Goal: Communication & Community: Answer question/provide support

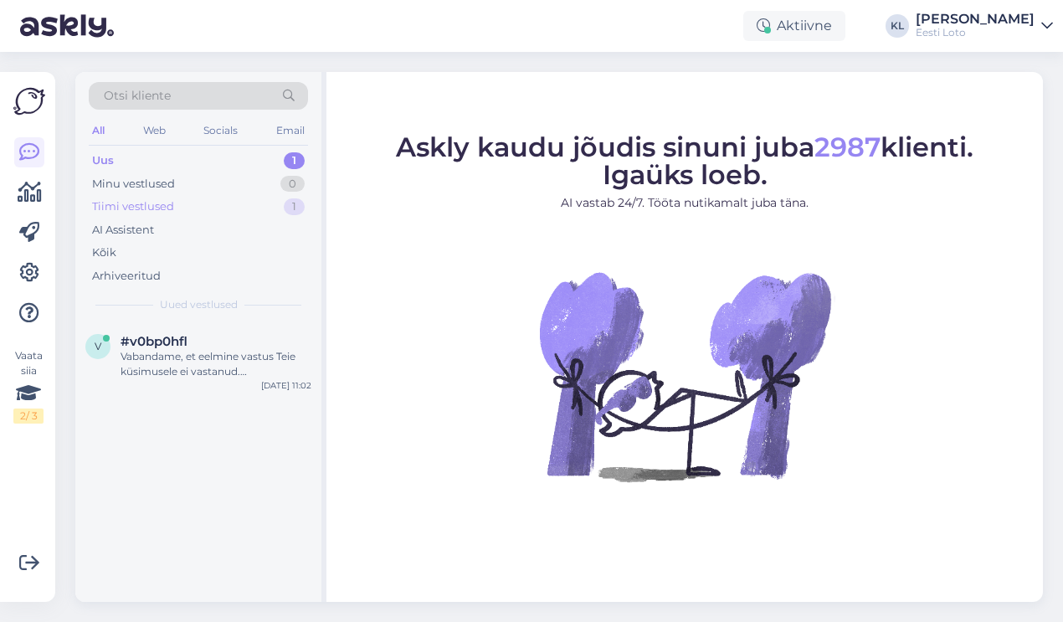
click at [228, 210] on div "Tiimi vestlused 1" at bounding box center [198, 206] width 219 height 23
click at [223, 349] on div "Täpsemaks uurimiseks edastage palun enda isikukood." at bounding box center [216, 364] width 191 height 30
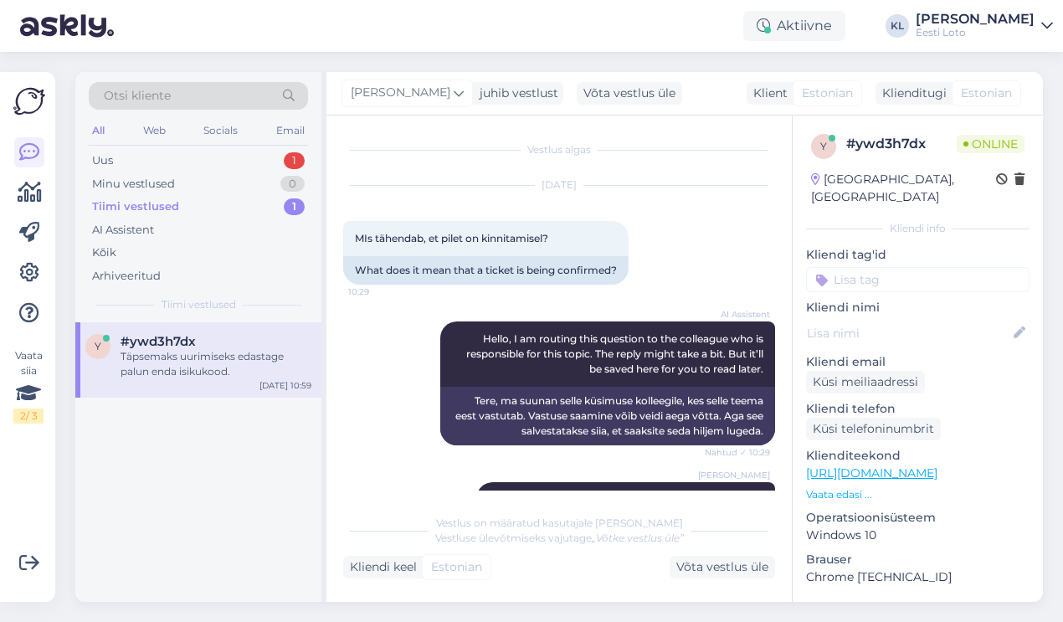
scroll to position [45, 0]
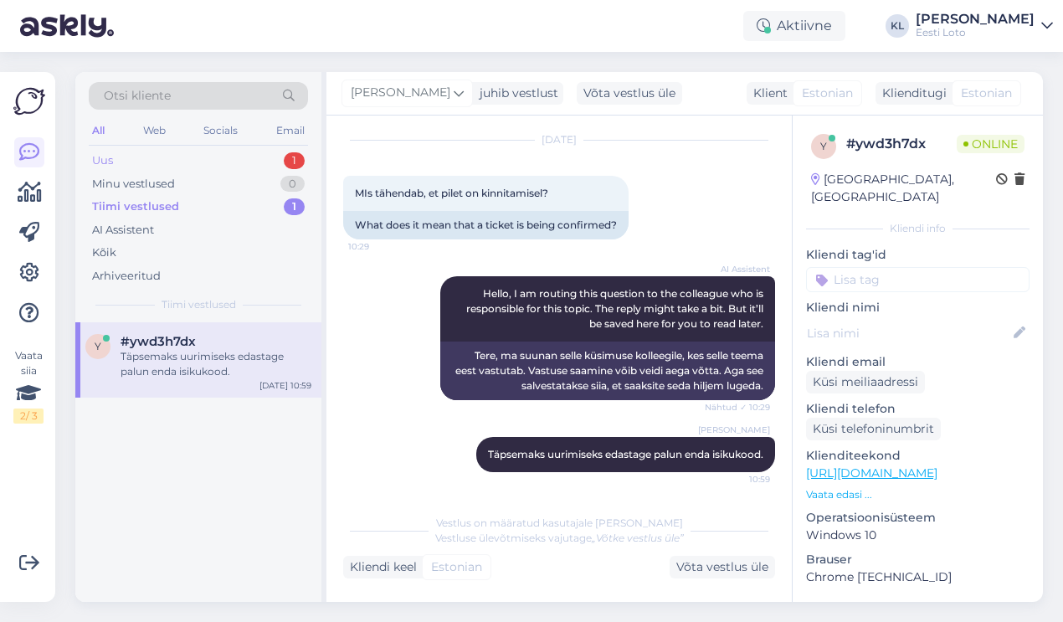
click at [203, 157] on div "Uus 1" at bounding box center [198, 160] width 219 height 23
click at [214, 352] on div "Vabandame, et eelmine vastus Teie küsimusele ei vastanud. [PERSON_NAME] edastad…" at bounding box center [216, 364] width 191 height 30
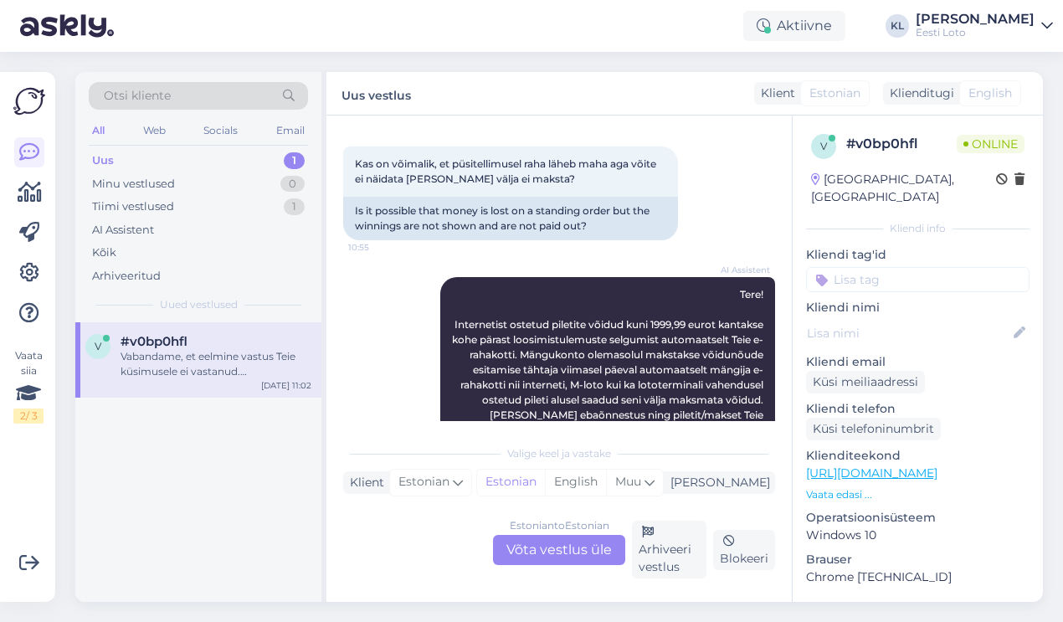
scroll to position [57, 0]
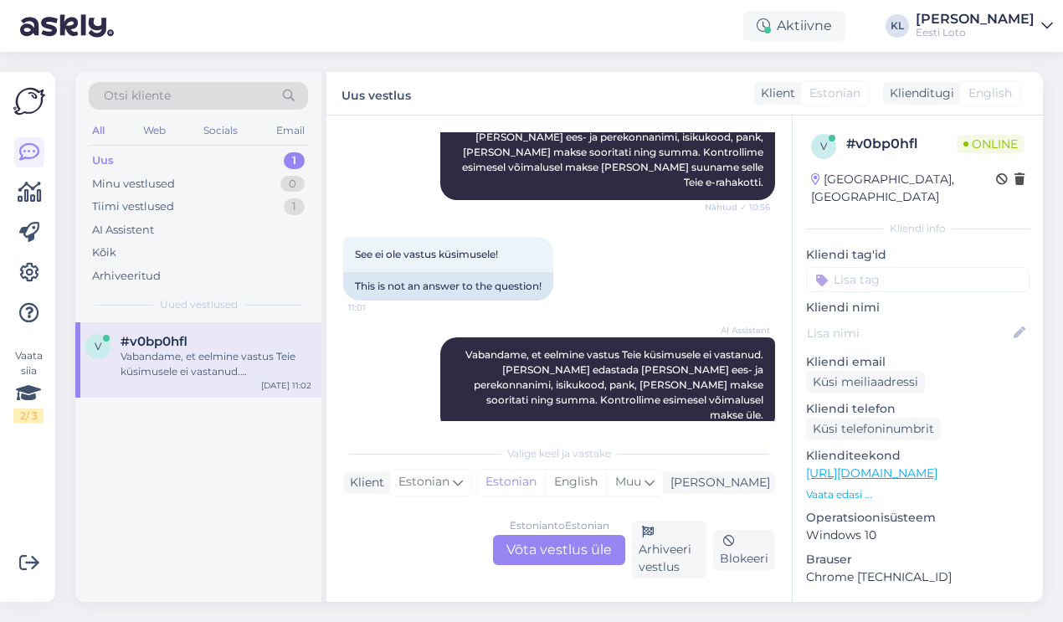
click at [563, 540] on div "Estonian to Estonian Võta vestlus üle" at bounding box center [559, 550] width 132 height 30
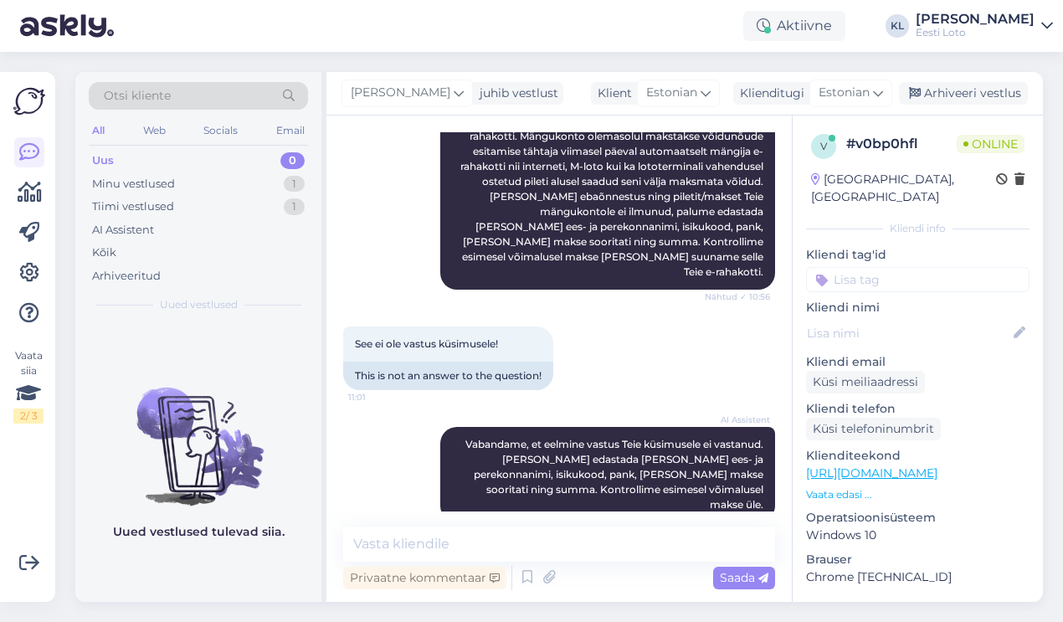
scroll to position [292, 0]
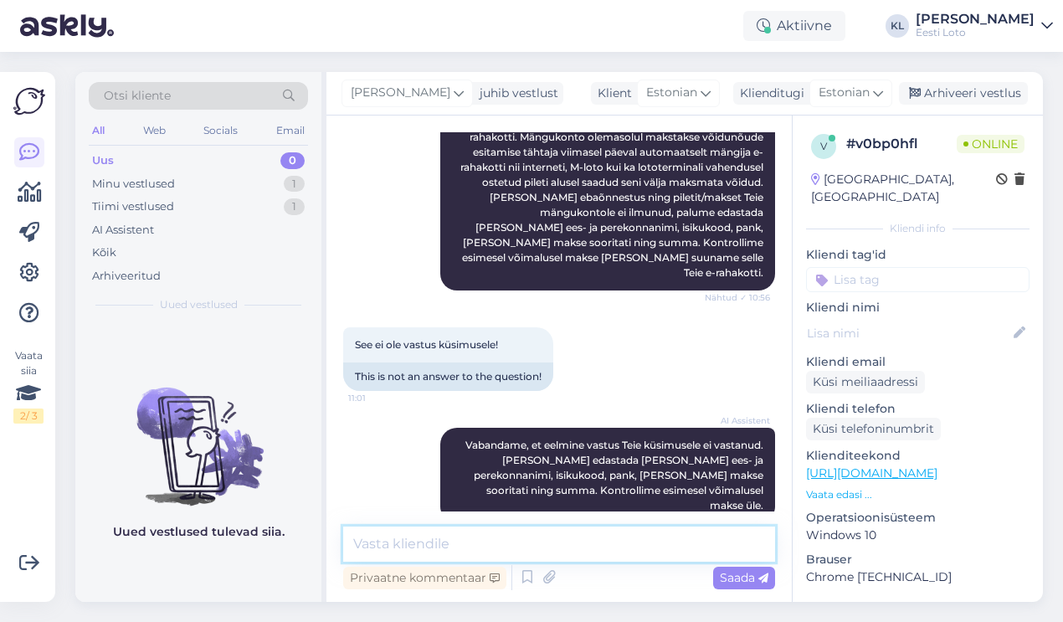
click at [505, 541] on textarea at bounding box center [559, 543] width 432 height 35
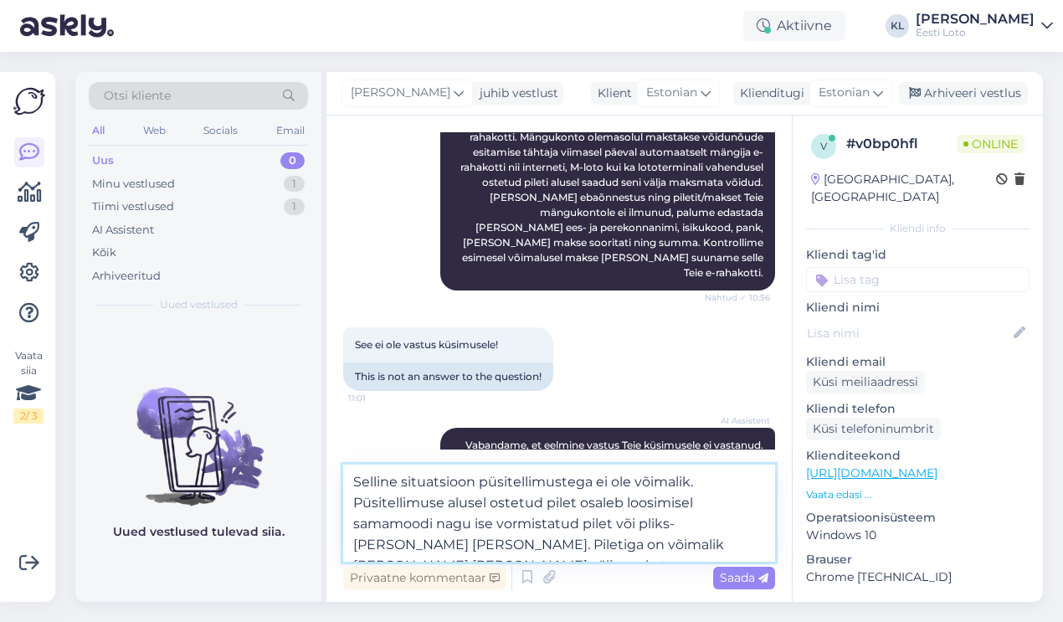
type textarea "Selline situatsioon püsitellimustega ei ole võimalik. Püsitellimuse alusel oste…"
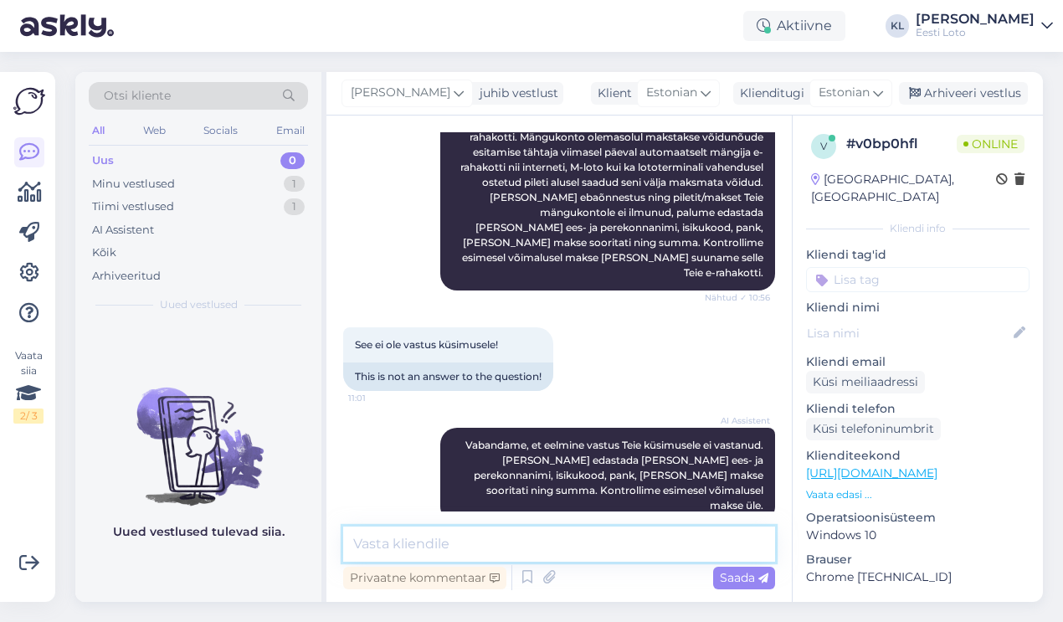
scroll to position [409, 0]
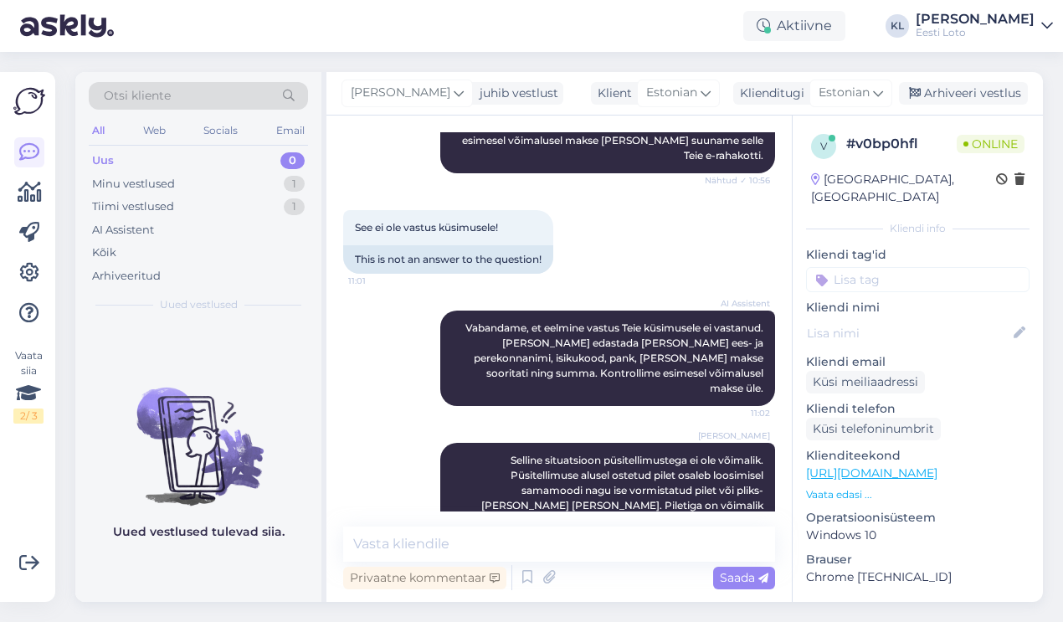
click at [861, 269] on input at bounding box center [917, 279] width 223 height 25
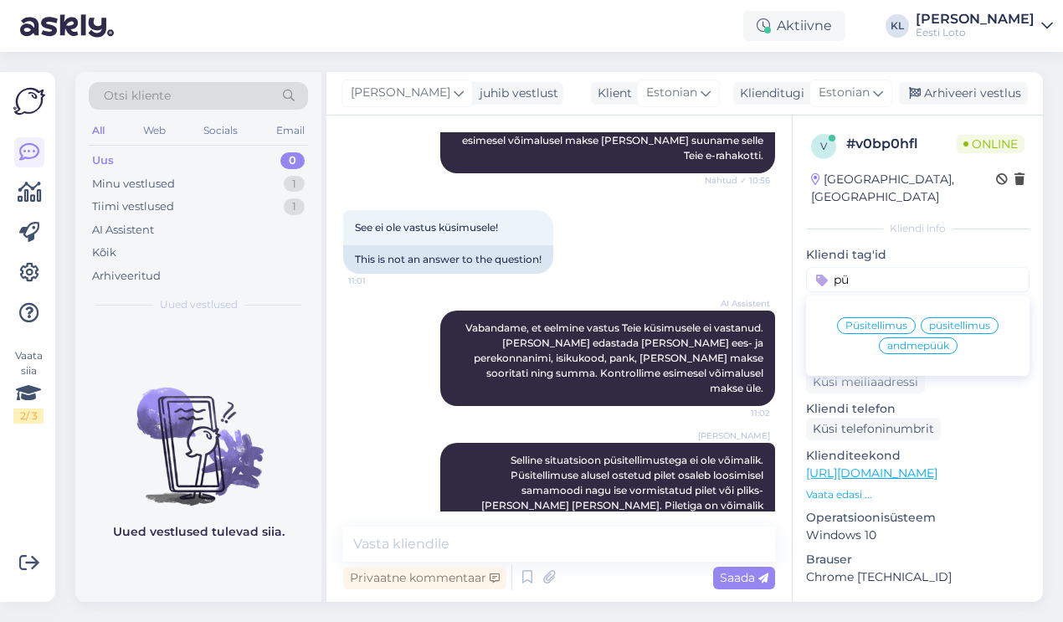
type input "pü"
click at [892, 321] on span "Püsitellimus" at bounding box center [876, 326] width 62 height 10
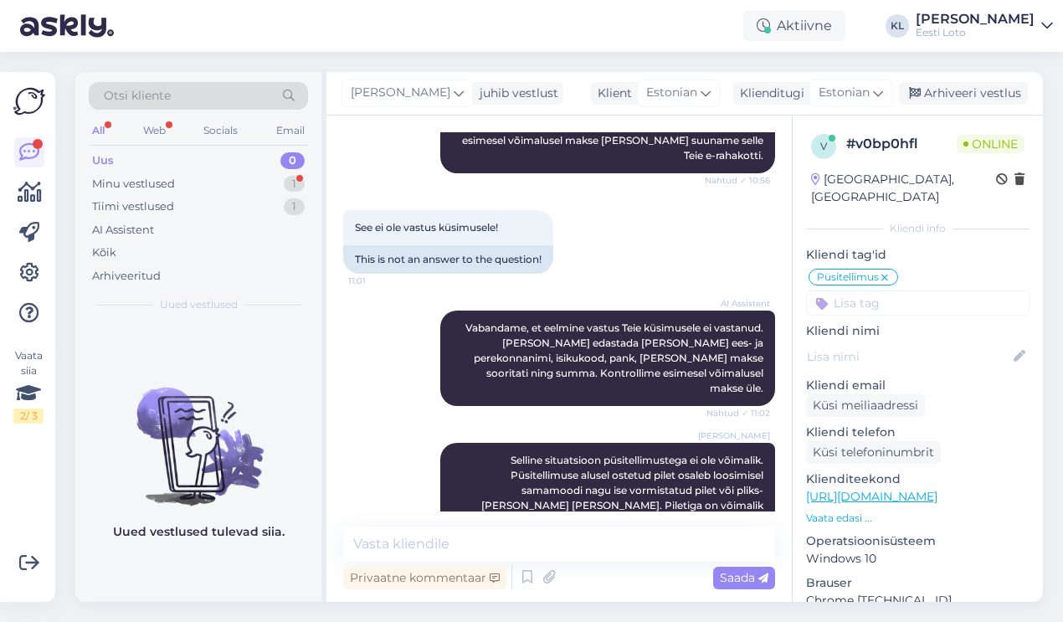
scroll to position [689, 0]
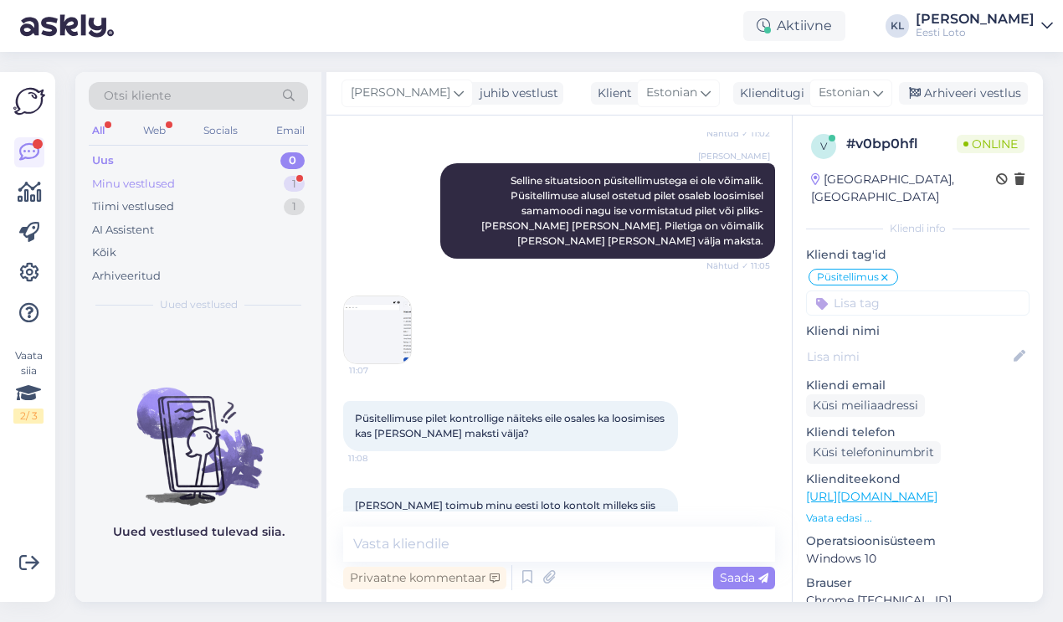
click at [227, 180] on div "Minu vestlused 1" at bounding box center [198, 183] width 219 height 23
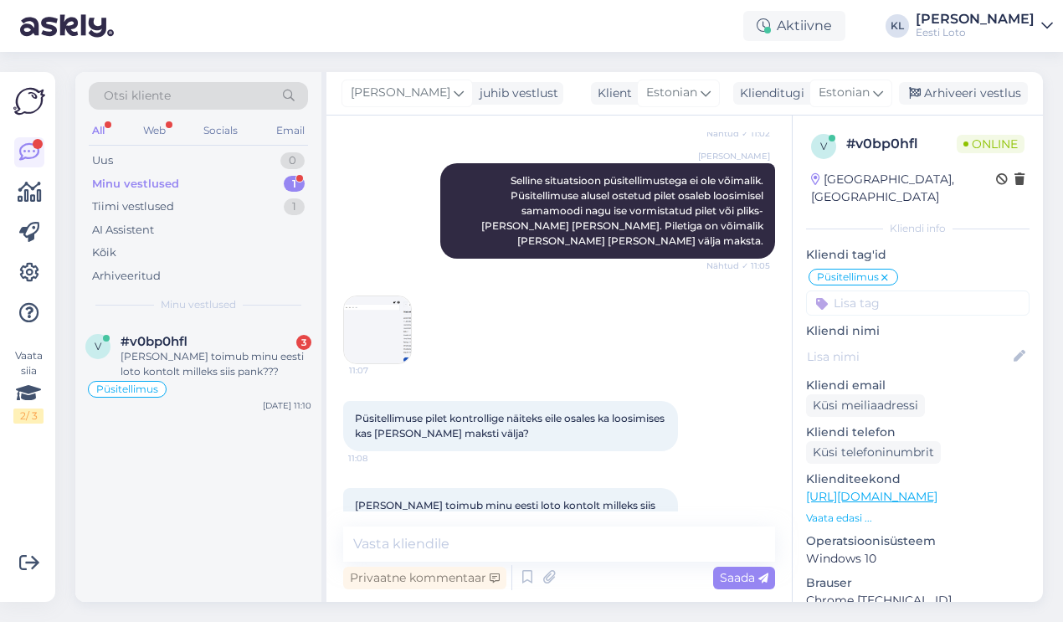
click at [391, 300] on img at bounding box center [377, 329] width 67 height 67
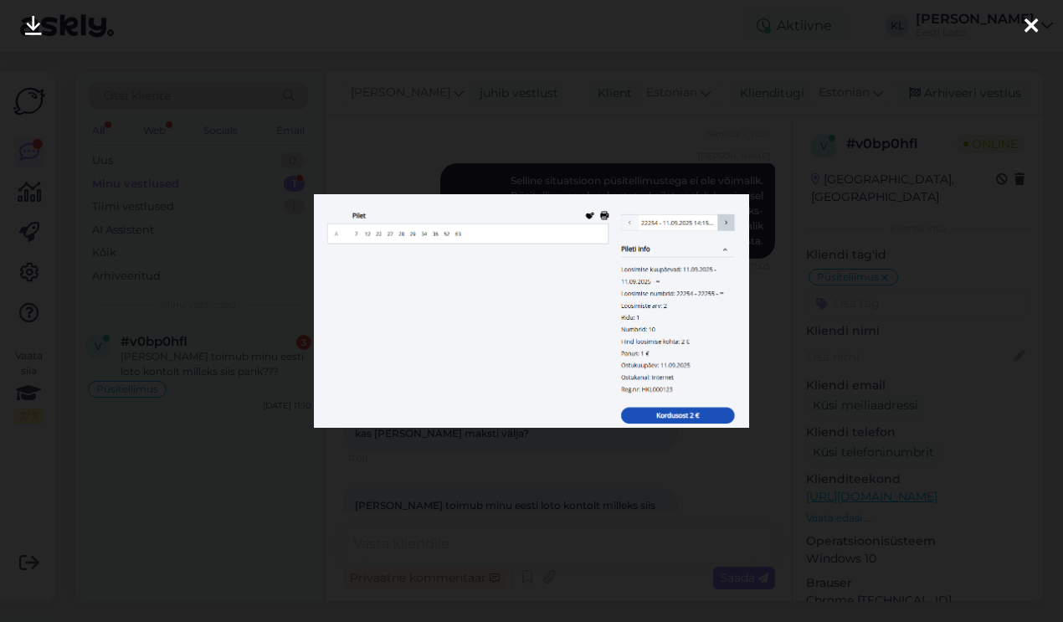
click at [1031, 25] on icon at bounding box center [1030, 27] width 13 height 22
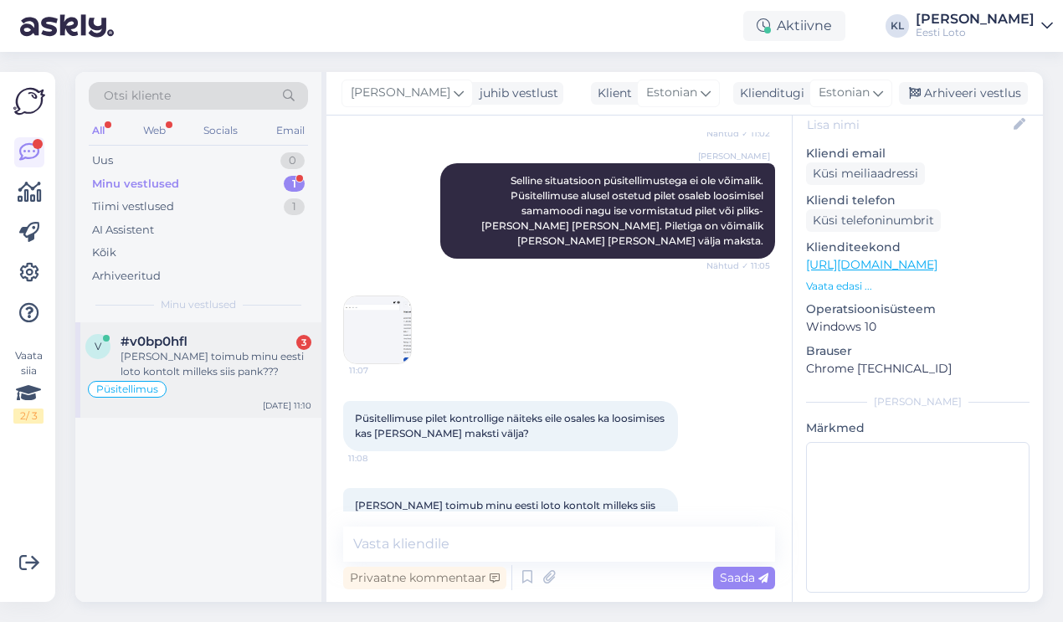
click at [241, 362] on div "[PERSON_NAME] toimub minu eesti loto kontolt milleks siis pank???" at bounding box center [216, 364] width 191 height 30
click at [382, 296] on img at bounding box center [377, 329] width 67 height 67
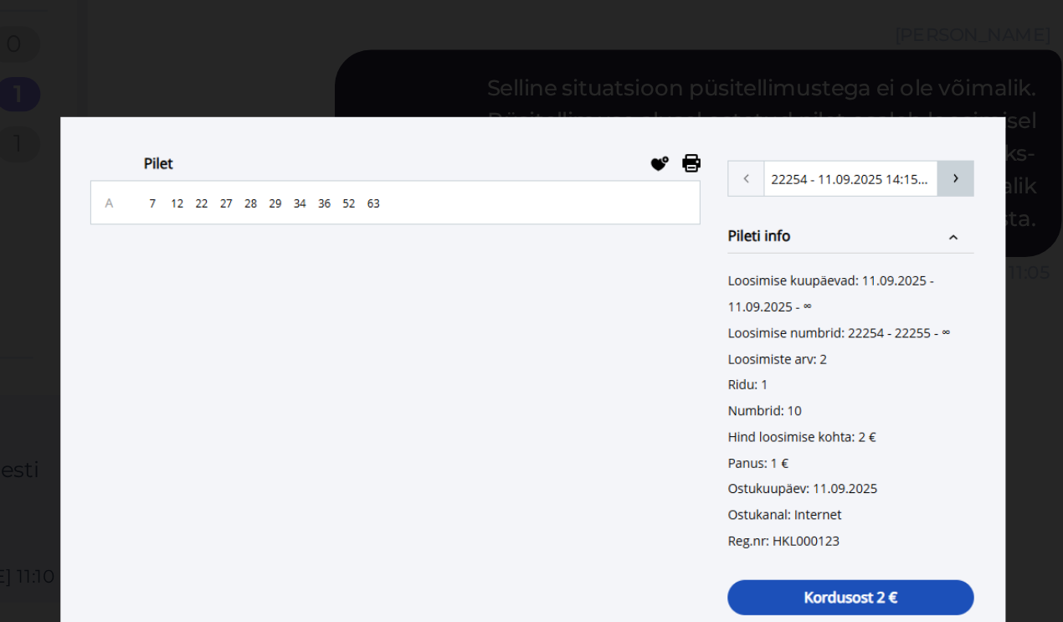
click at [408, 19] on div at bounding box center [531, 311] width 1063 height 622
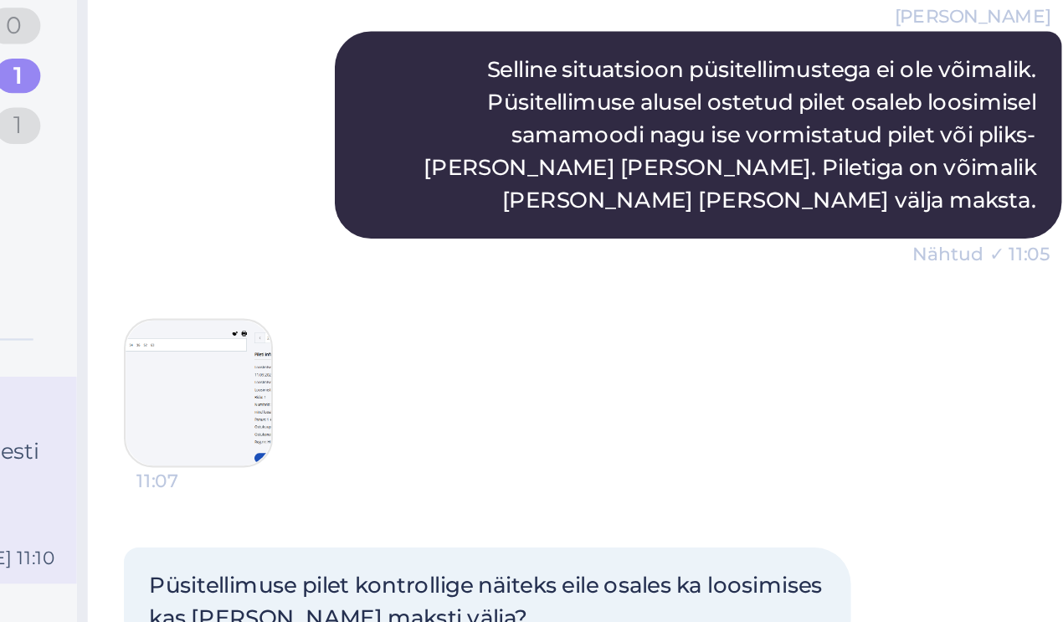
click at [344, 296] on img at bounding box center [377, 329] width 67 height 67
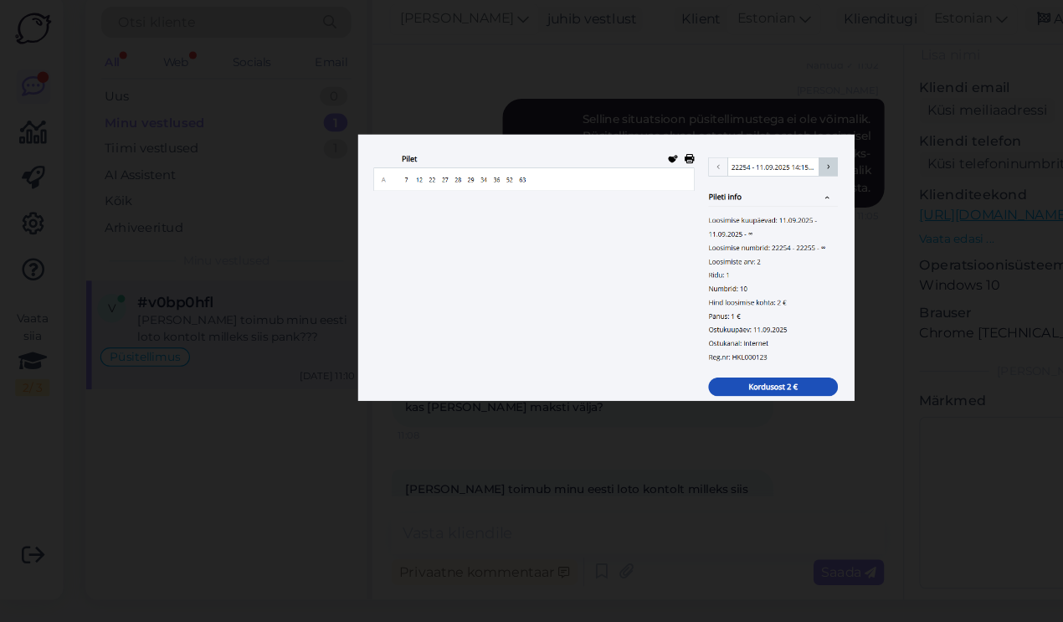
click at [793, 105] on div at bounding box center [531, 311] width 1063 height 622
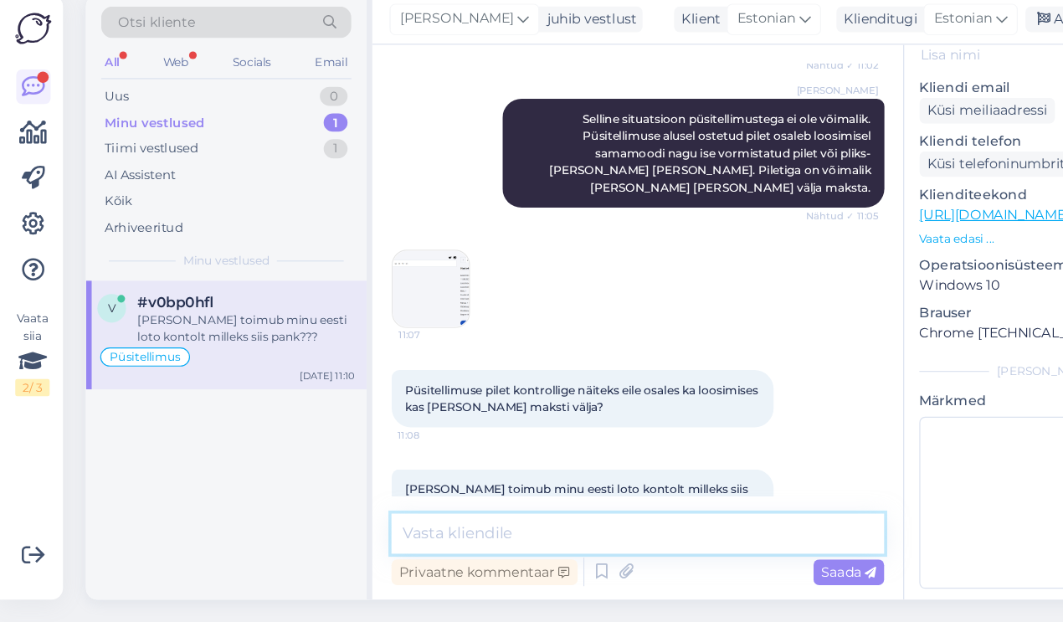
click at [482, 526] on textarea at bounding box center [559, 543] width 432 height 35
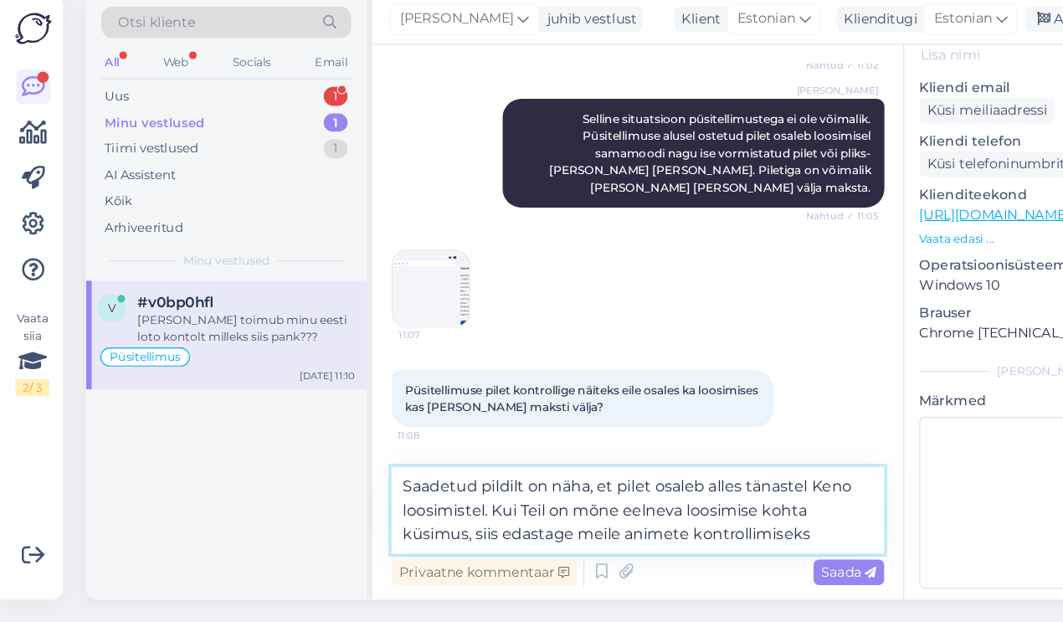
click at [565, 485] on textarea "Saadetud pildilt on näha, et pilet osaleb alles tänastel Keno loosimistel. Kui …" at bounding box center [559, 523] width 432 height 76
click at [726, 485] on textarea "Saadetud pildilt on näha, et pilet osaleb alles tänastel Keno loosimistel. Kui …" at bounding box center [559, 523] width 432 height 76
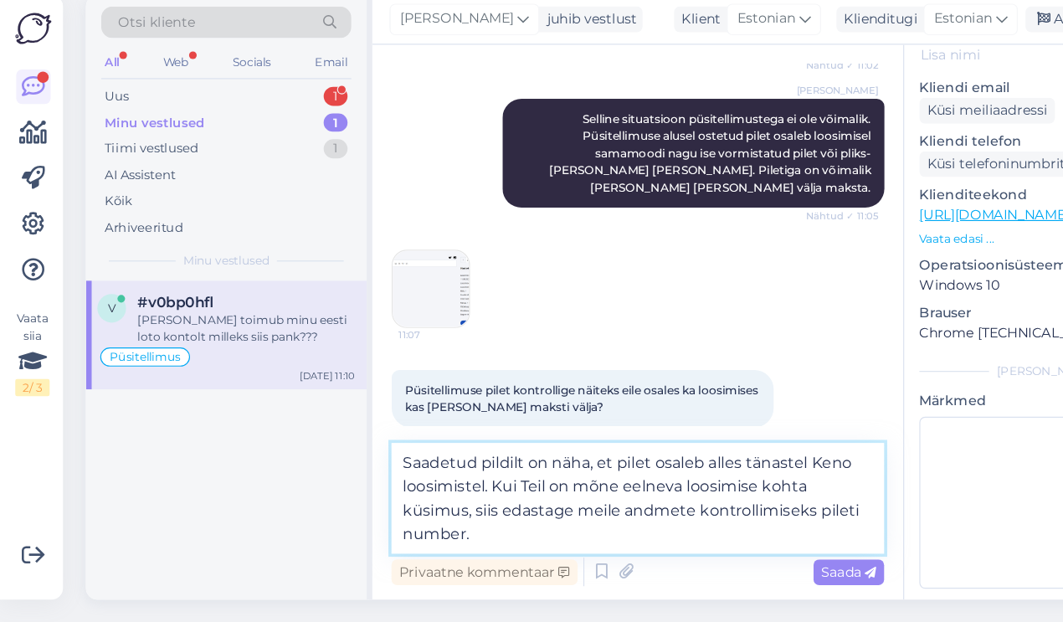
type textarea "Saadetud pildilt on näha, et pilet osaleb alles tänastel Keno loosimistel. Kui …"
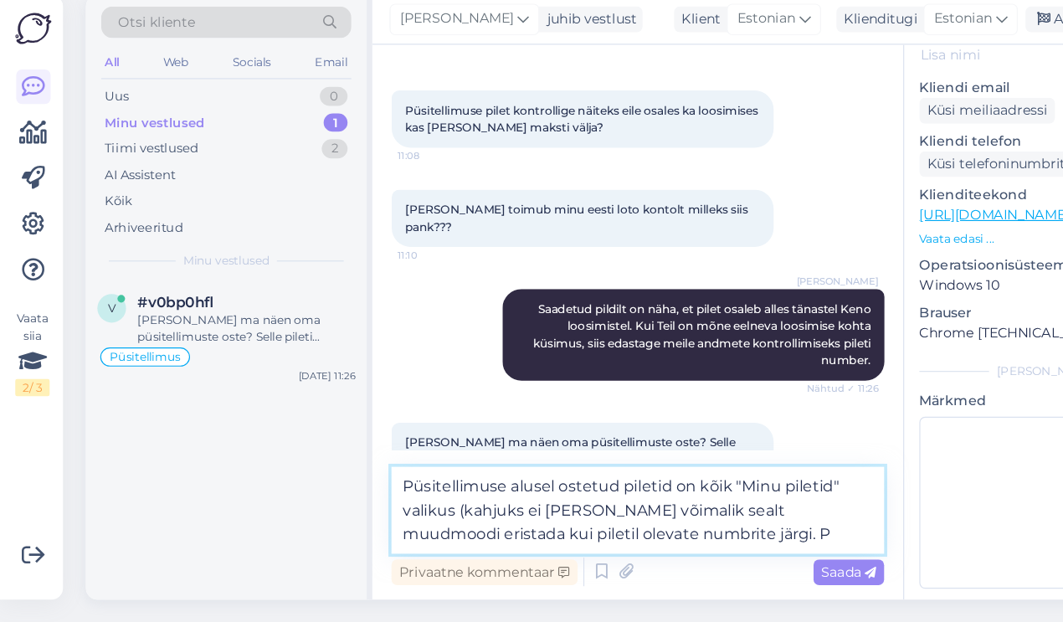
scroll to position [893, 0]
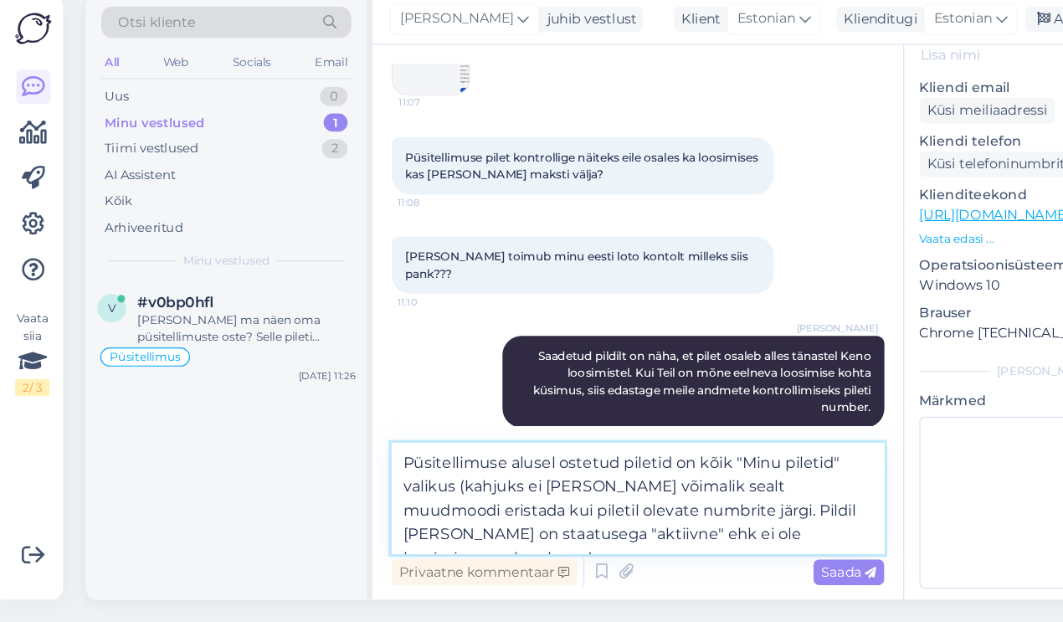
type textarea "Püsitellimuse alusel ostetud piletid on kõik "Minu piletid" valikus (kahjuks ei…"
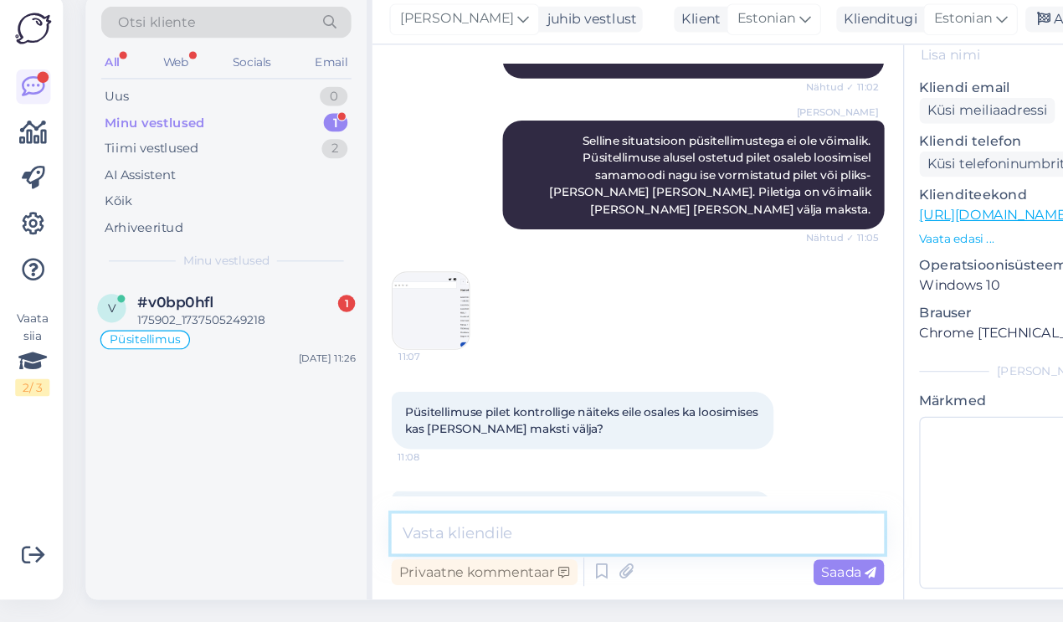
scroll to position [648, 0]
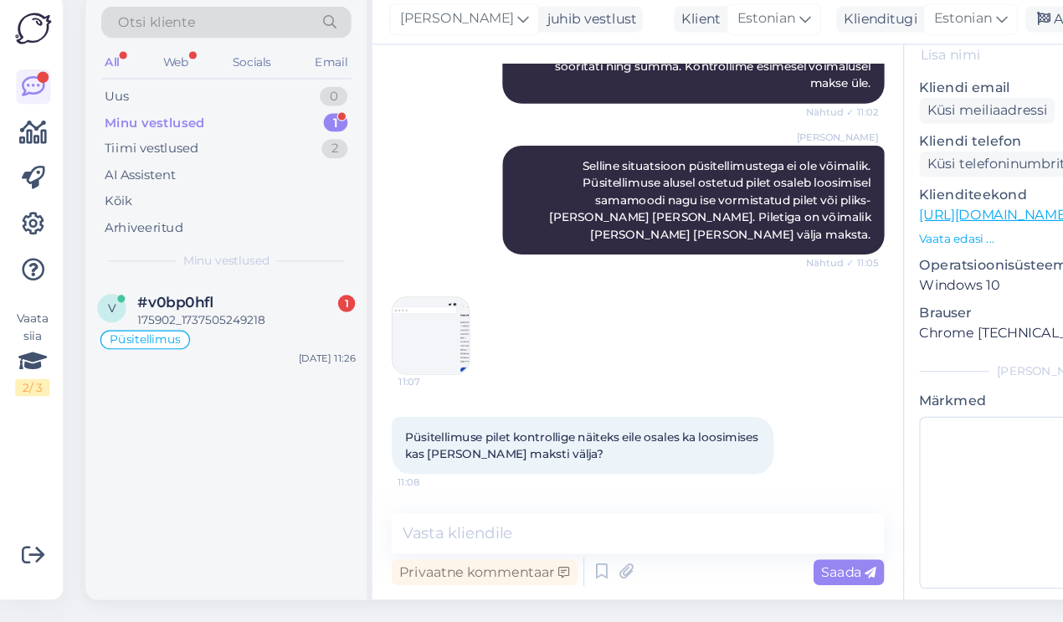
click at [372, 337] on img at bounding box center [377, 370] width 67 height 67
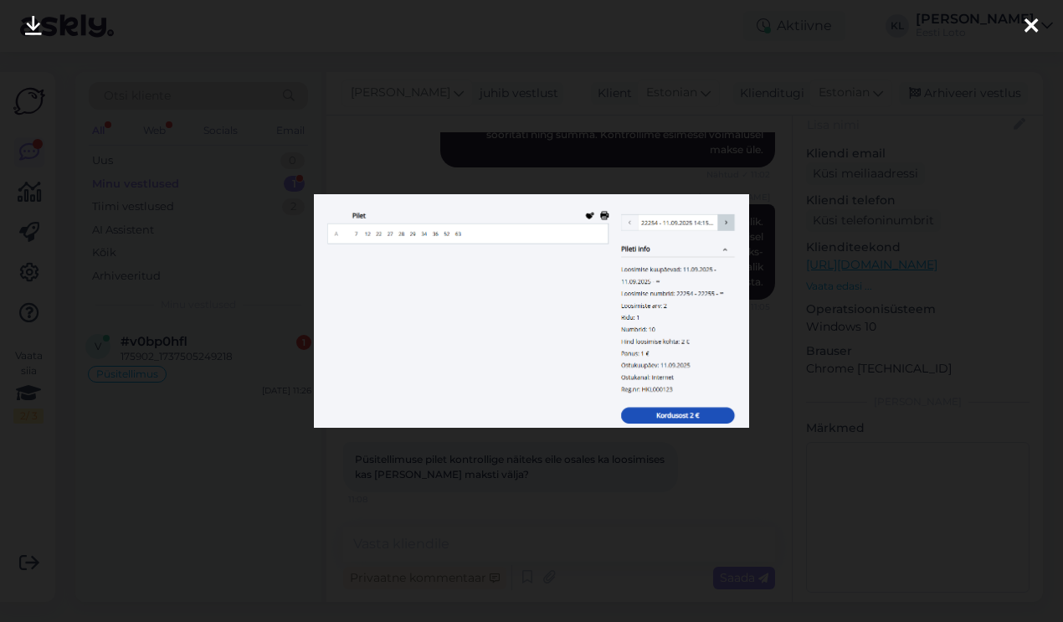
click at [1027, 20] on icon at bounding box center [1030, 27] width 13 height 22
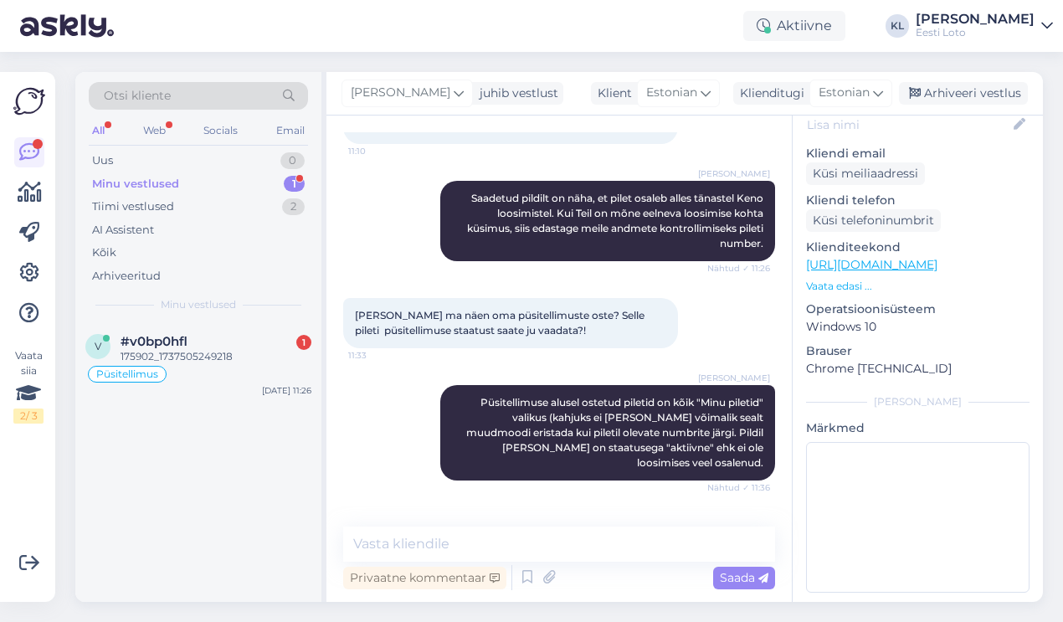
scroll to position [1082, 0]
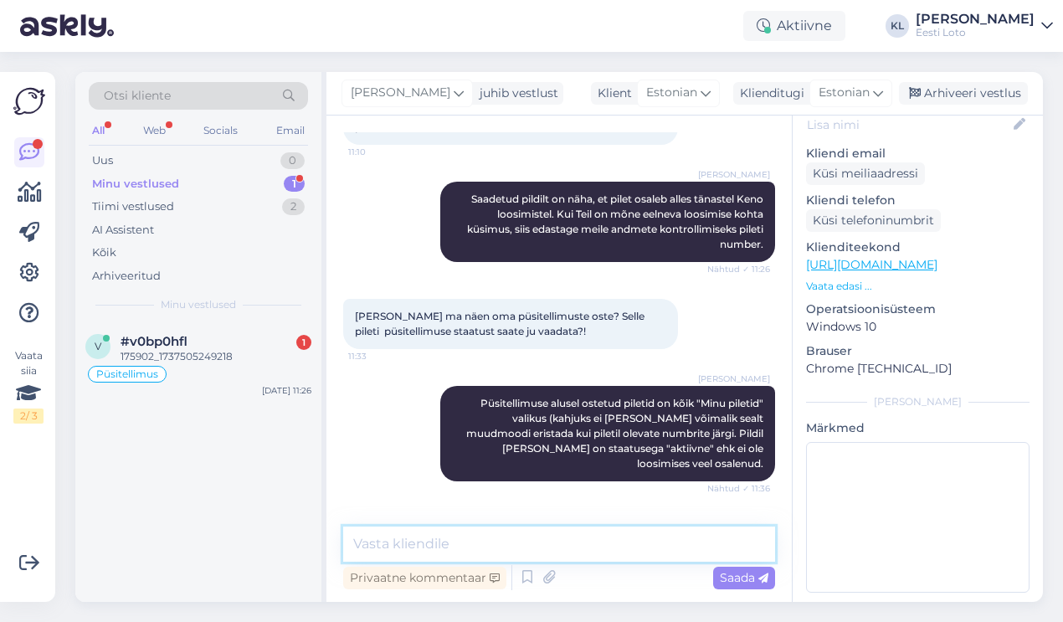
click at [531, 541] on textarea at bounding box center [559, 543] width 432 height 35
click at [523, 543] on textarea "Keno pileti number algae numbriga" at bounding box center [559, 543] width 432 height 35
click at [630, 542] on textarea "Keno pileti number algab numbriga" at bounding box center [559, 543] width 432 height 35
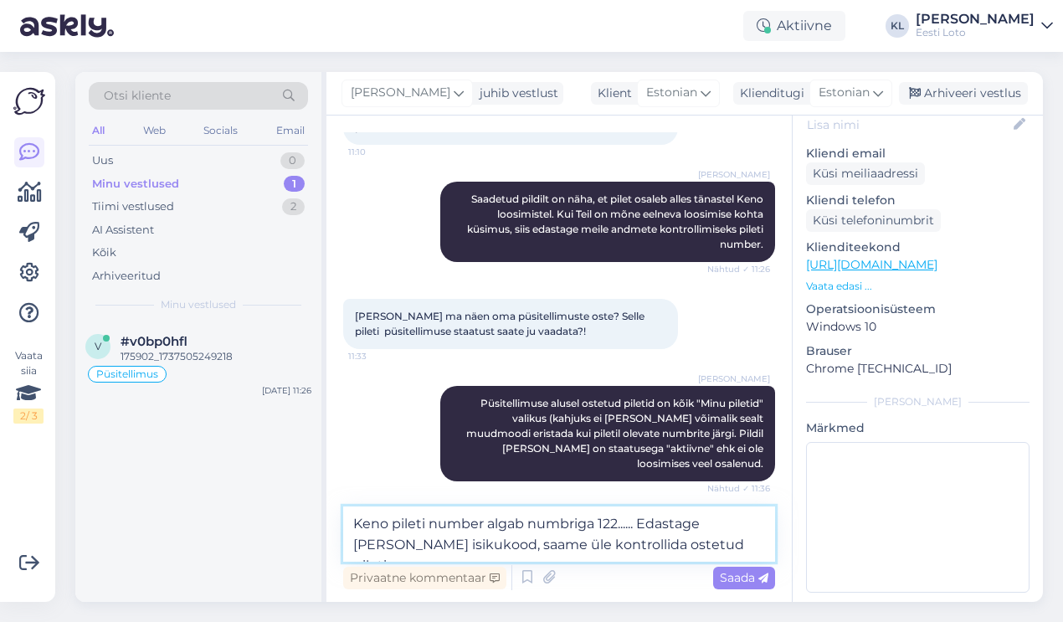
type textarea "Keno pileti number algab numbriga 122...... Edastage [PERSON_NAME] isikukood, s…"
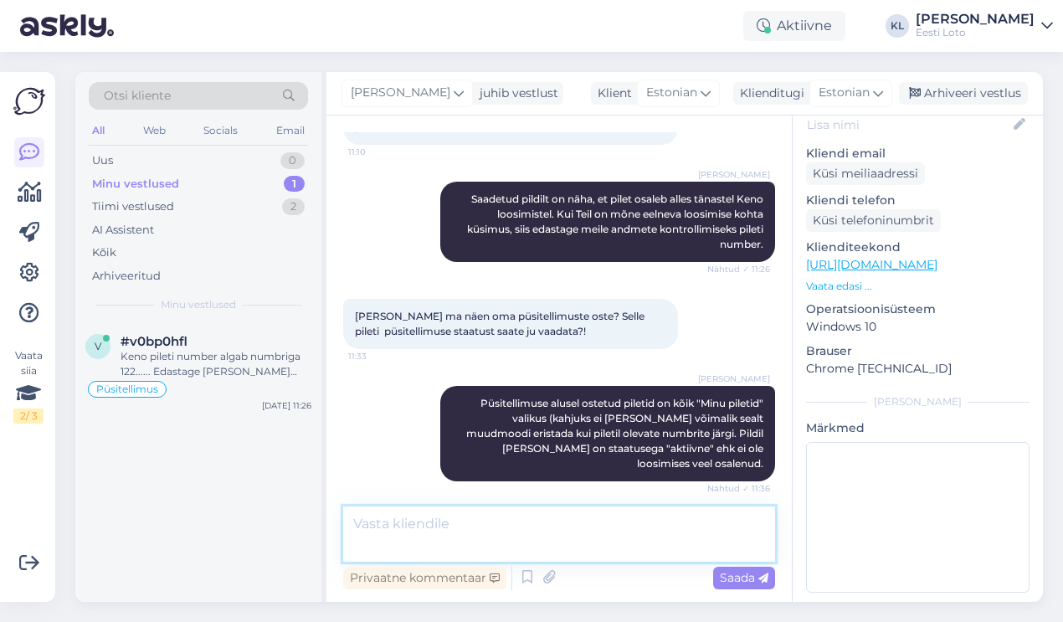
scroll to position [1169, 0]
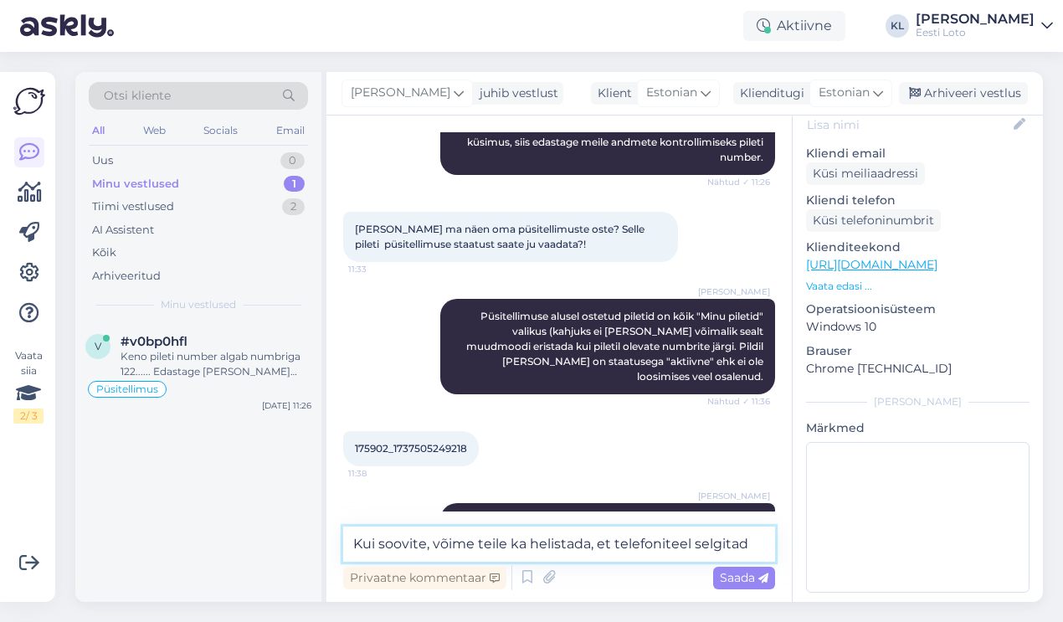
type textarea "Kui soovite, võime teile ka helistada, et telefoniteel selgitada"
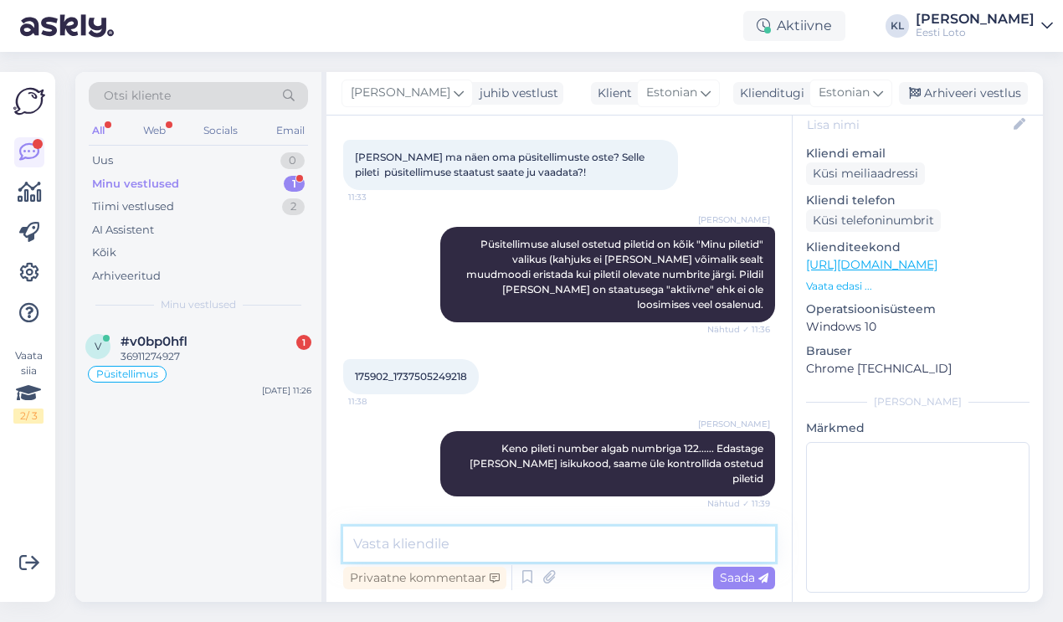
scroll to position [1313, 0]
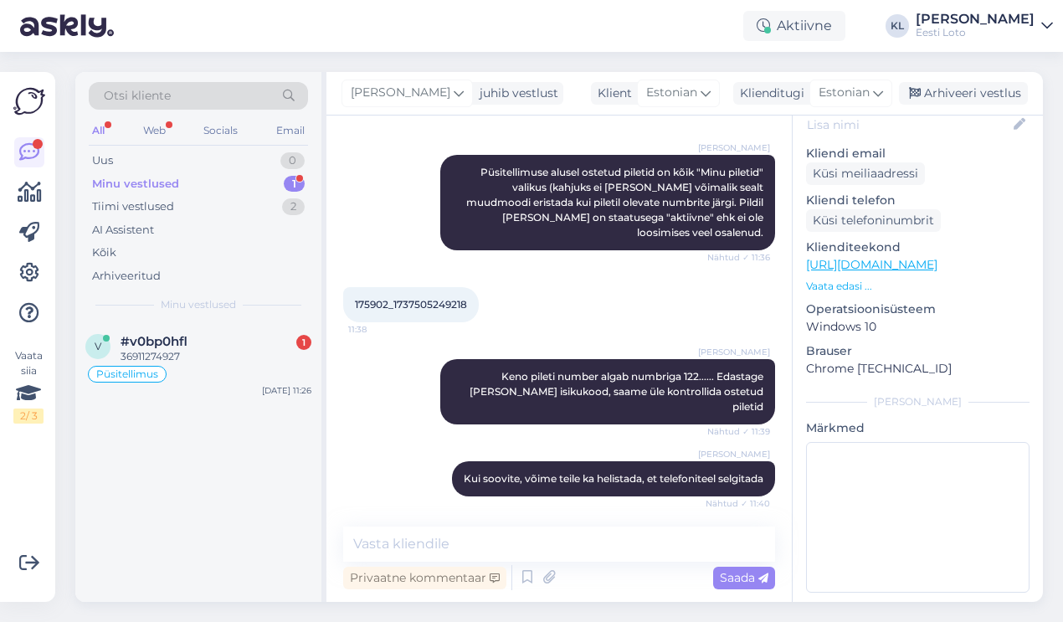
click at [388, 544] on span "36911274927" at bounding box center [384, 550] width 59 height 13
copy div "36911274927 11:44"
click at [200, 364] on div "Püsitellimus" at bounding box center [198, 374] width 226 height 20
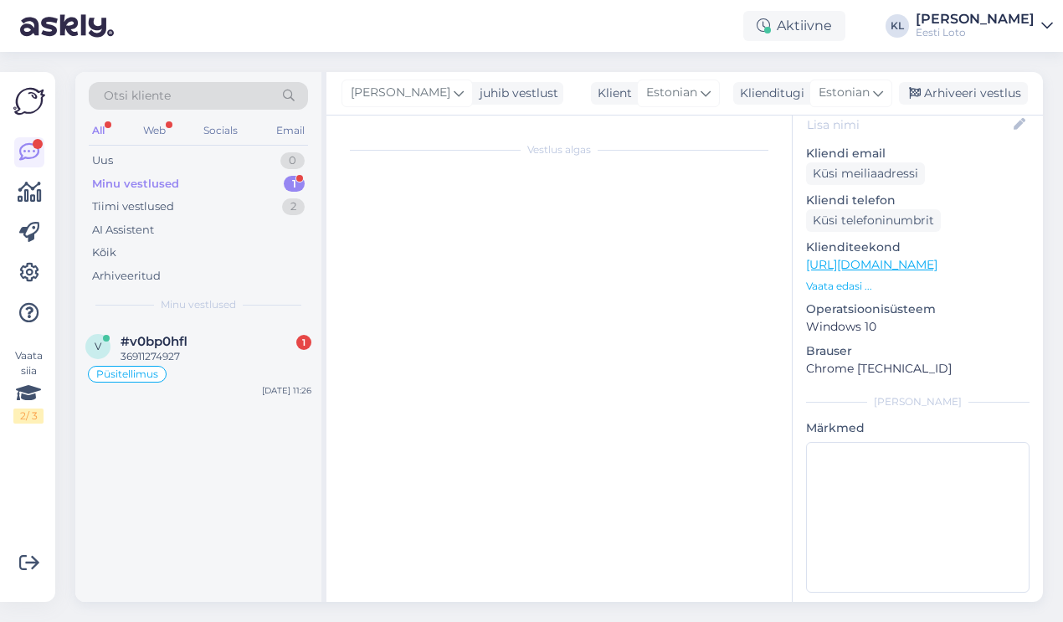
scroll to position [1068, 0]
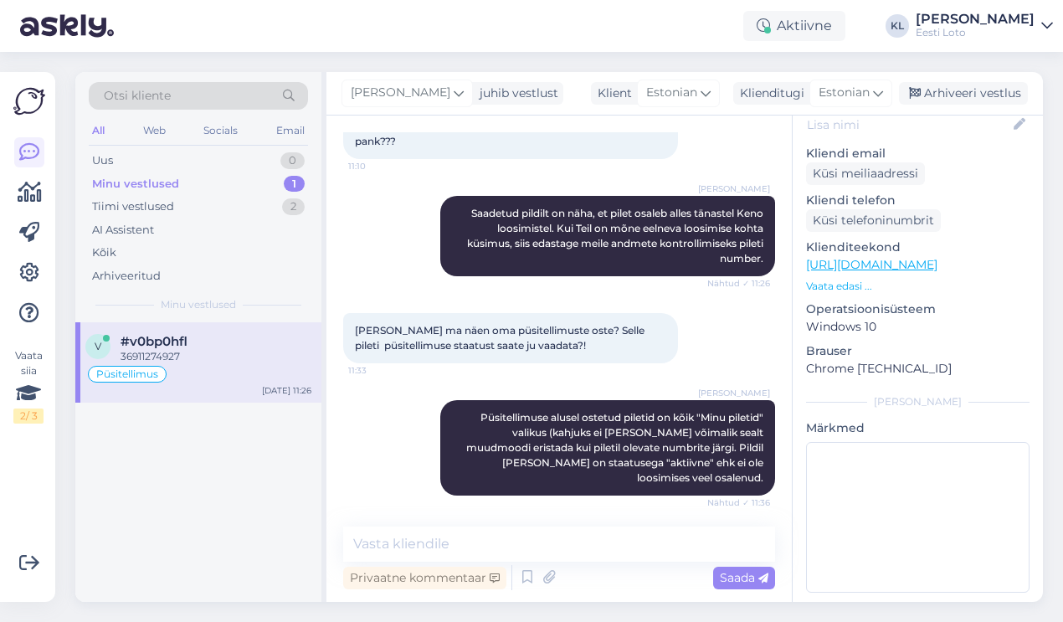
click at [244, 181] on div "Minu vestlused 1" at bounding box center [198, 183] width 219 height 23
click at [177, 375] on div "Püsitellimus" at bounding box center [198, 374] width 226 height 20
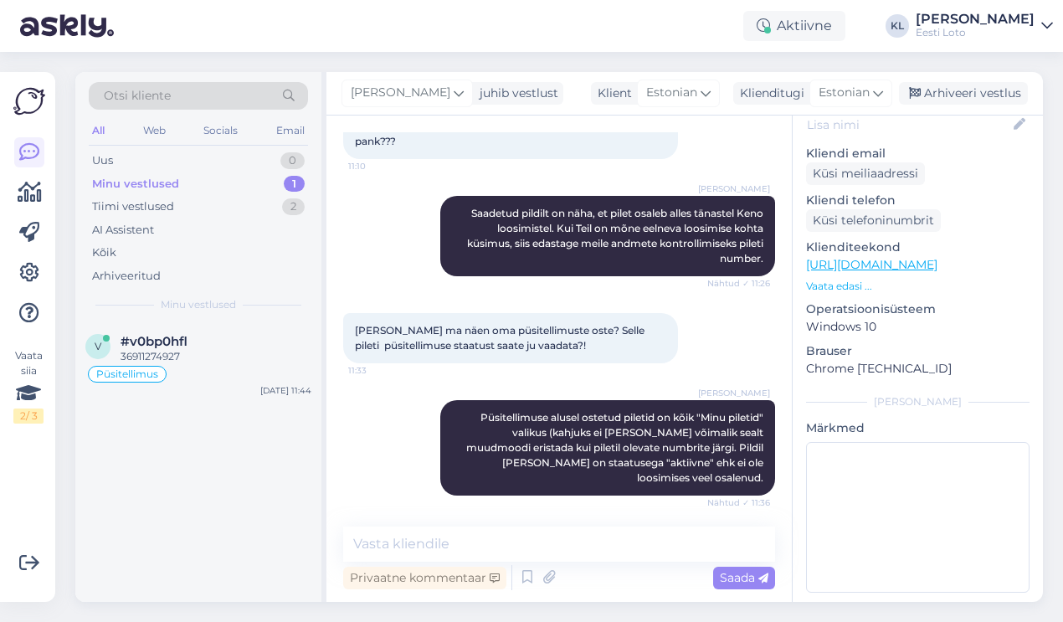
scroll to position [1313, 0]
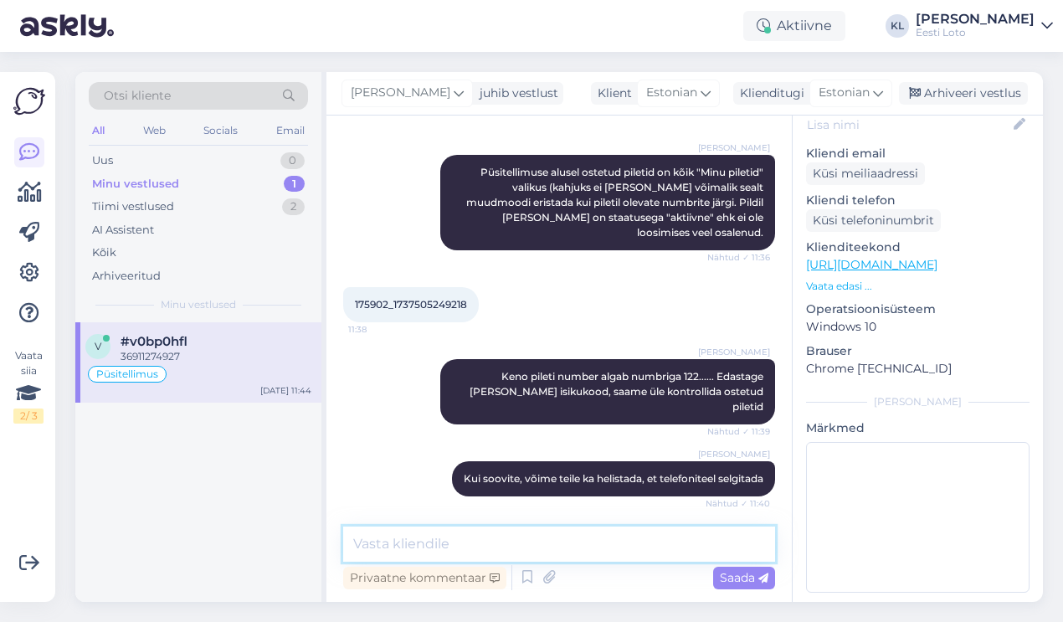
click at [557, 540] on textarea at bounding box center [559, 543] width 432 height 35
paste textarea "175902_1737505249218"
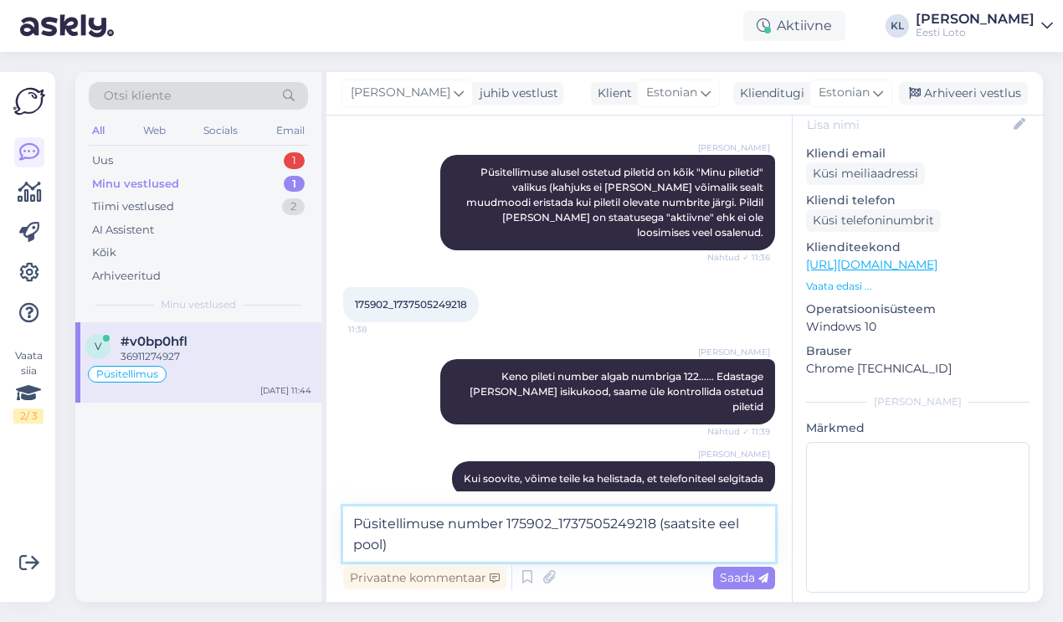
click at [740, 521] on textarea "Püsitellimuse number 175902_1737505249218 (saatsite eel pool)" at bounding box center [559, 533] width 432 height 55
click at [543, 540] on textarea "Püsitellimuse number 175902_1737505249218 (saatsite eelpool)" at bounding box center [559, 533] width 432 height 55
paste textarea "1228739259563"
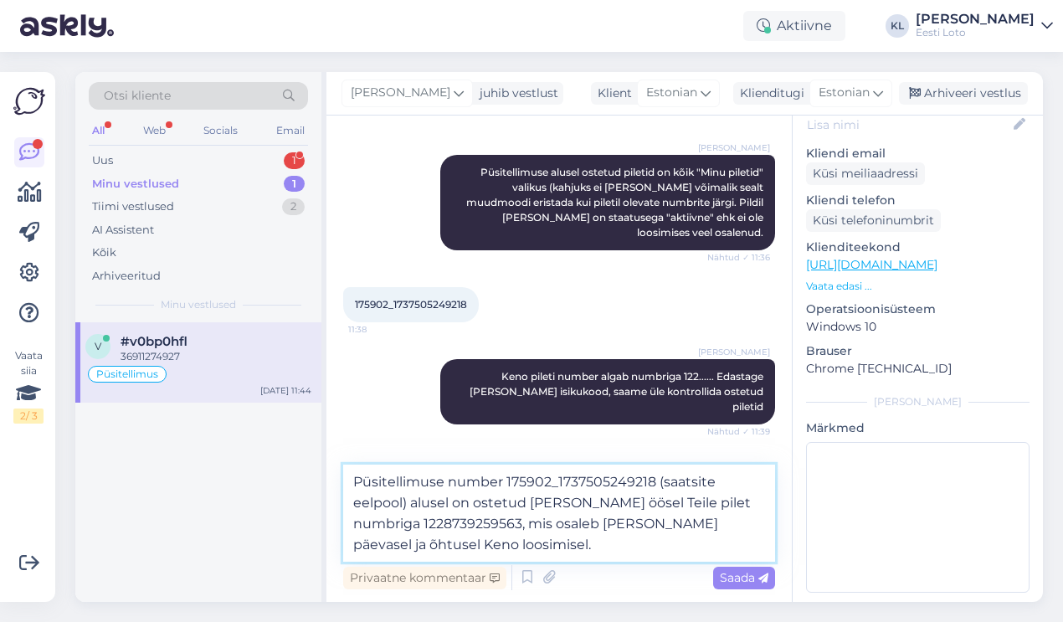
type textarea "Püsitellimuse number 175902_1737505249218 (saatsite eelpool) alusel on ostetud …"
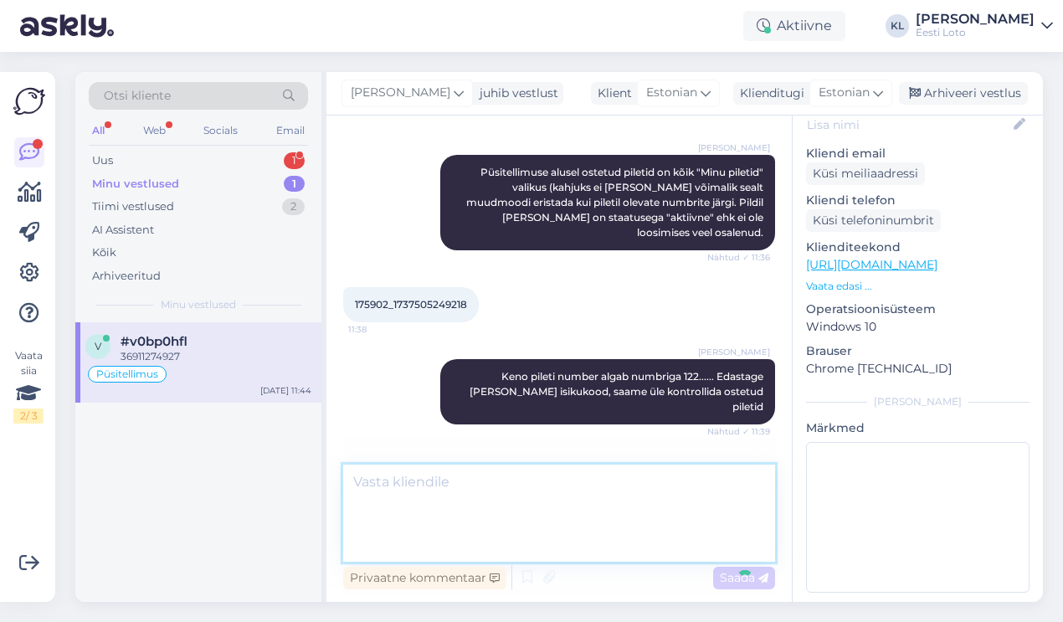
scroll to position [1430, 0]
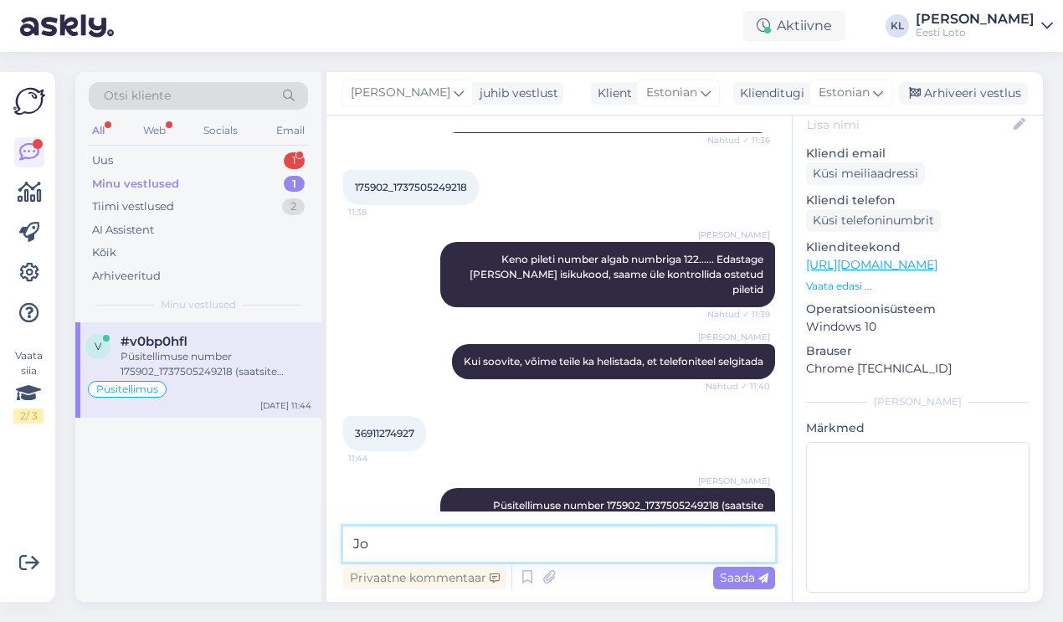
type textarea "J"
paste textarea "175902_1737505178947"
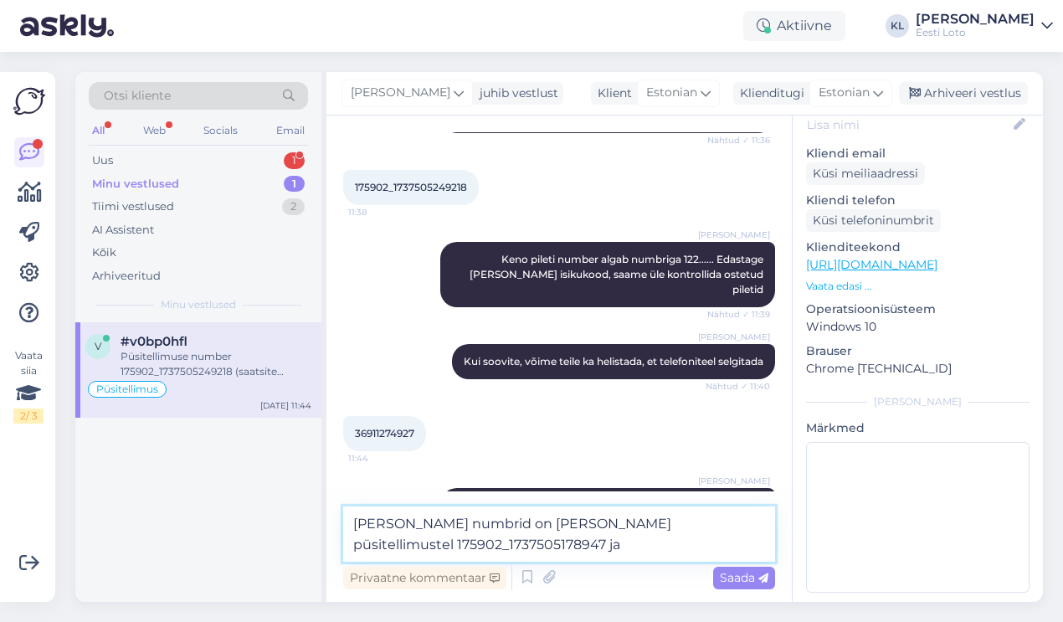
paste textarea "175902_1737505026497"
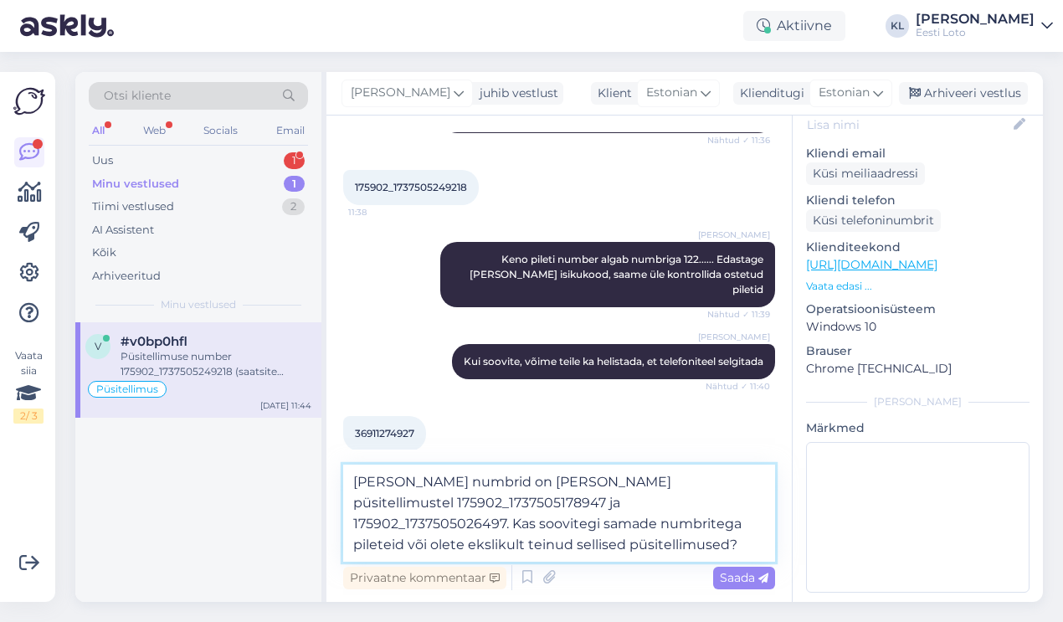
type textarea "[PERSON_NAME] numbrid on [PERSON_NAME] püsitellimustel 175902_1737505178947 ja …"
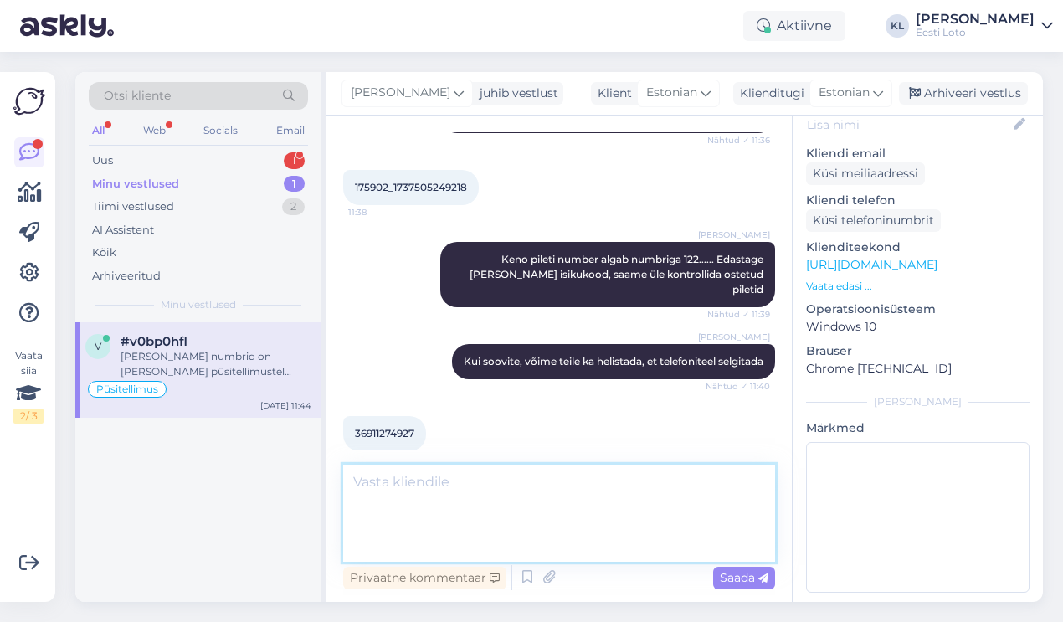
scroll to position [1548, 0]
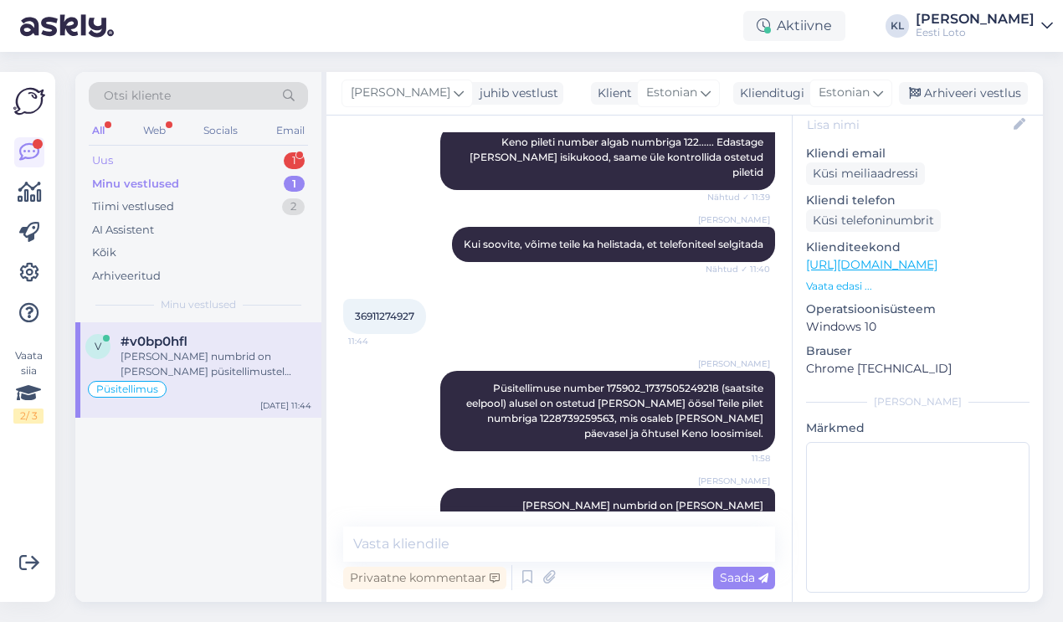
click at [255, 160] on div "Uus 1" at bounding box center [198, 160] width 219 height 23
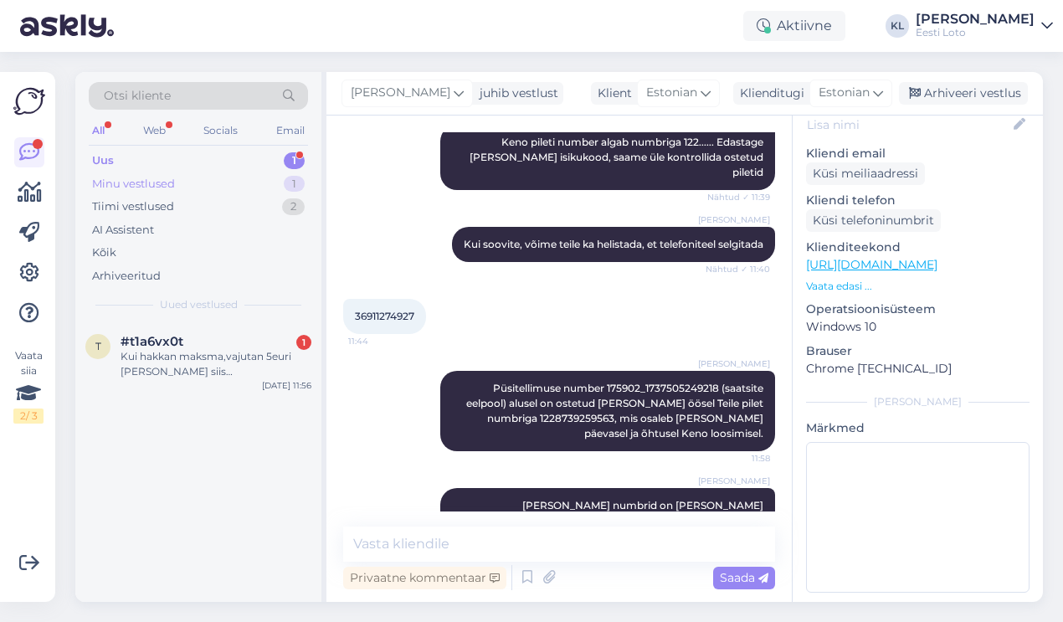
click at [231, 183] on div "Minu vestlused 1" at bounding box center [198, 183] width 219 height 23
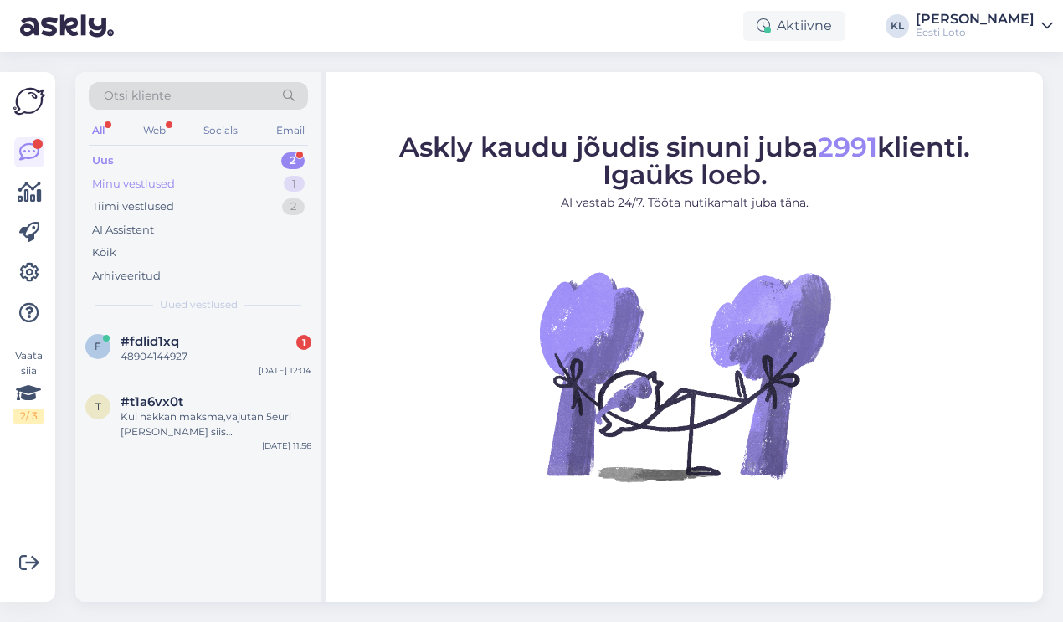
click at [238, 183] on div "Minu vestlused 1" at bounding box center [198, 183] width 219 height 23
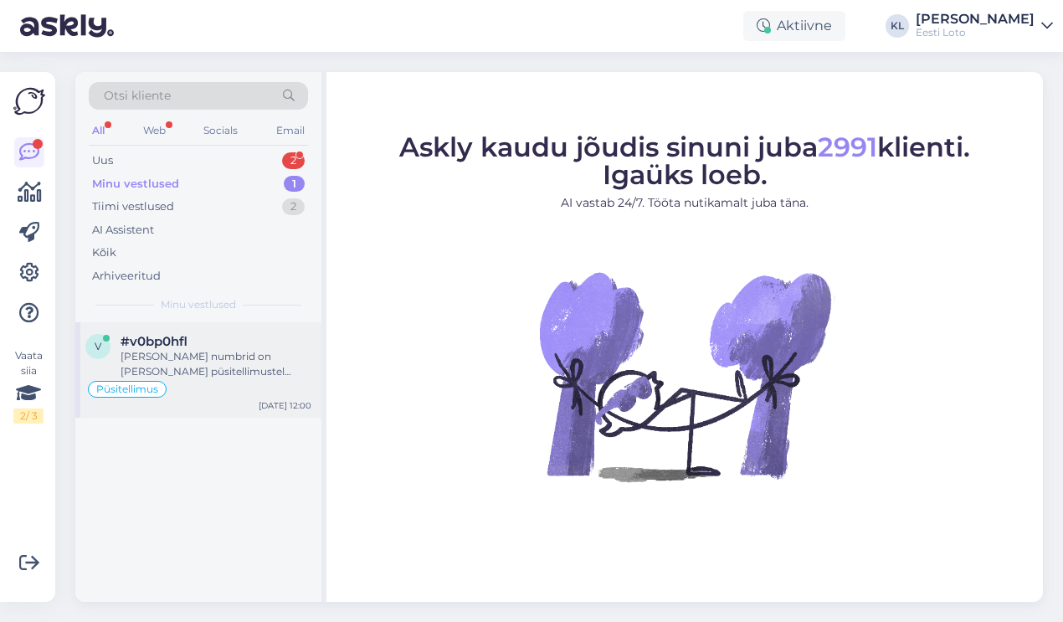
click at [223, 362] on div "[PERSON_NAME] numbrid on [PERSON_NAME] püsitellimustel 175902_1737505178947 ja …" at bounding box center [216, 364] width 191 height 30
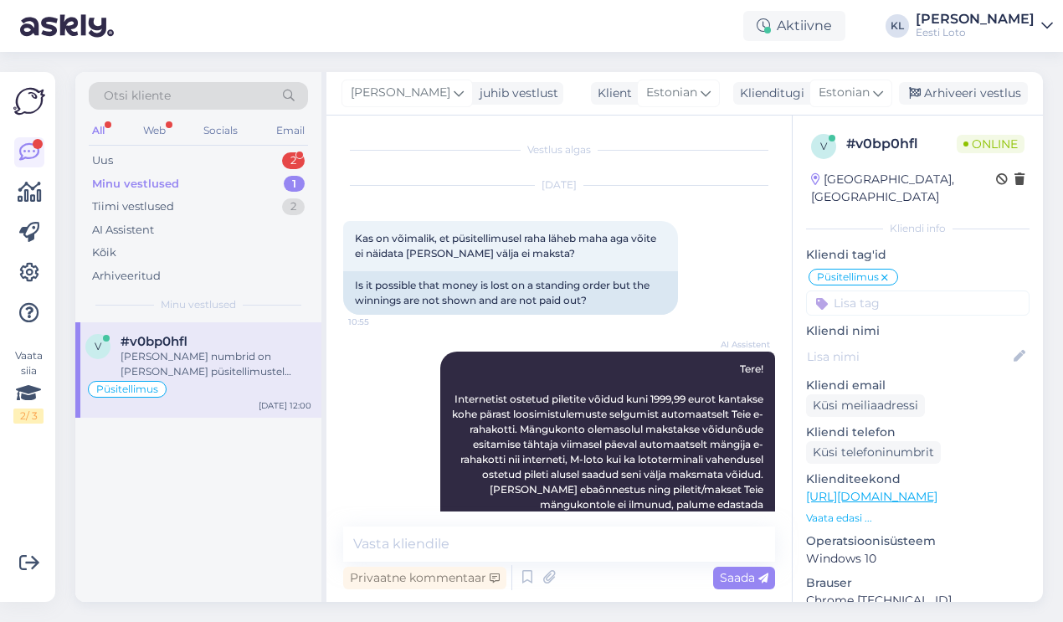
scroll to position [1548, 0]
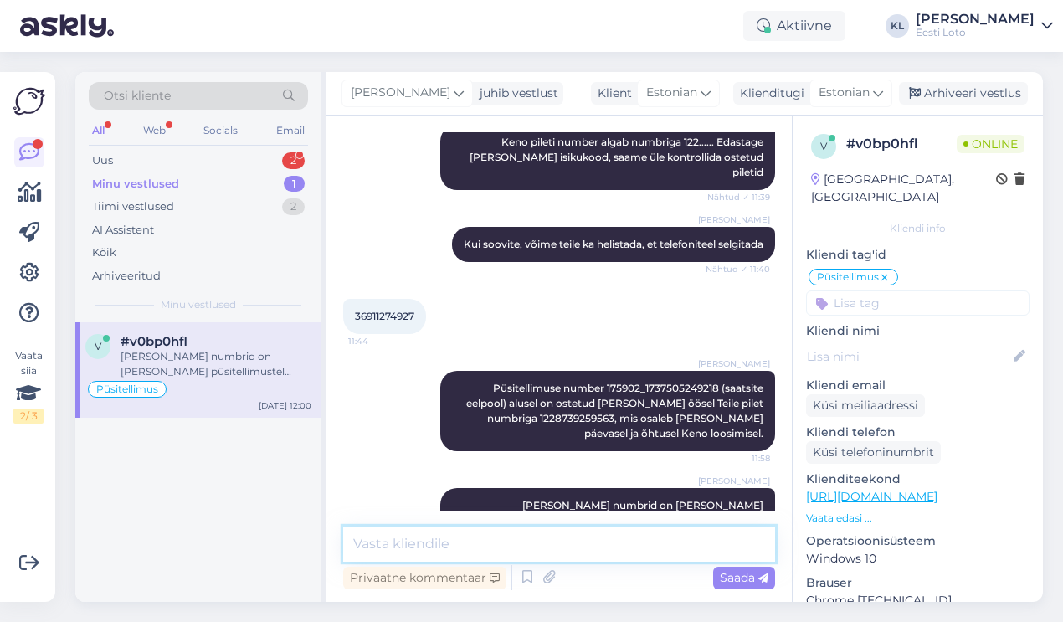
click at [490, 552] on textarea at bounding box center [559, 543] width 432 height 35
type textarea "Ehk siis:"
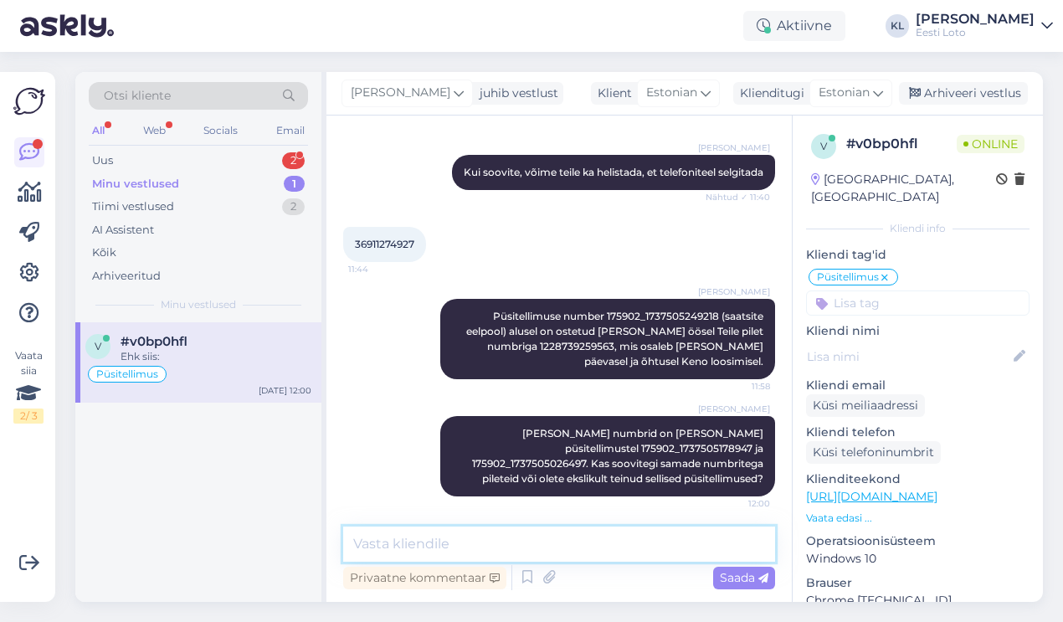
paste textarea "Keno püsitellimused: 175902_1737505249218: 7,9,14,19,25,31,44,45,53,64 175902_1…"
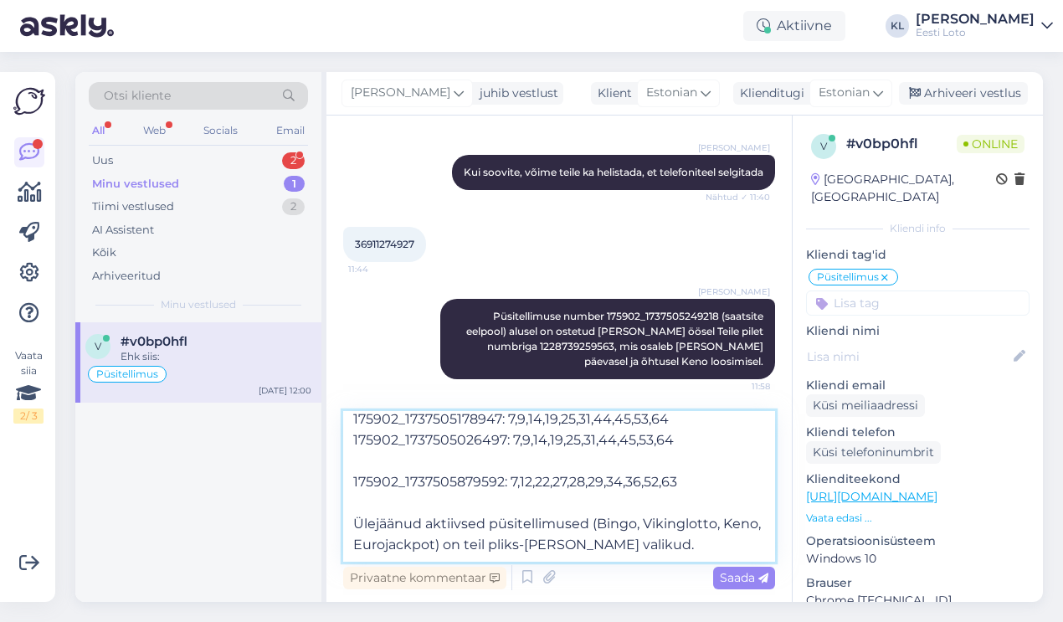
scroll to position [72, 0]
click at [636, 526] on textarea "Keno püsitellimused: 175902_1737505249218: 7,9,14,19,25,31,44,45,53,64 175902_1…" at bounding box center [559, 486] width 432 height 151
type textarea "Keno püsitellimused: 175902_1737505249218: 7,9,14,19,25,31,44,45,53,64 175902_1…"
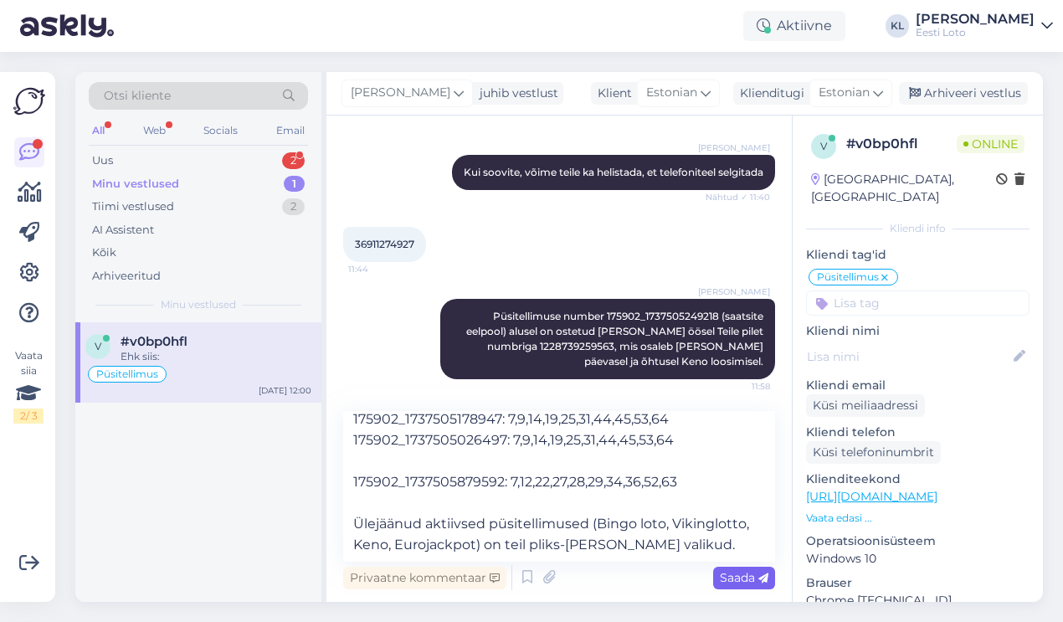
click at [737, 579] on span "Saada" at bounding box center [744, 577] width 49 height 15
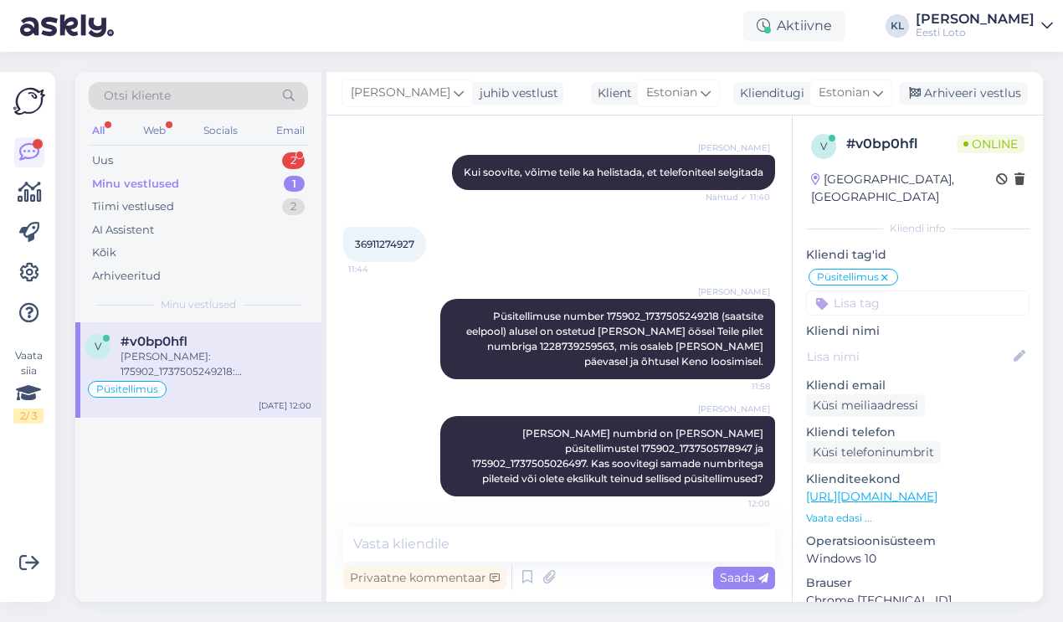
scroll to position [0, 0]
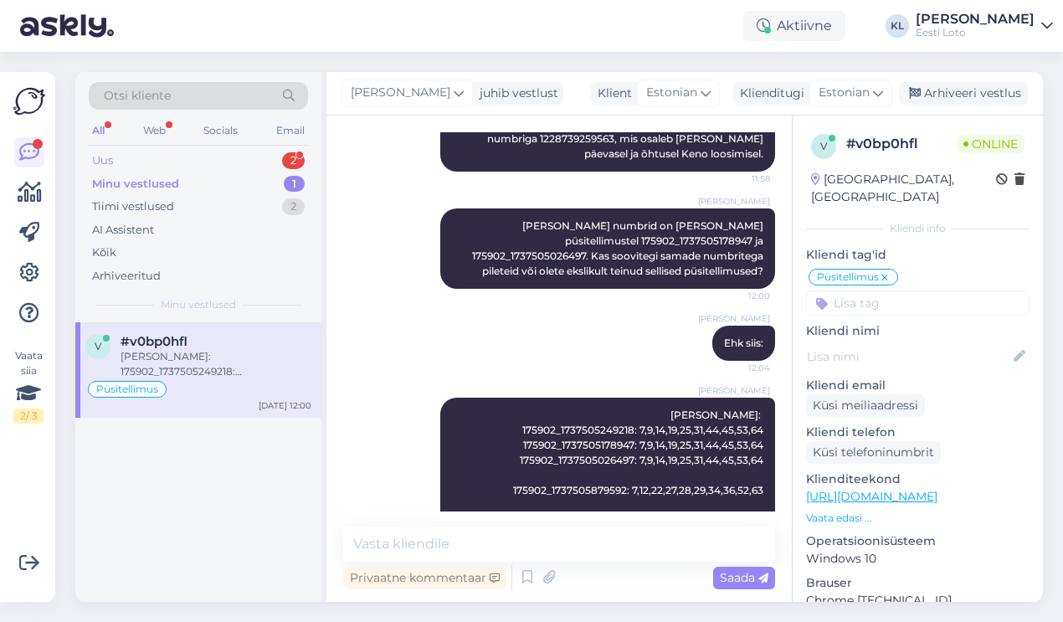
click at [250, 154] on div "Uus 2" at bounding box center [198, 160] width 219 height 23
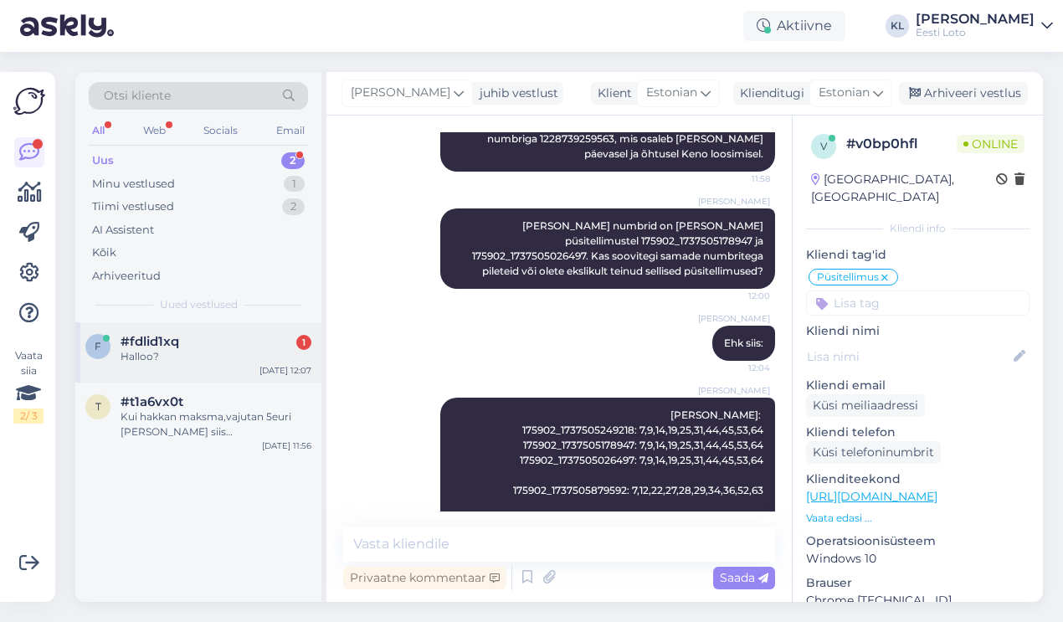
click at [223, 358] on div "Halloo?" at bounding box center [216, 356] width 191 height 15
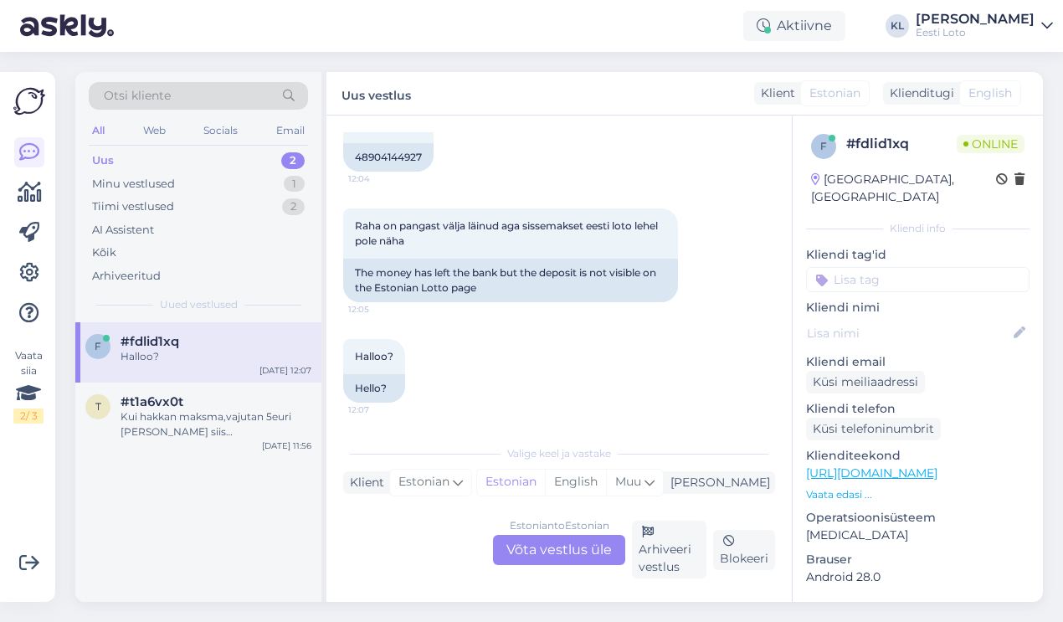
click at [534, 553] on div "Estonian to Estonian Võta vestlus üle" at bounding box center [559, 550] width 132 height 30
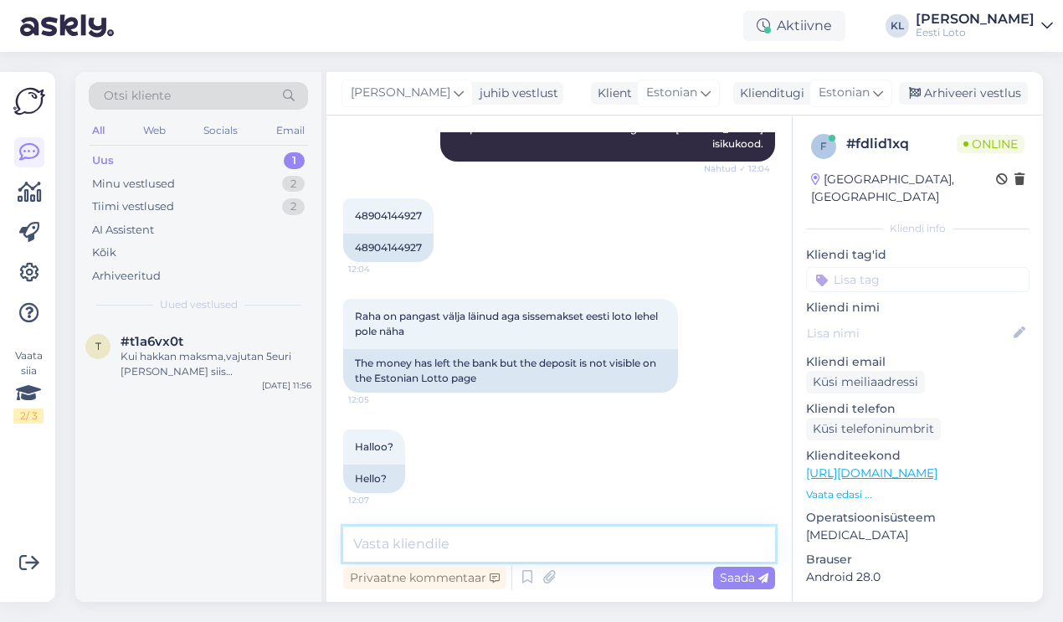
click at [482, 543] on textarea at bounding box center [559, 543] width 432 height 35
type textarea "P"
type textarea "Üks heck, kohe kontrollime ale"
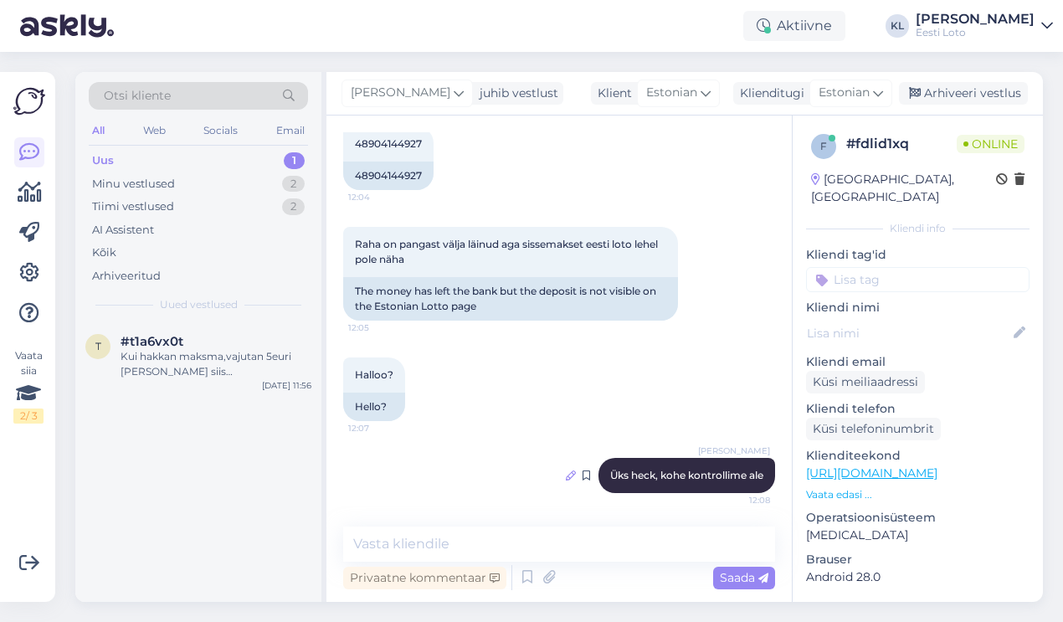
click at [566, 476] on icon at bounding box center [571, 475] width 10 height 10
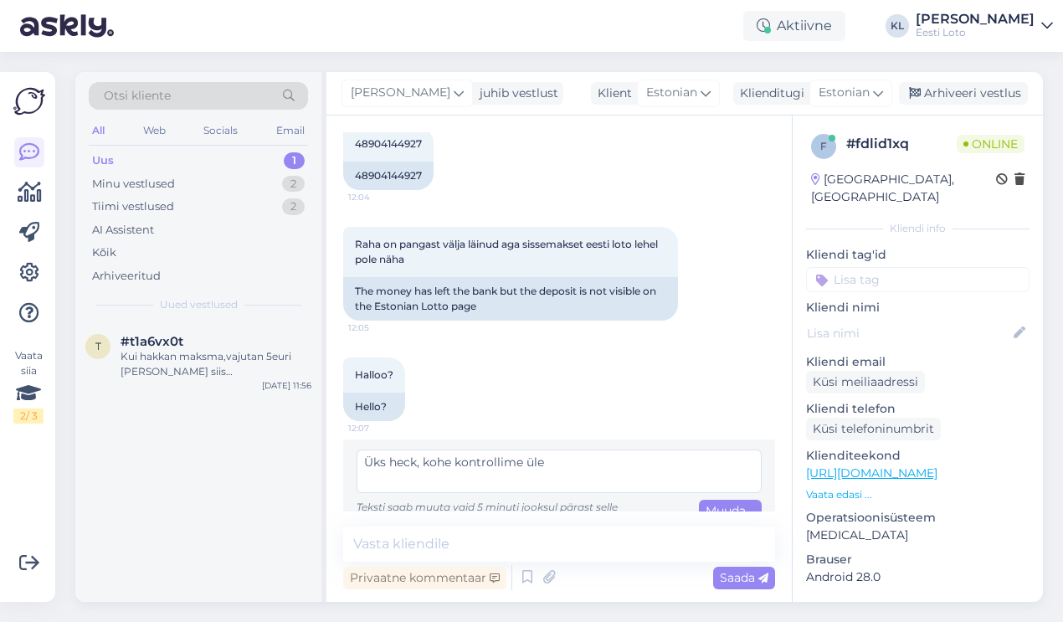
type textarea "Üks heck, kohe kontrollime üle"
click at [723, 511] on div "Vestlus algas Sep 11 2025 Tere 12:03 Hello AI Assistent Tere! Kuidas saan teid …" at bounding box center [558, 359] width 465 height 486
click at [723, 507] on span "Muuda" at bounding box center [726, 519] width 40 height 33
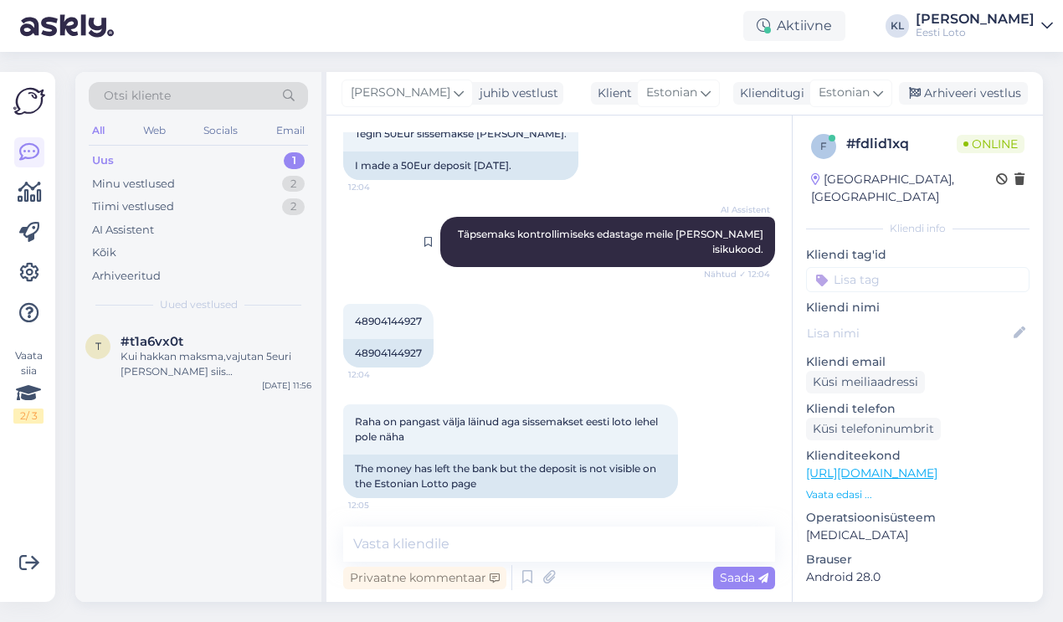
scroll to position [287, 0]
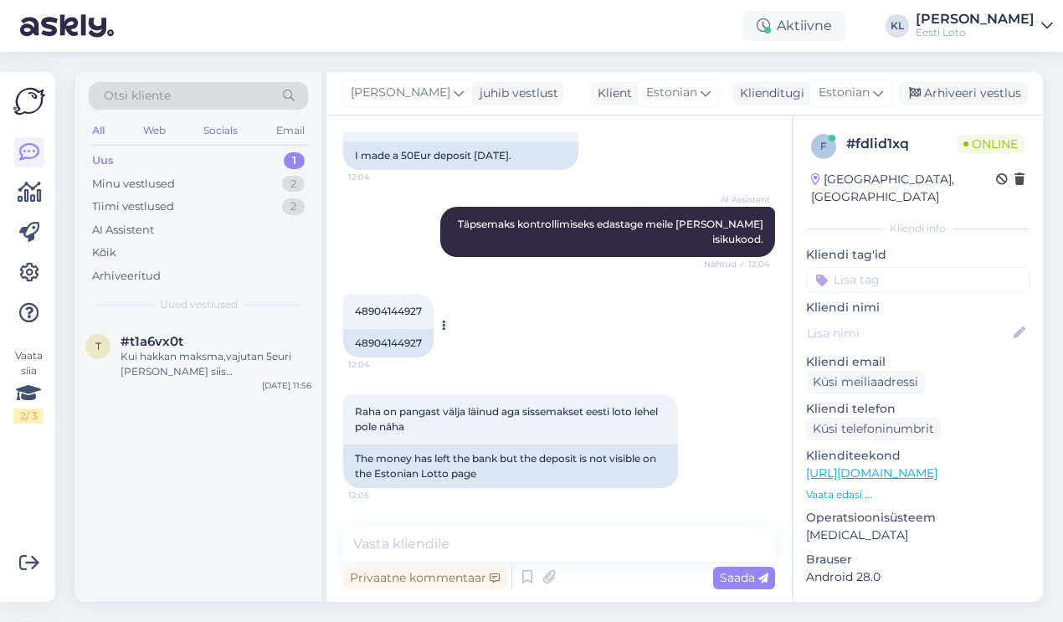
click at [410, 310] on span "48904144927" at bounding box center [388, 311] width 67 height 13
copy div "48904144927 12:04"
click at [234, 183] on div "Minu vestlused 2" at bounding box center [198, 183] width 219 height 23
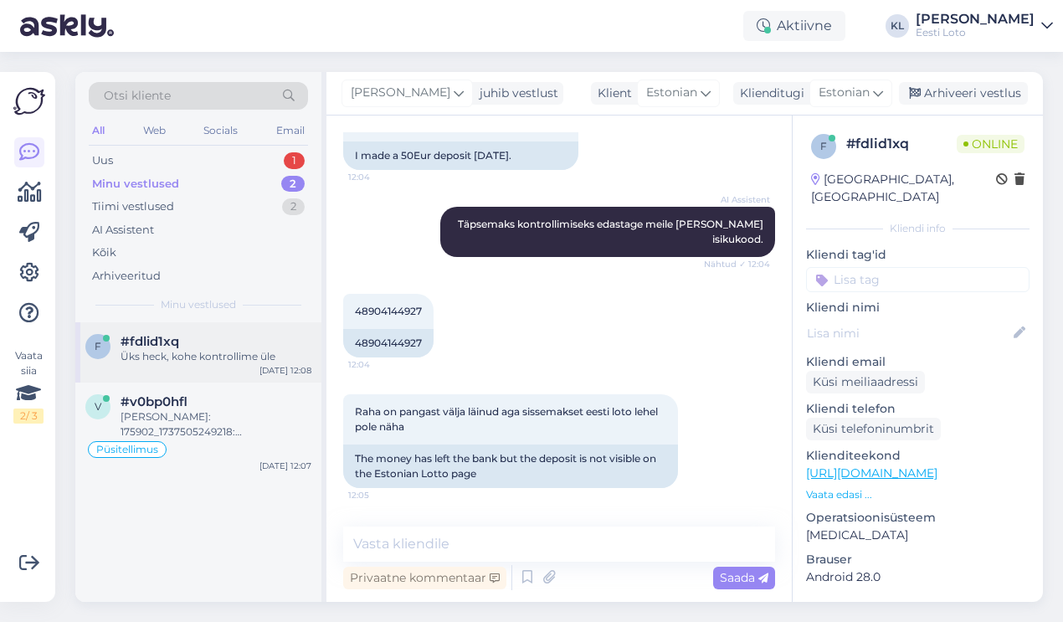
click at [239, 351] on div "Üks heck, kohe kontrollime üle" at bounding box center [216, 356] width 191 height 15
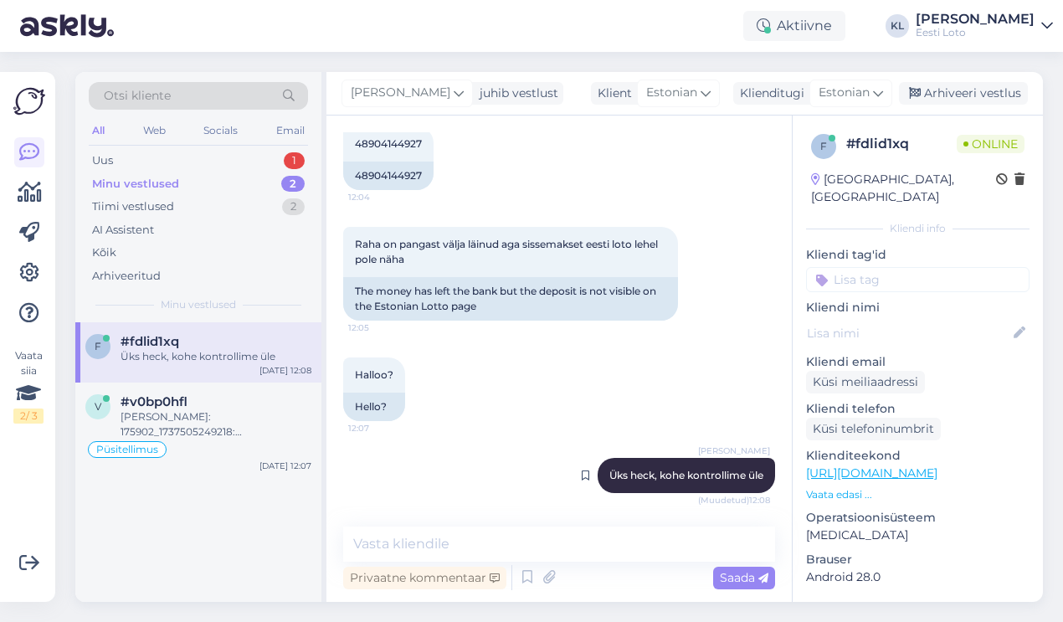
click at [639, 479] on span "Üks heck, kohe kontrollime üle" at bounding box center [686, 475] width 154 height 13
click at [649, 474] on span "Üks heck, kohe kontrollime üle" at bounding box center [686, 475] width 154 height 13
click at [583, 477] on icon at bounding box center [586, 475] width 8 height 10
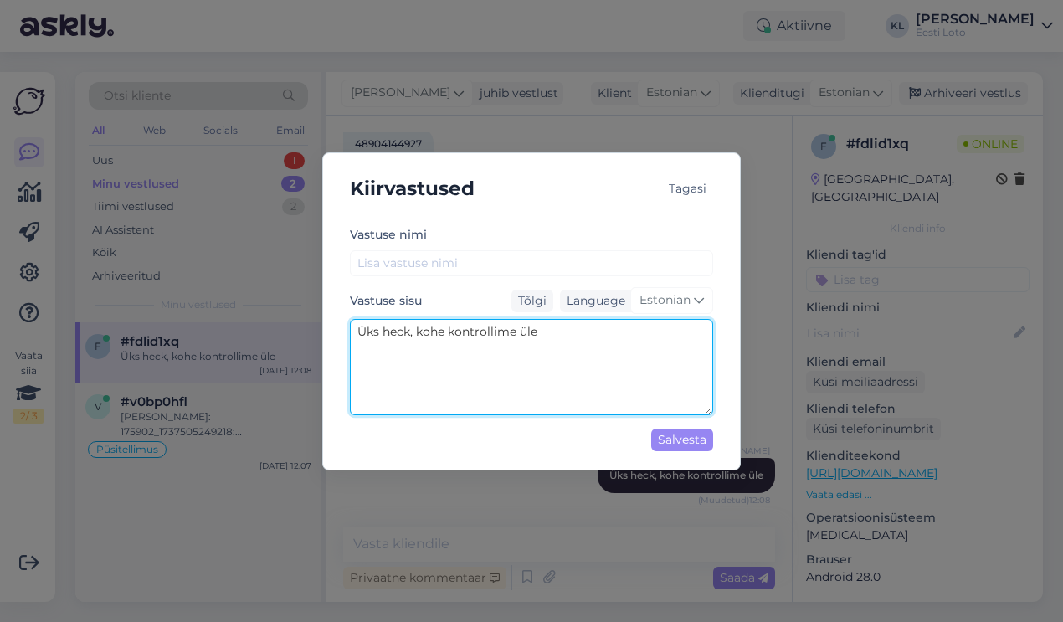
click at [403, 334] on textarea "Üks heck, kohe kontrollime üle" at bounding box center [531, 367] width 363 height 96
type textarea "Üks hetk, kohe kontrollime üle"
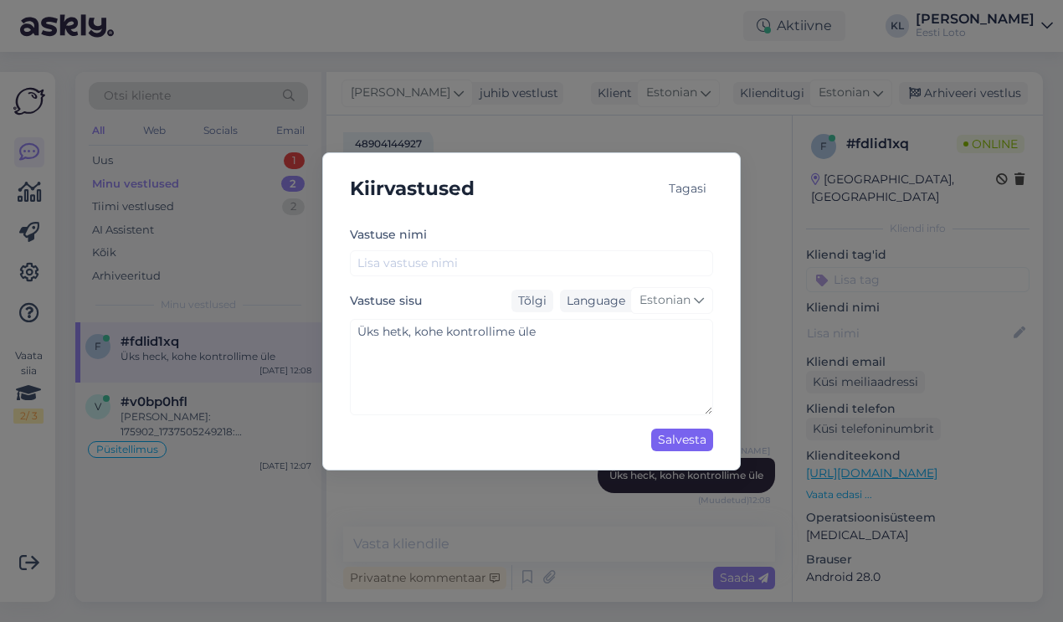
click at [689, 442] on div "Salvesta" at bounding box center [682, 440] width 62 height 23
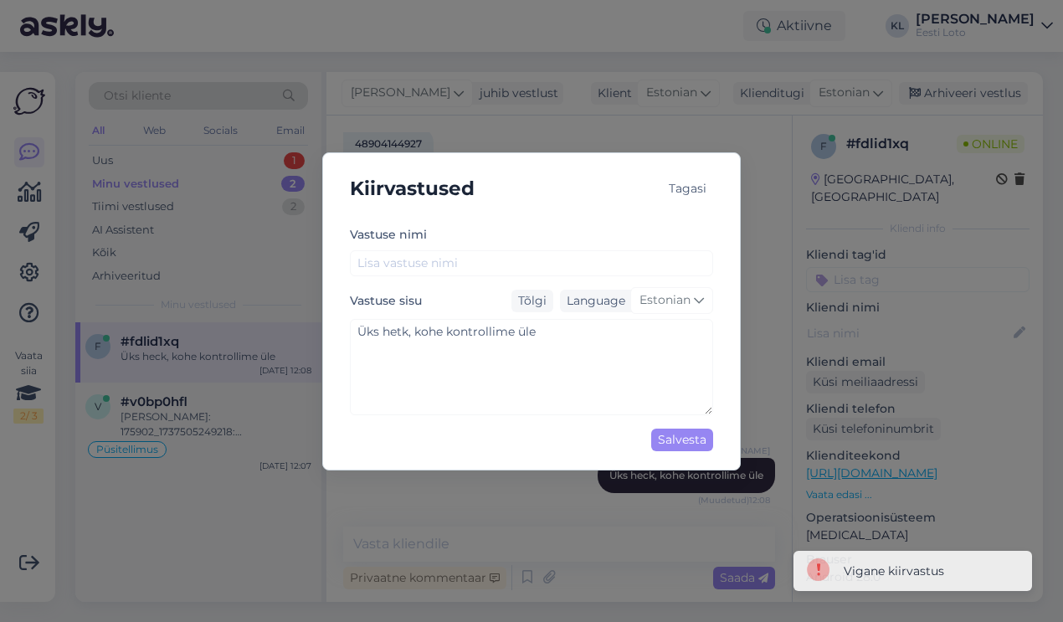
click at [699, 183] on div "Tagasi" at bounding box center [687, 188] width 51 height 23
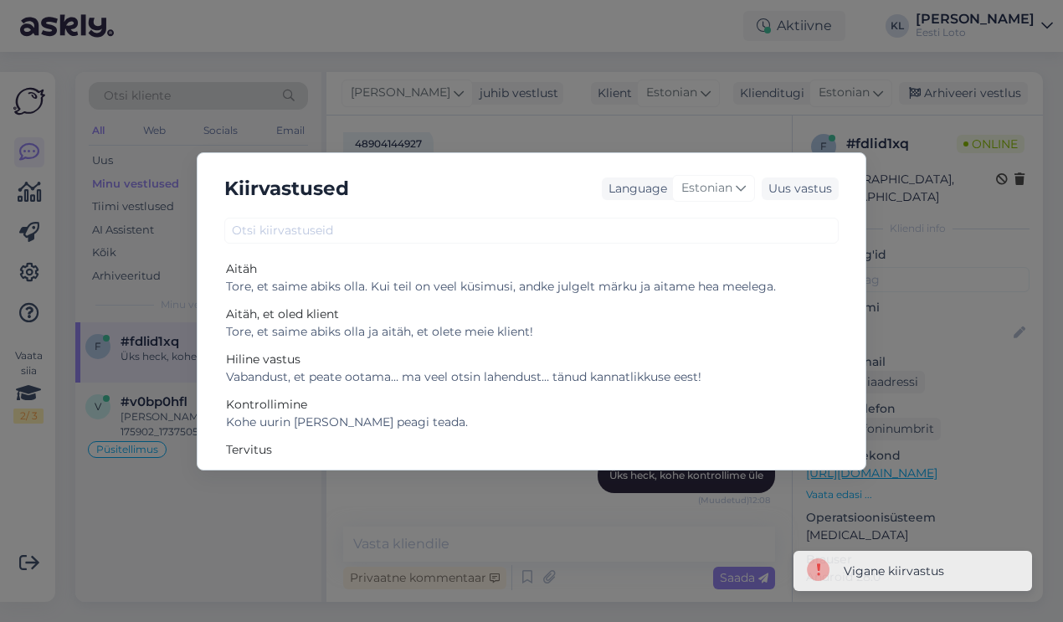
click at [907, 327] on div "Kiirvastused Language Estonian Uus vastus Aitäh Tore, et saime abiks olla. Kui …" at bounding box center [531, 311] width 1063 height 622
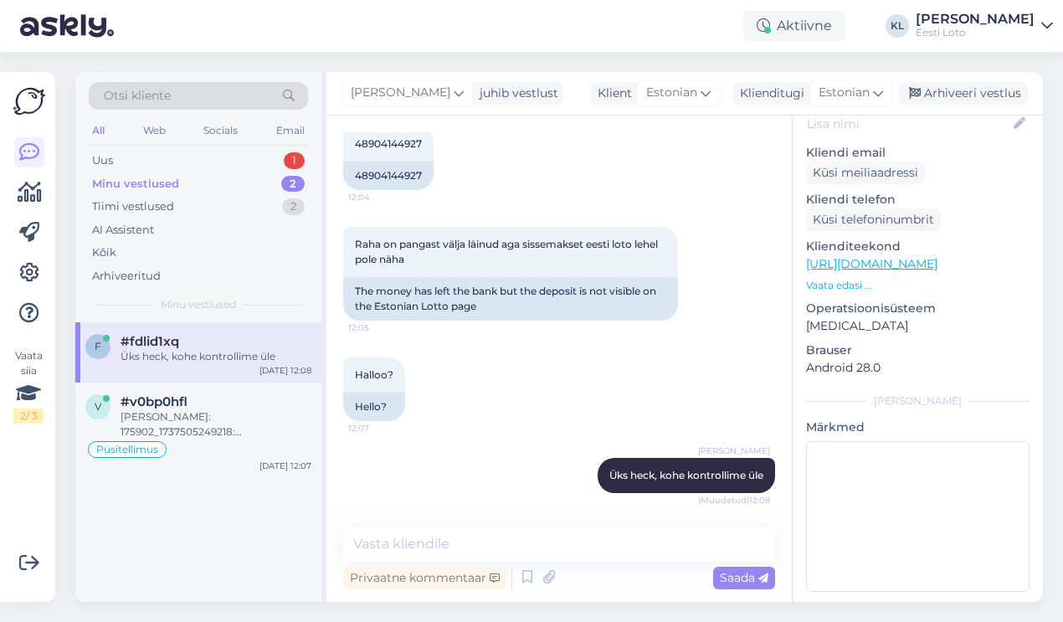
scroll to position [208, 0]
click at [395, 173] on div "48904144927" at bounding box center [388, 176] width 90 height 28
copy div "48904144927"
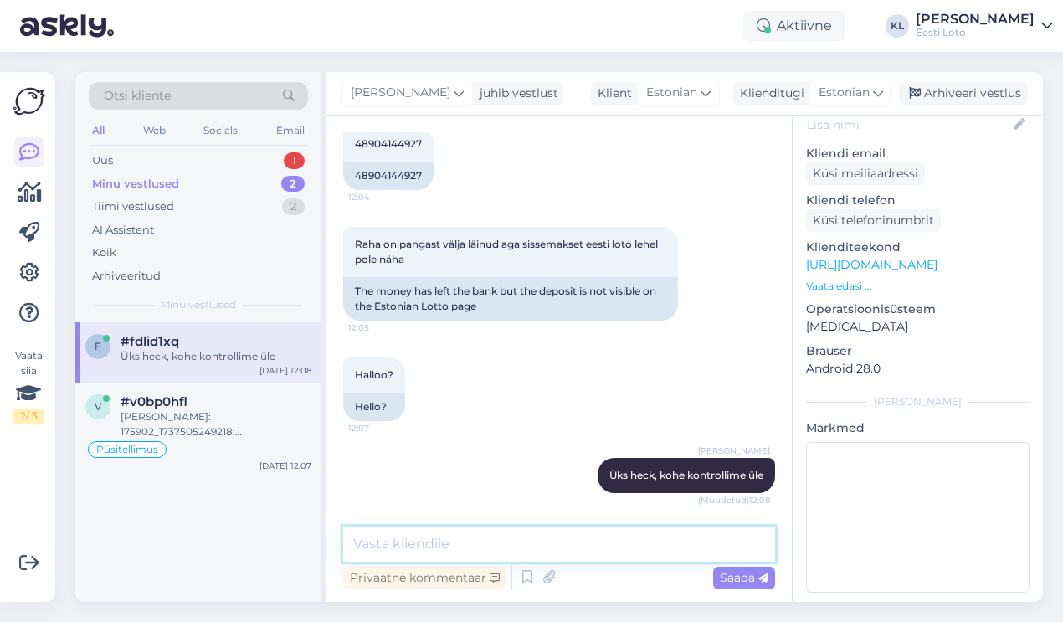
click at [457, 541] on textarea at bounding box center [559, 543] width 432 height 35
type textarea "Meie andmetel on makse laekunud nüüd Teie e-rahakotti"
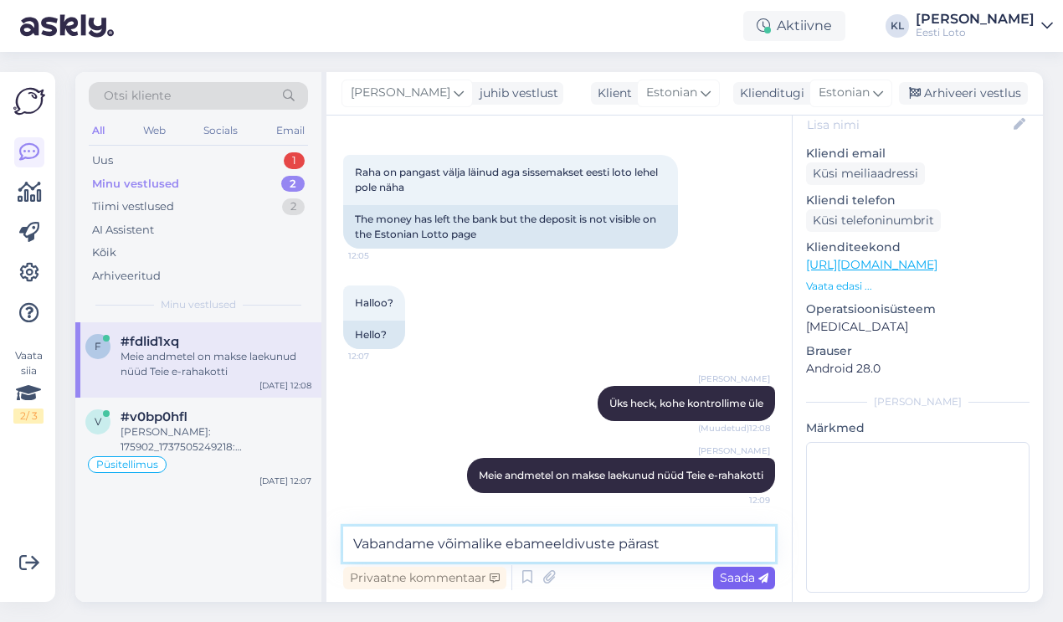
type textarea "Vabandame võimalike ebameeldivuste pärast"
click at [736, 580] on span "Saada" at bounding box center [744, 577] width 49 height 15
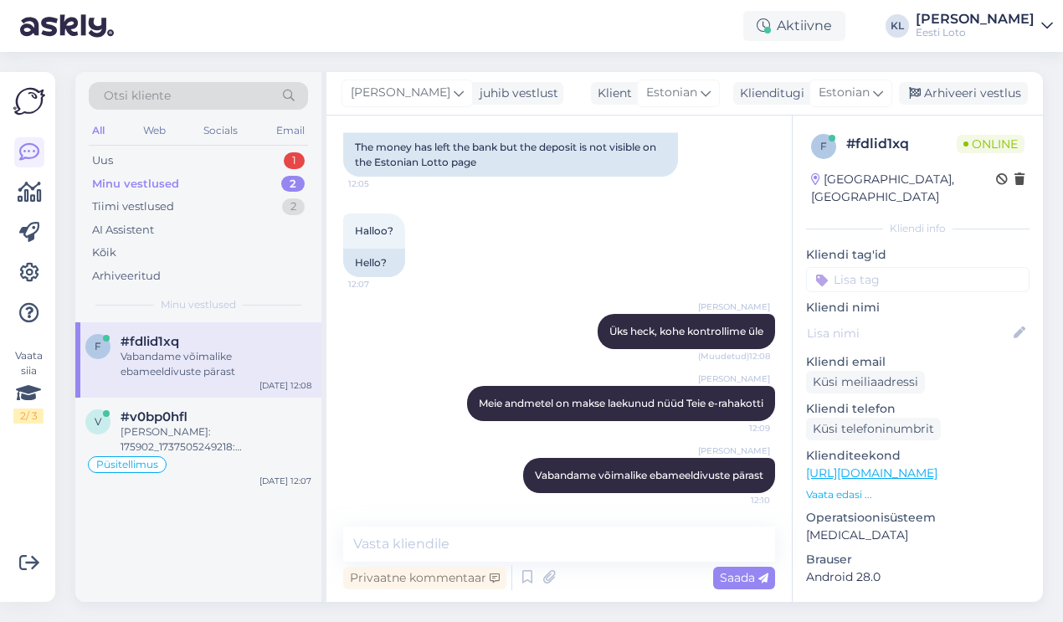
scroll to position [0, 0]
click at [902, 267] on input at bounding box center [917, 279] width 223 height 25
type input "e-rah"
click at [922, 321] on span "E-rahakott" at bounding box center [918, 326] width 54 height 10
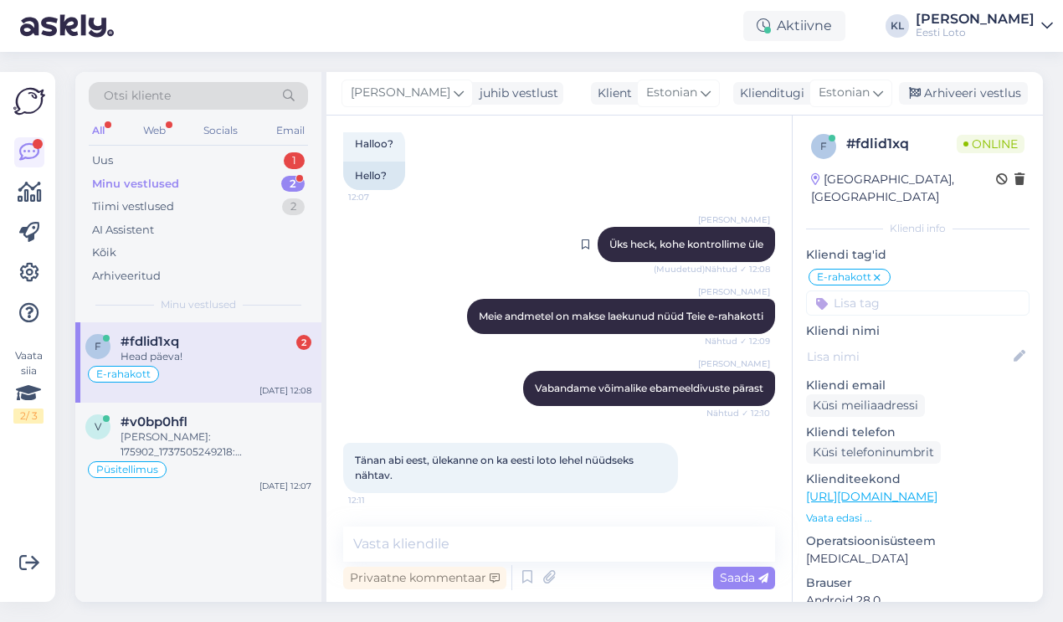
scroll to position [775, 0]
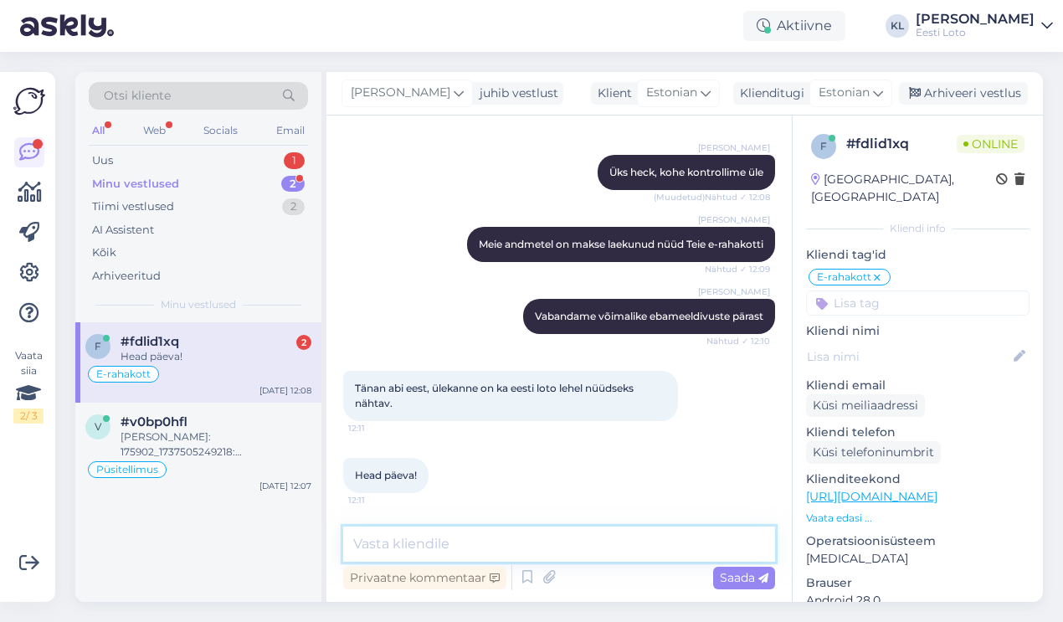
click at [523, 544] on textarea at bounding box center [559, 543] width 432 height 35
type textarea "Täname! Teile head lotoõnne!"
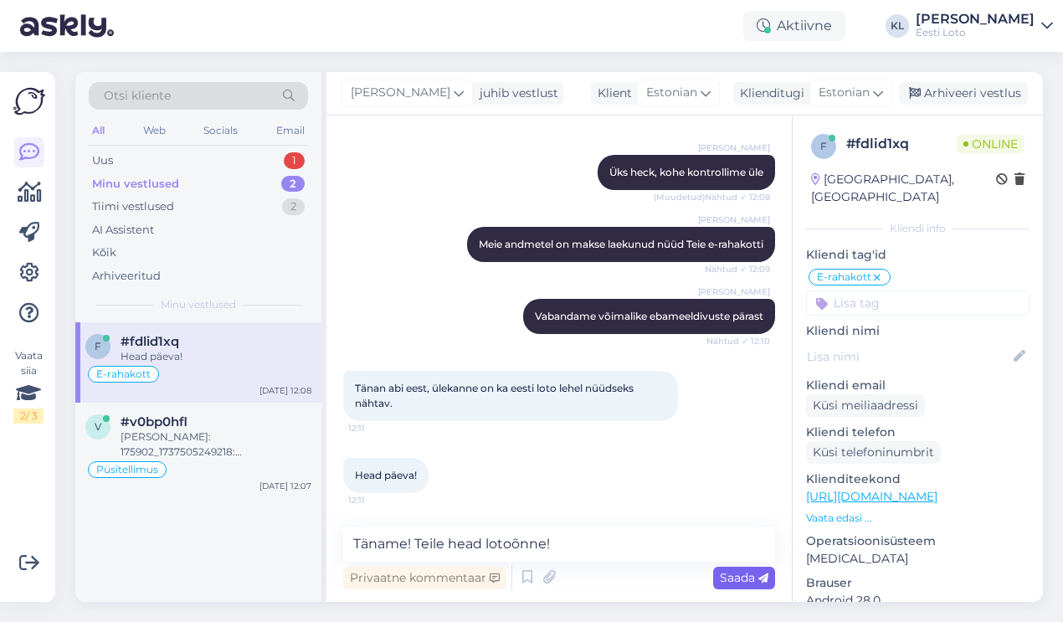
click at [730, 572] on span "Saada" at bounding box center [744, 577] width 49 height 15
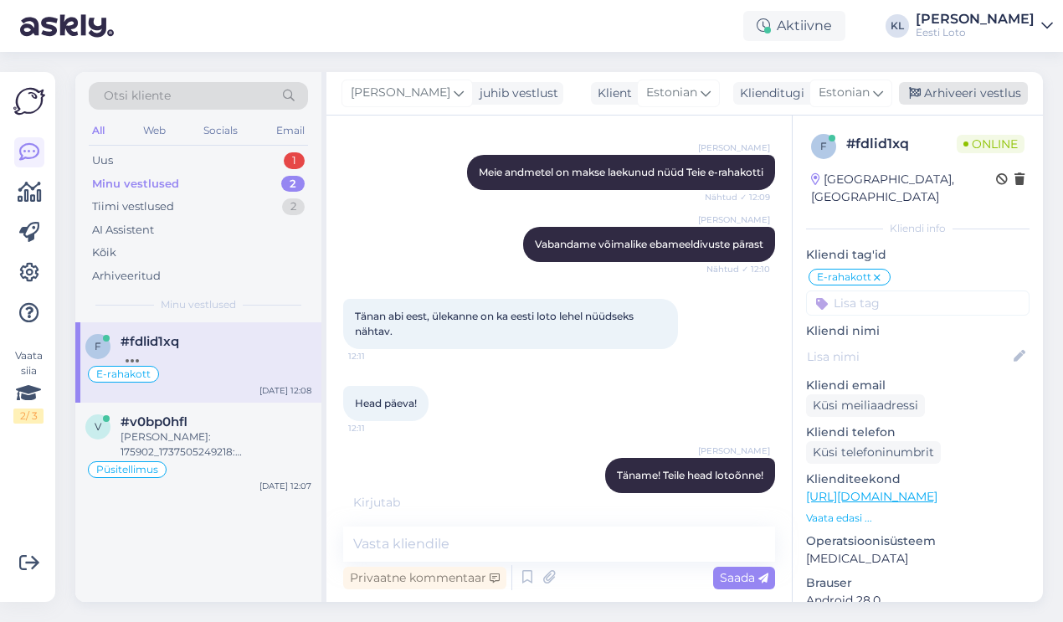
click at [974, 92] on div "Arhiveeri vestlus" at bounding box center [963, 93] width 129 height 23
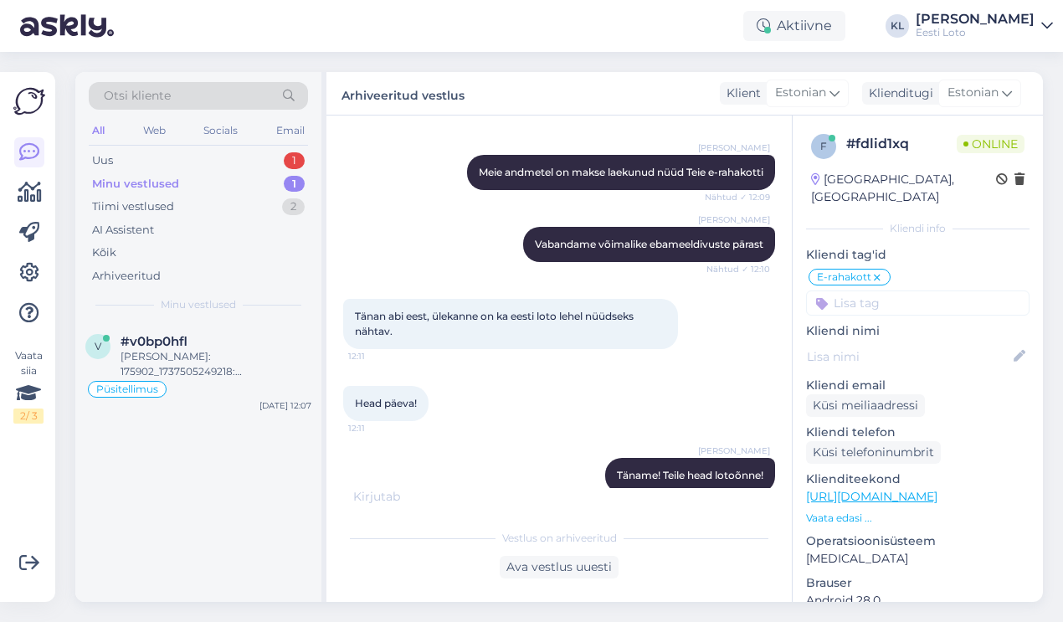
scroll to position [953, 0]
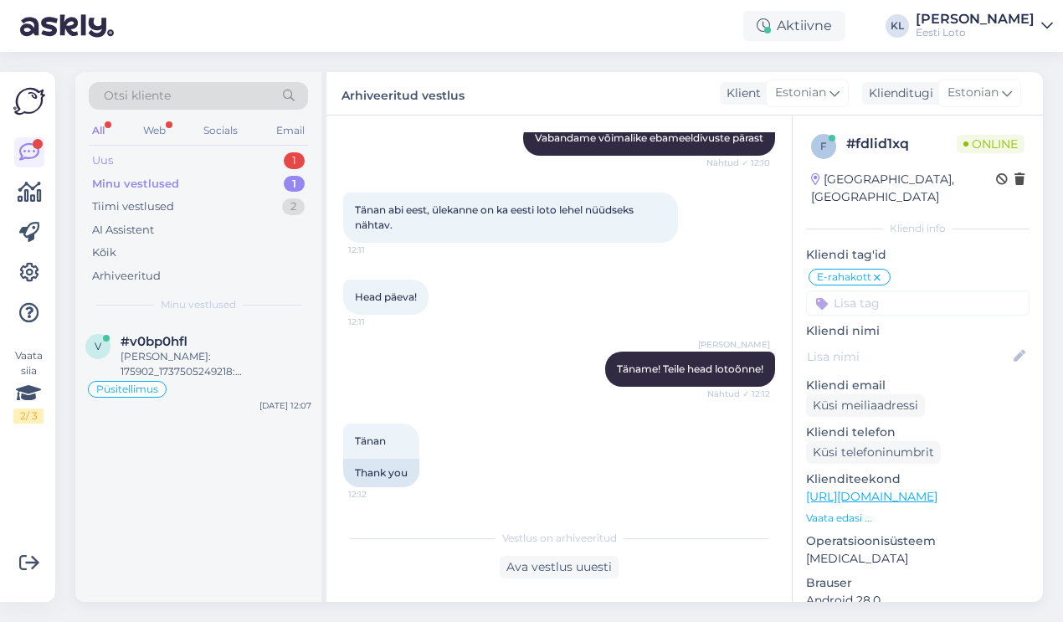
click at [239, 151] on div "Uus 1" at bounding box center [198, 160] width 219 height 23
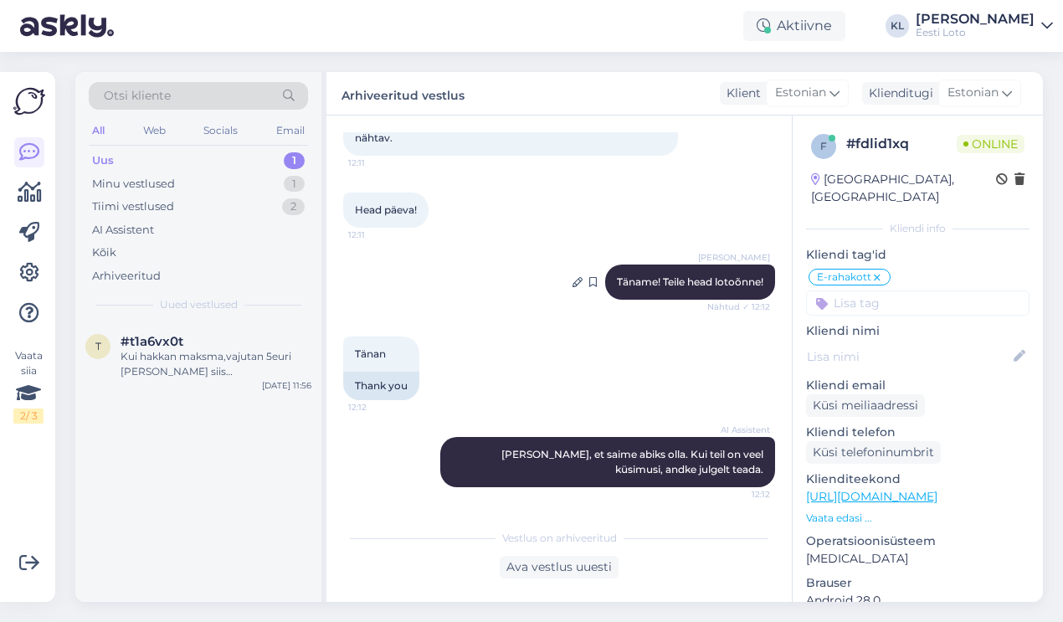
scroll to position [1023, 0]
click at [597, 559] on div "Ava vestlus uuesti" at bounding box center [559, 567] width 119 height 23
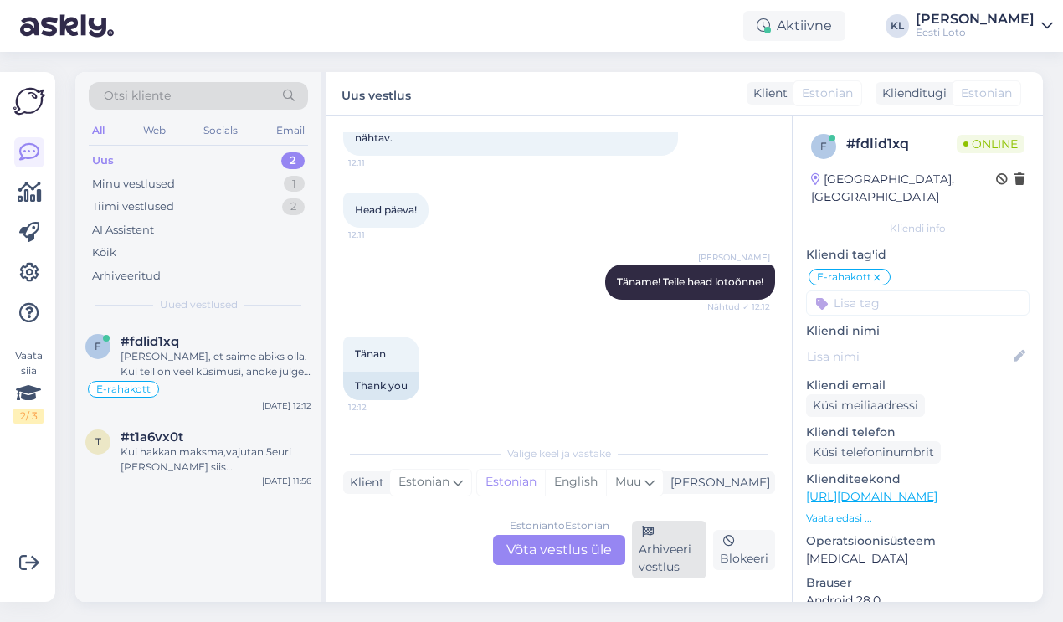
click at [668, 551] on div "Arhiveeri vestlus" at bounding box center [669, 550] width 74 height 58
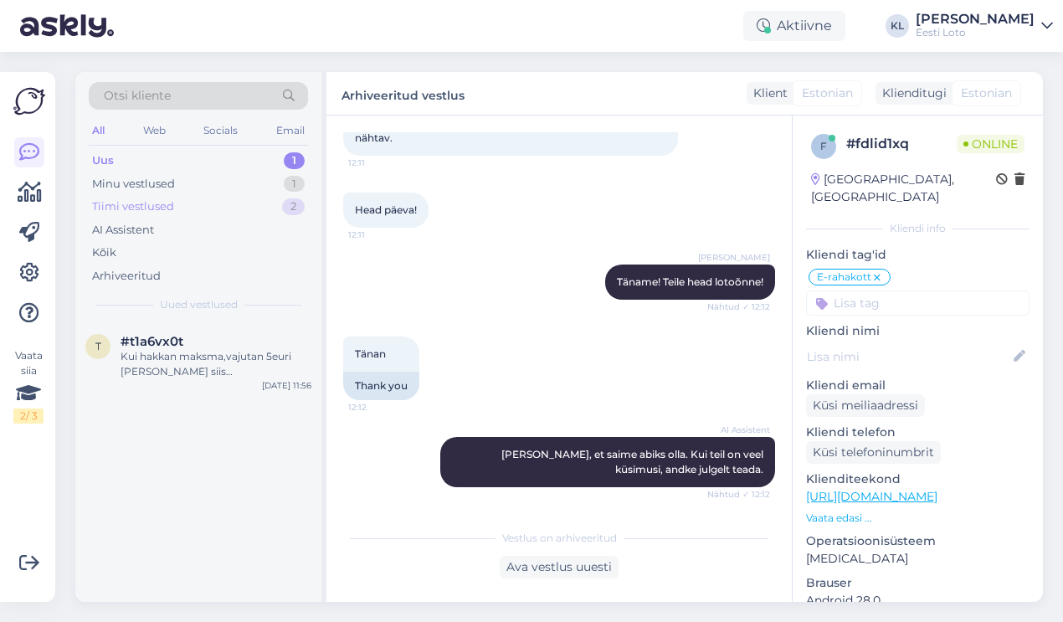
click at [195, 207] on div "Tiimi vestlused 2" at bounding box center [198, 206] width 219 height 23
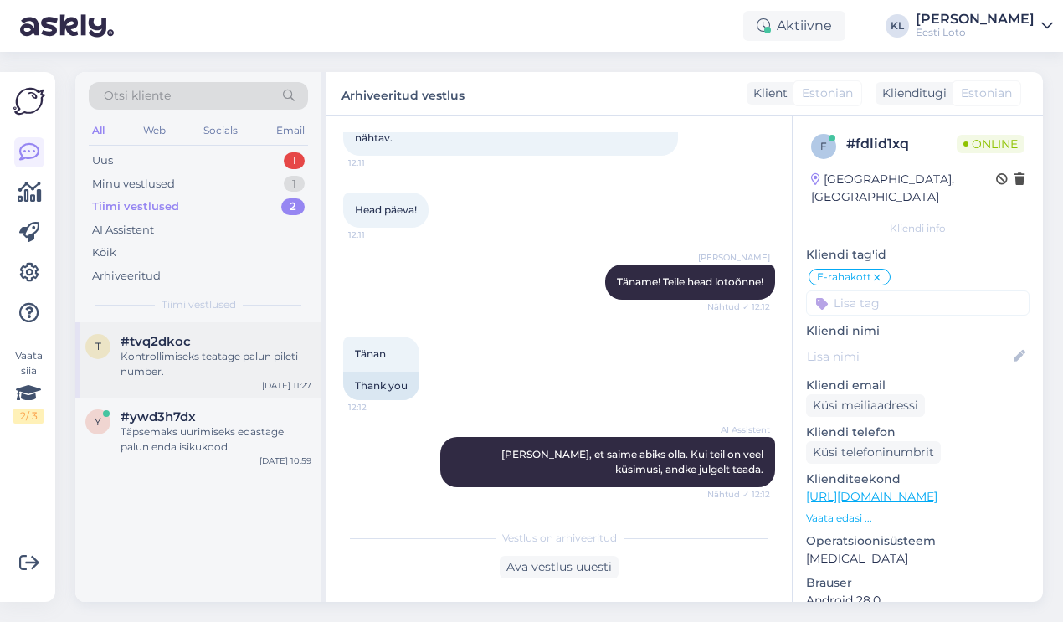
click at [275, 365] on div "Kontrollimiseks teatage palun pileti number." at bounding box center [216, 364] width 191 height 30
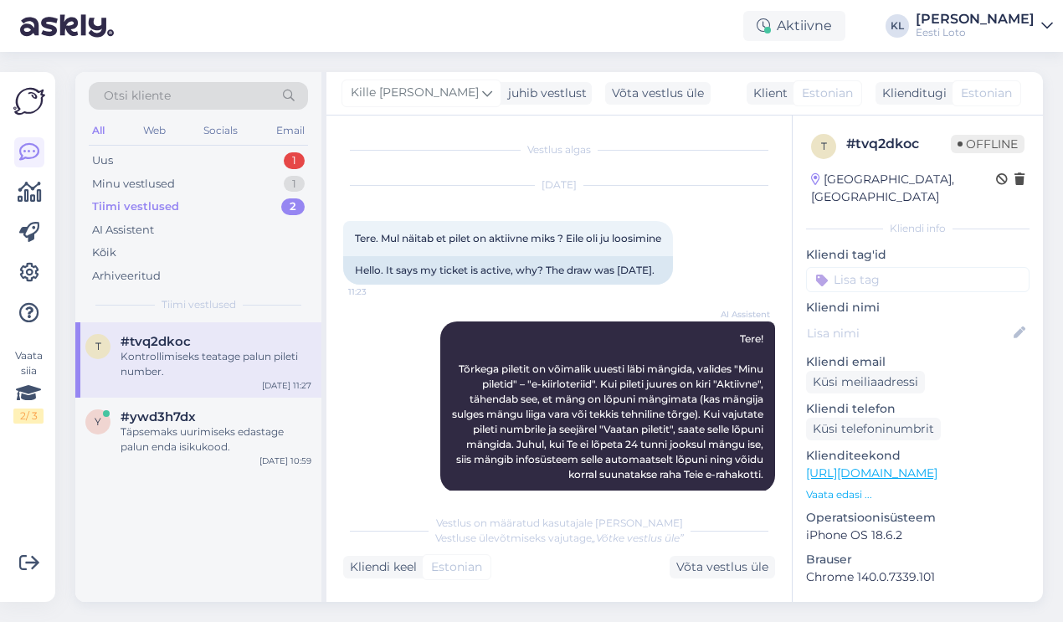
scroll to position [0, 0]
click at [212, 151] on div "Uus 1" at bounding box center [198, 160] width 219 height 23
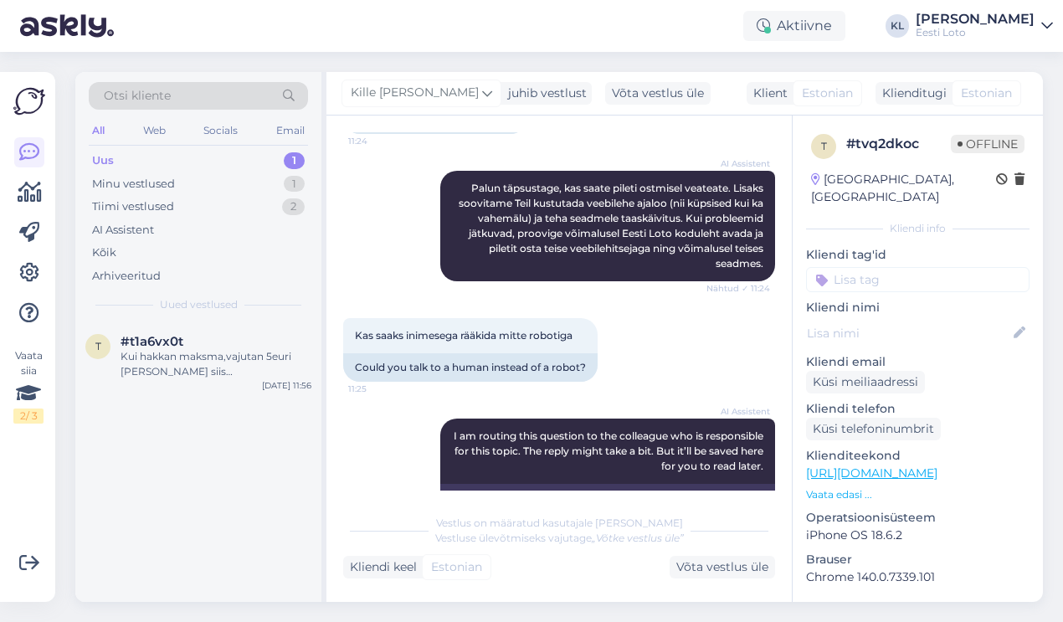
scroll to position [442, 0]
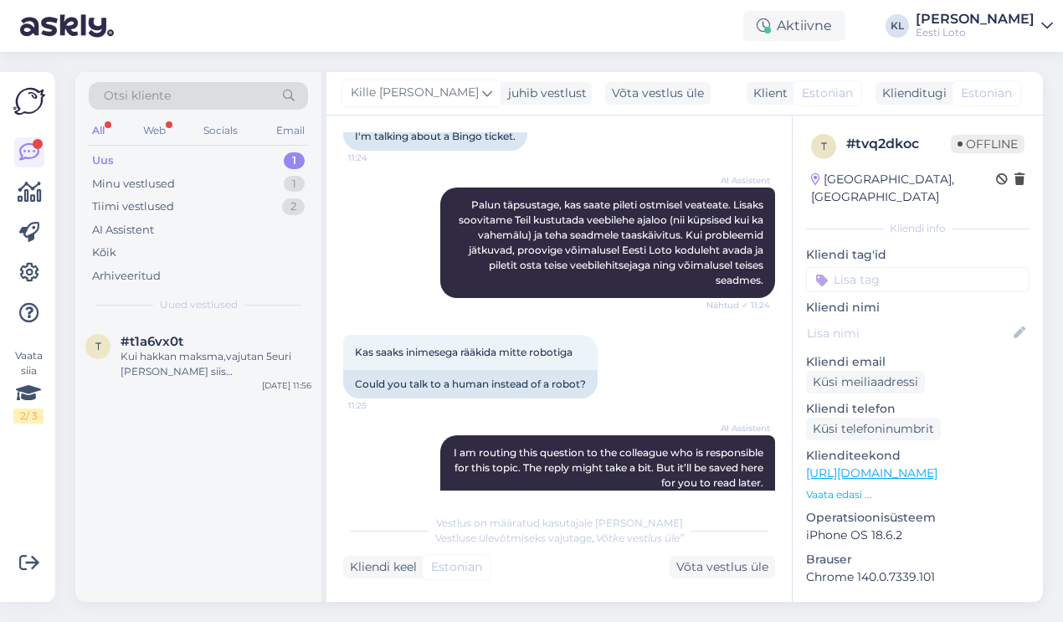
click at [98, 121] on div "All" at bounding box center [98, 131] width 19 height 22
click at [245, 171] on div "Uus 1" at bounding box center [198, 160] width 219 height 23
click at [235, 182] on div "Minu vestlused 1" at bounding box center [198, 183] width 219 height 23
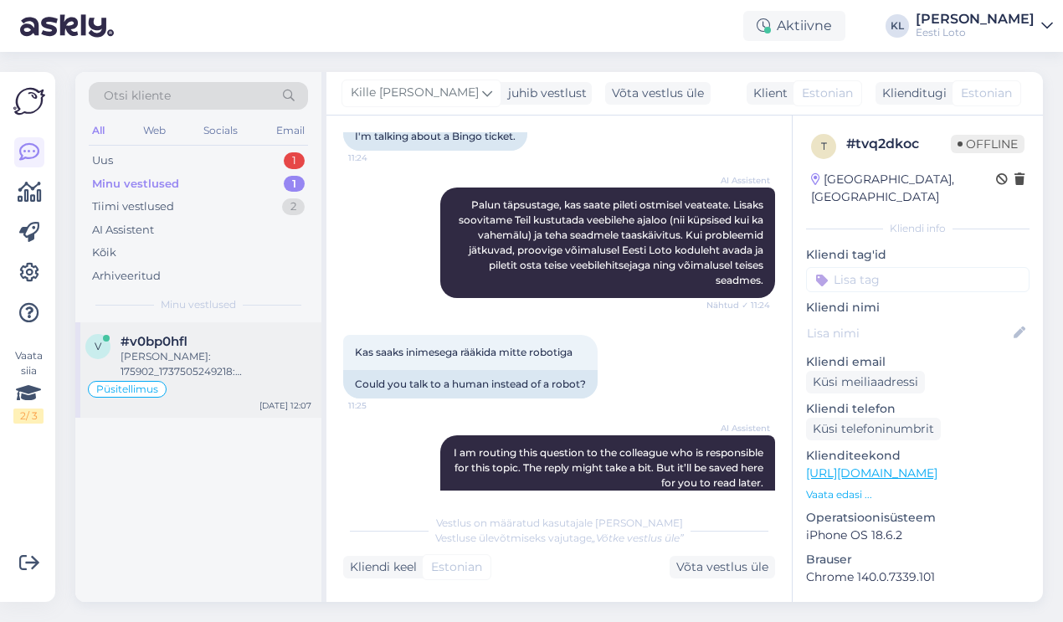
click at [202, 388] on div "Püsitellimus" at bounding box center [198, 389] width 226 height 20
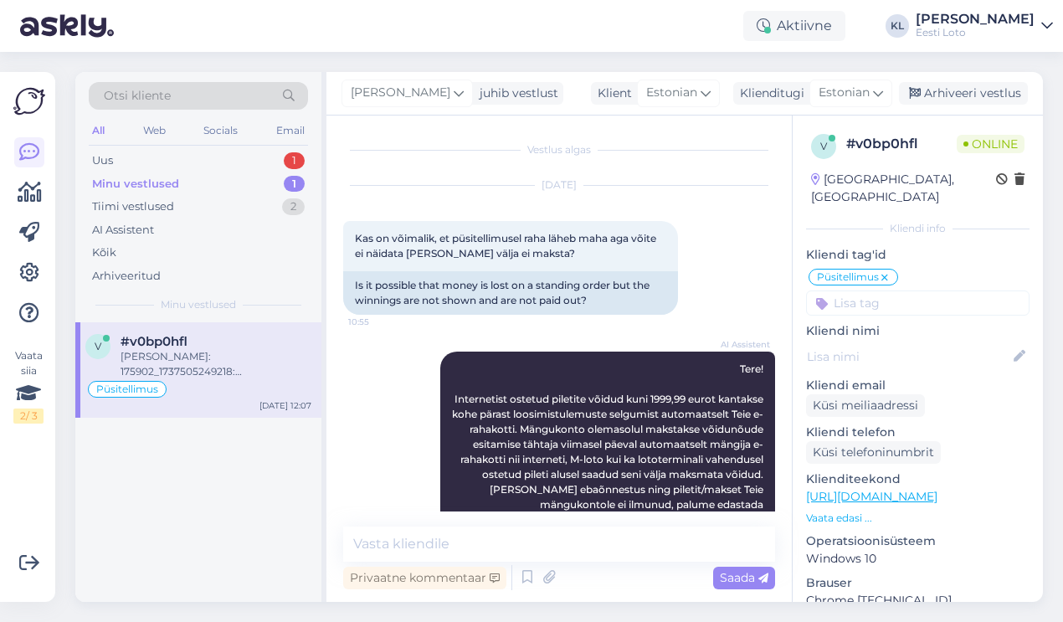
scroll to position [1827, 0]
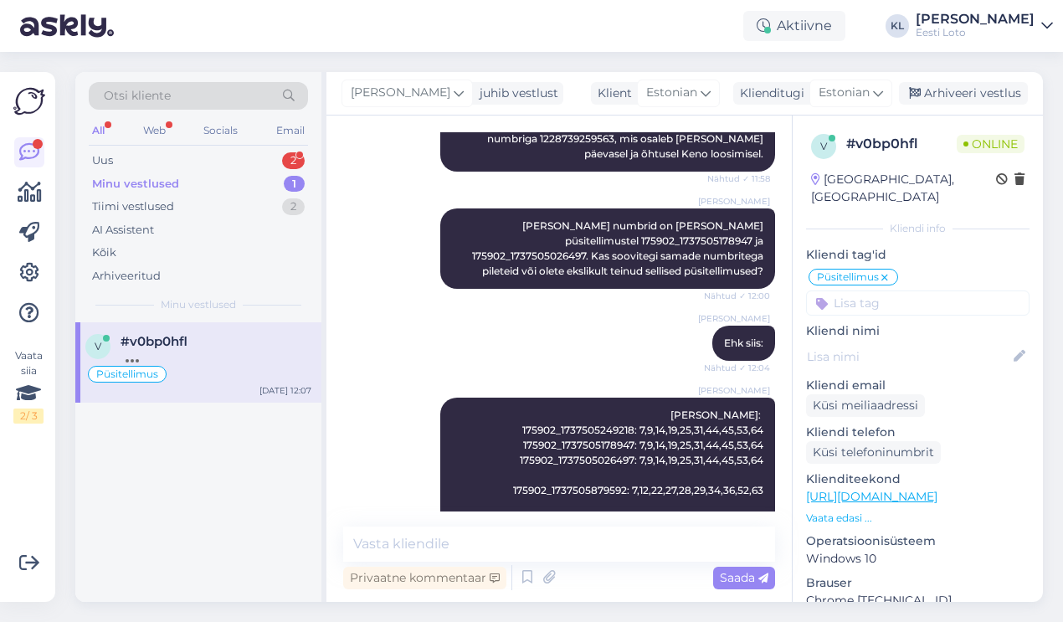
click at [891, 291] on input at bounding box center [917, 302] width 223 height 25
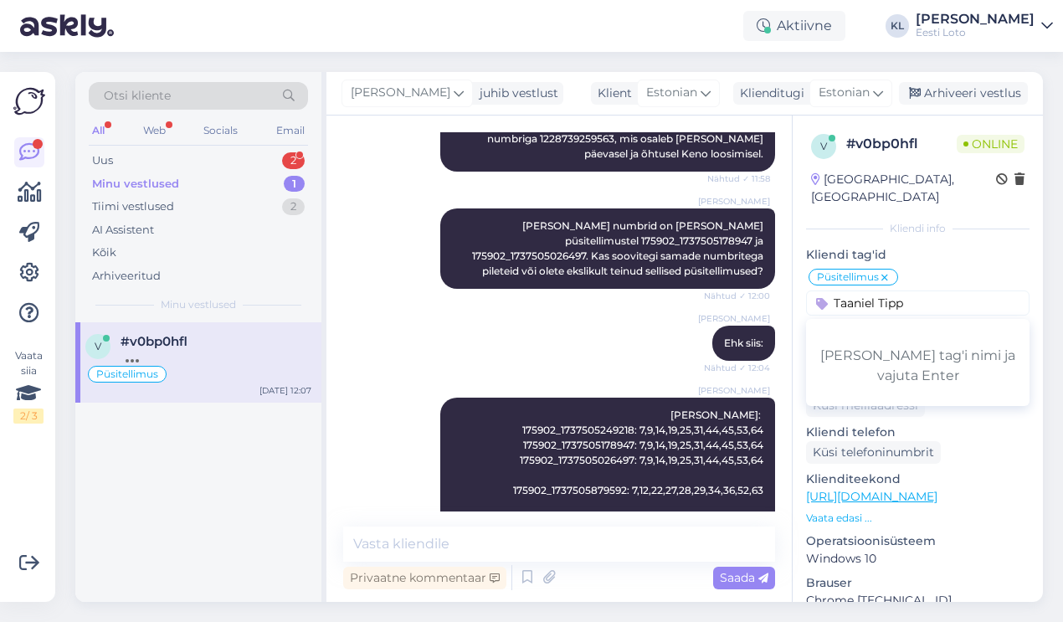
type input "Taaniel [PERSON_NAME]"
drag, startPoint x: 930, startPoint y: 286, endPoint x: 769, endPoint y: 285, distance: 160.7
click at [769, 285] on div "Vestlus algas Sep 11 2025 Kas on võimalik, et püsitellimusel raha läheb maha ag…" at bounding box center [684, 359] width 716 height 486
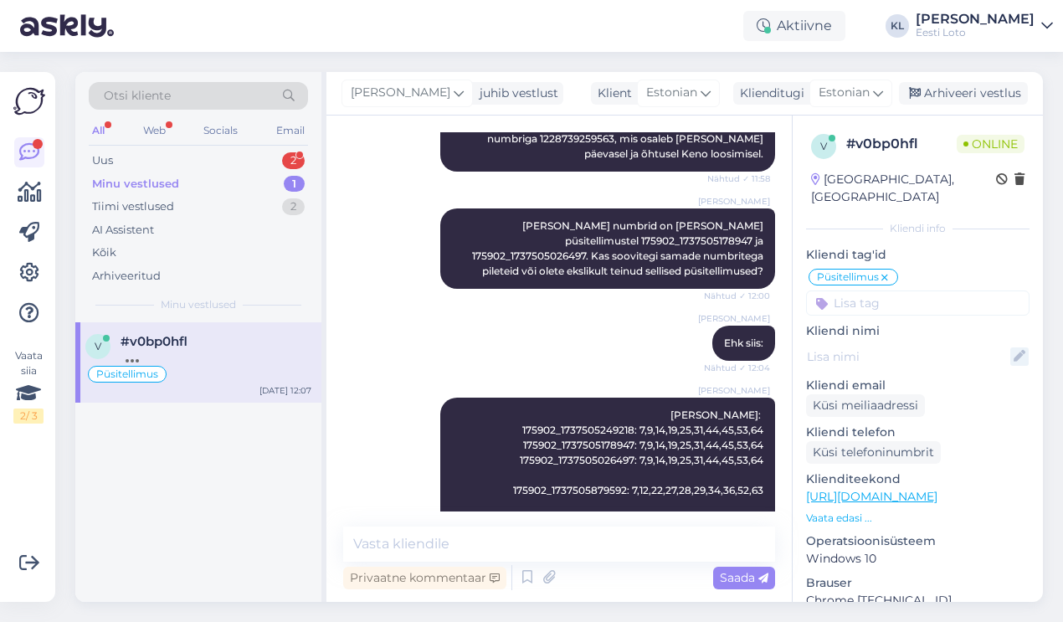
click at [1021, 347] on icon at bounding box center [1019, 356] width 18 height 18
paste input "Taaniel [PERSON_NAME]"
type input "Taaniel [PERSON_NAME]"
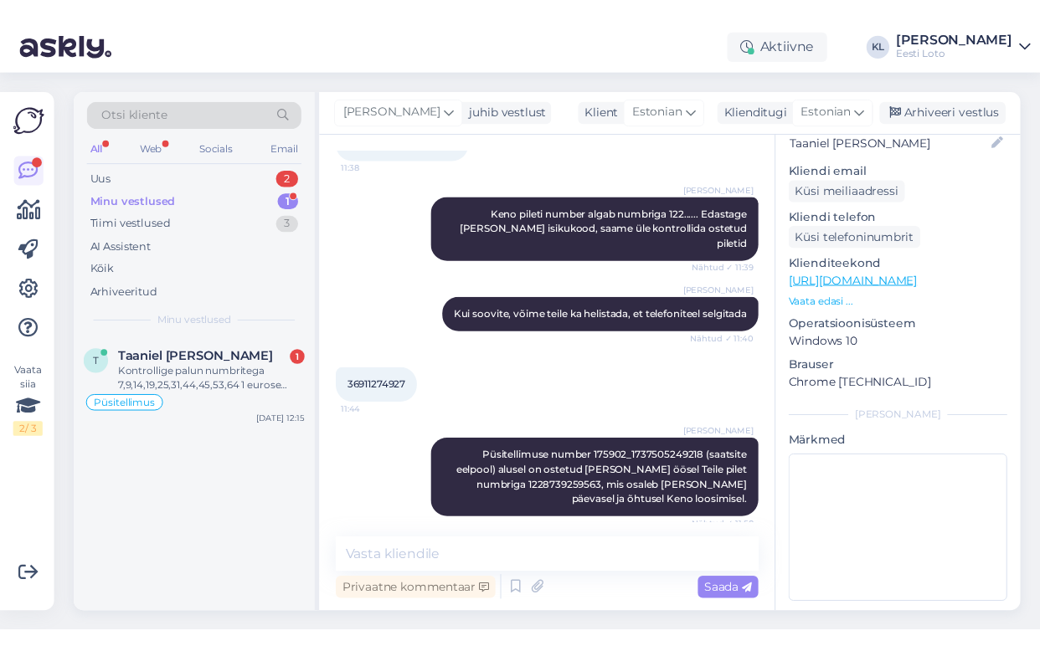
scroll to position [1389, 0]
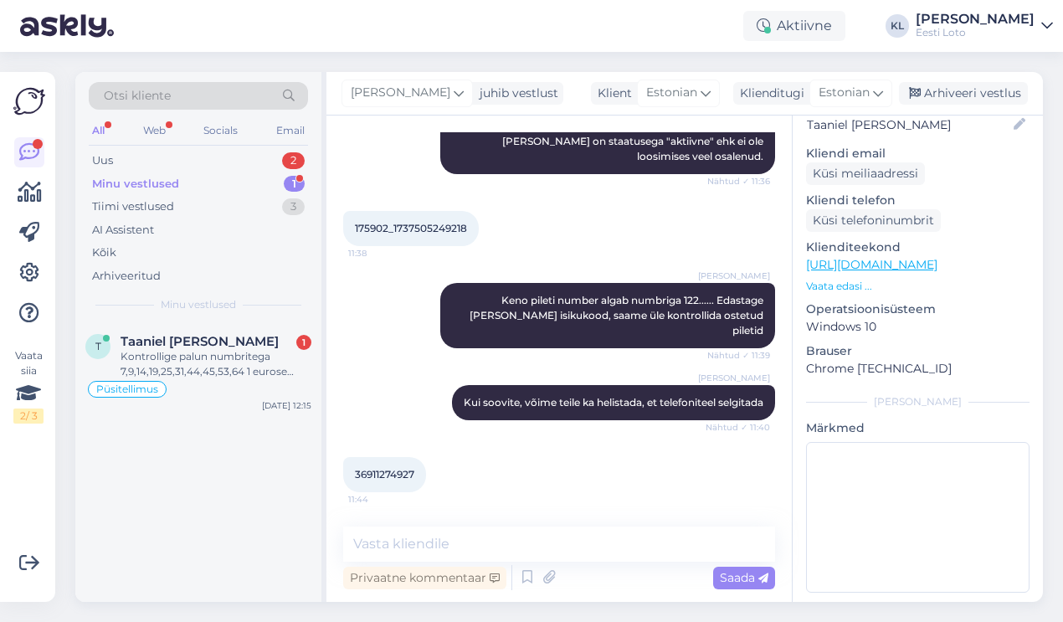
click at [388, 468] on span "36911274927" at bounding box center [384, 474] width 59 height 13
copy div "36911274927 11:44"
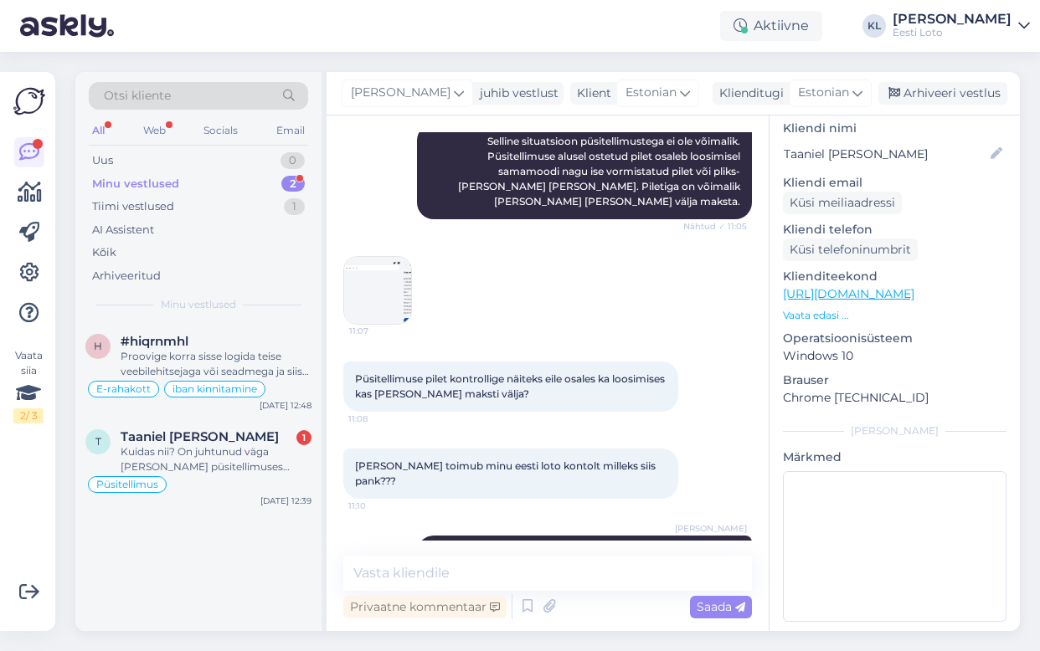
scroll to position [757, 0]
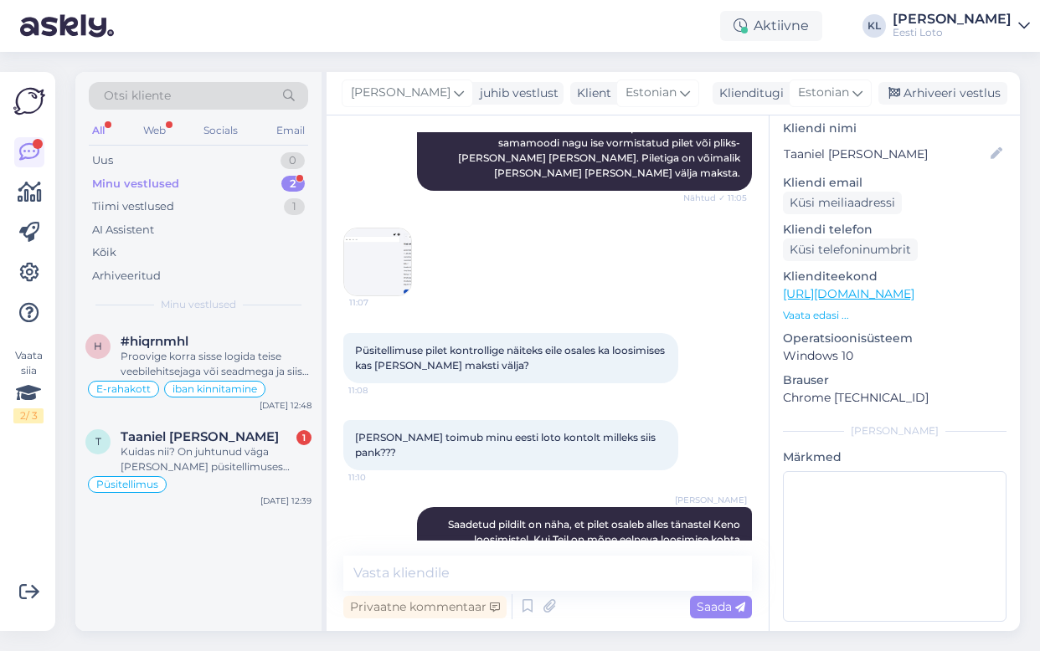
click at [375, 228] on img at bounding box center [377, 261] width 67 height 67
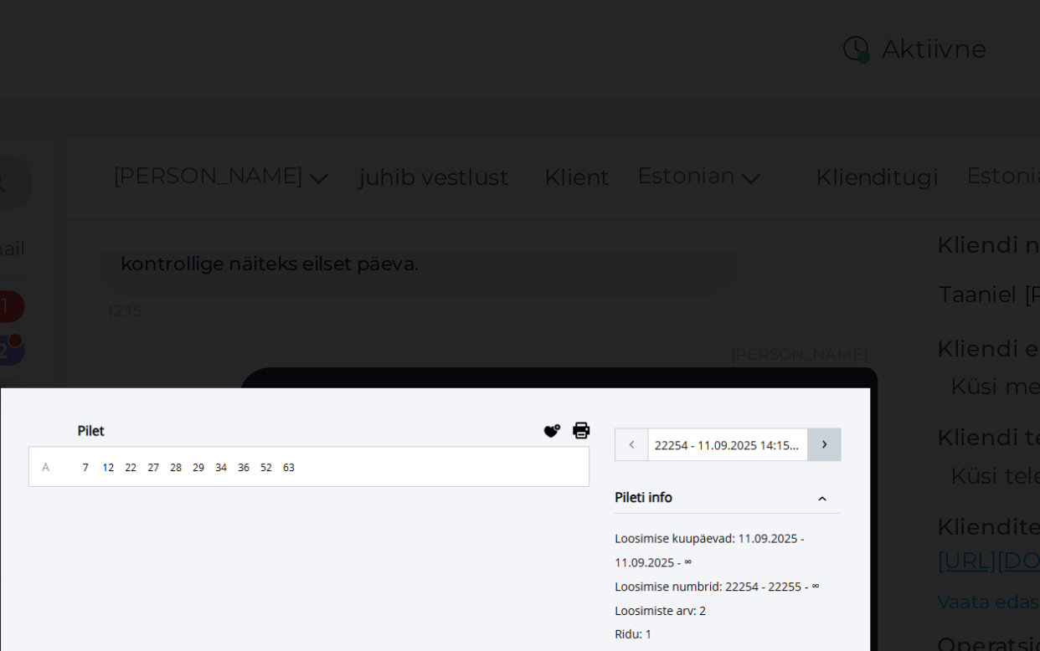
scroll to position [0, 0]
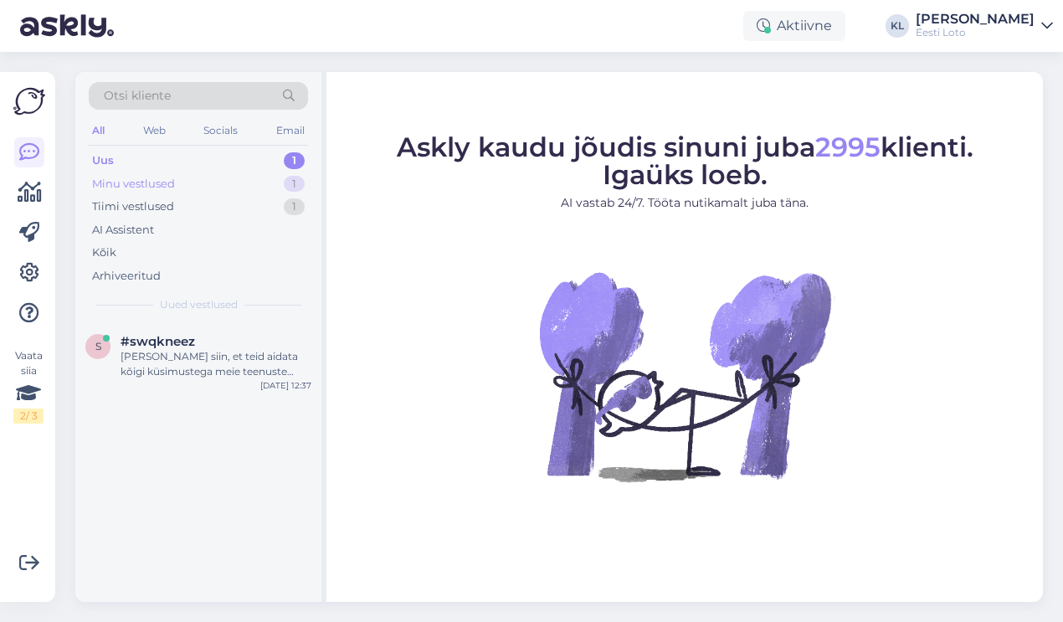
click at [242, 183] on div "Minu vestlused 1" at bounding box center [198, 183] width 219 height 23
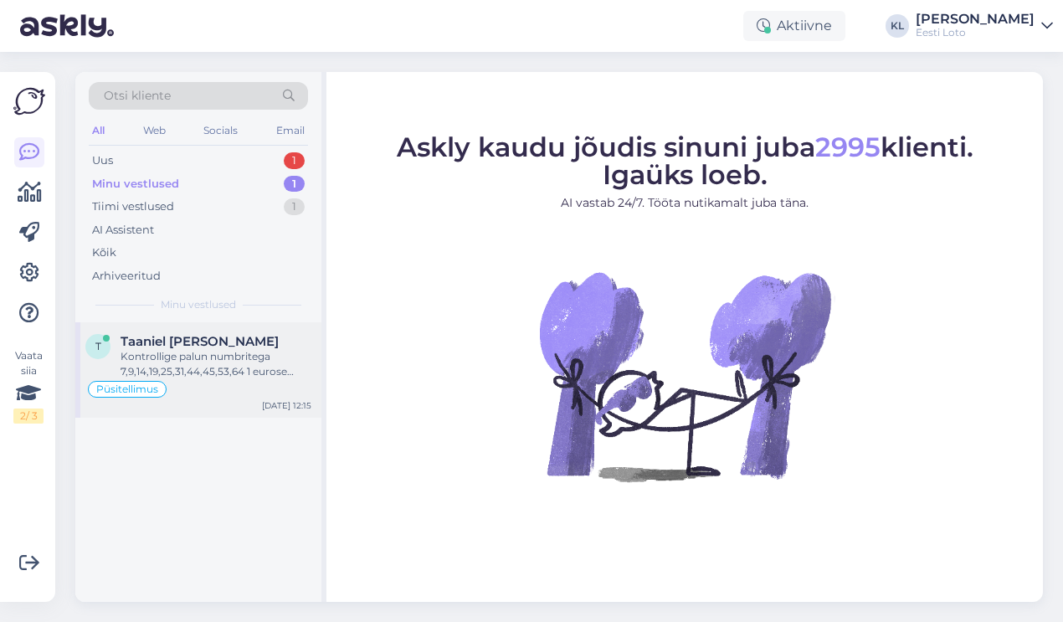
click at [234, 352] on div "Kontrollige palun numbritega 7,9,14,19,25,31,44,45,53,64 1 eurose panusega pile…" at bounding box center [216, 364] width 191 height 30
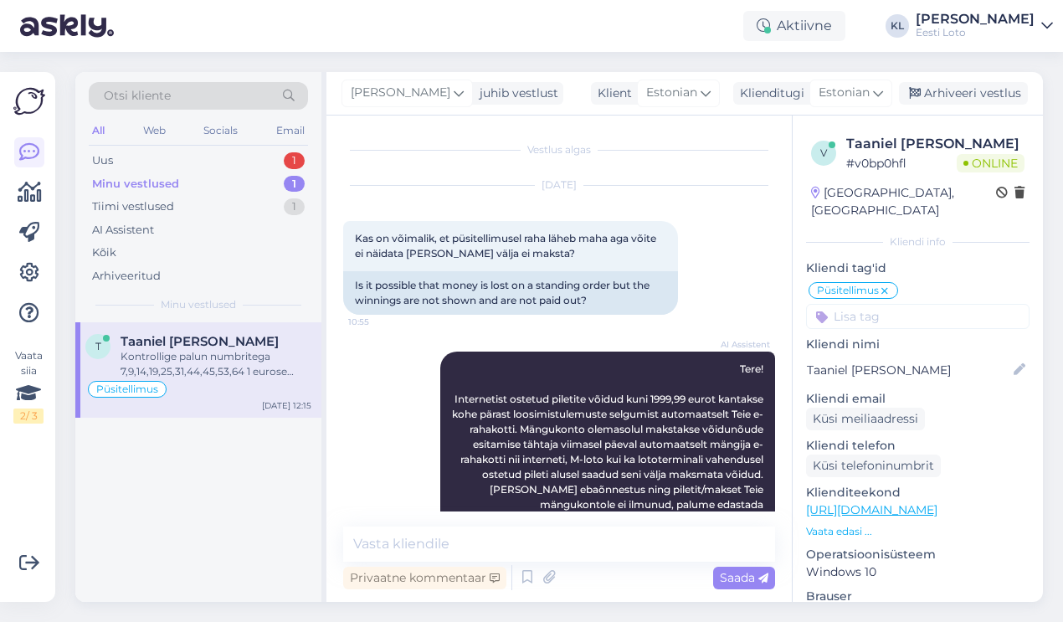
scroll to position [1929, 0]
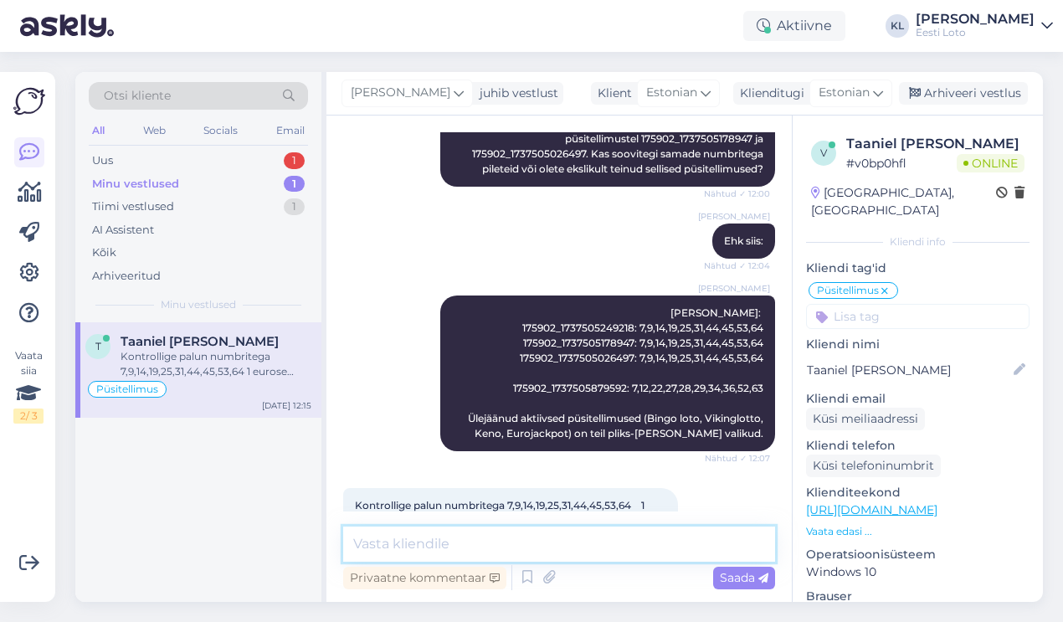
click at [595, 549] on textarea at bounding box center [559, 543] width 432 height 35
paste textarea "Meie andmetel osaleses eilsetel Keno loosimistel püsitellimuse 175902_173750517…"
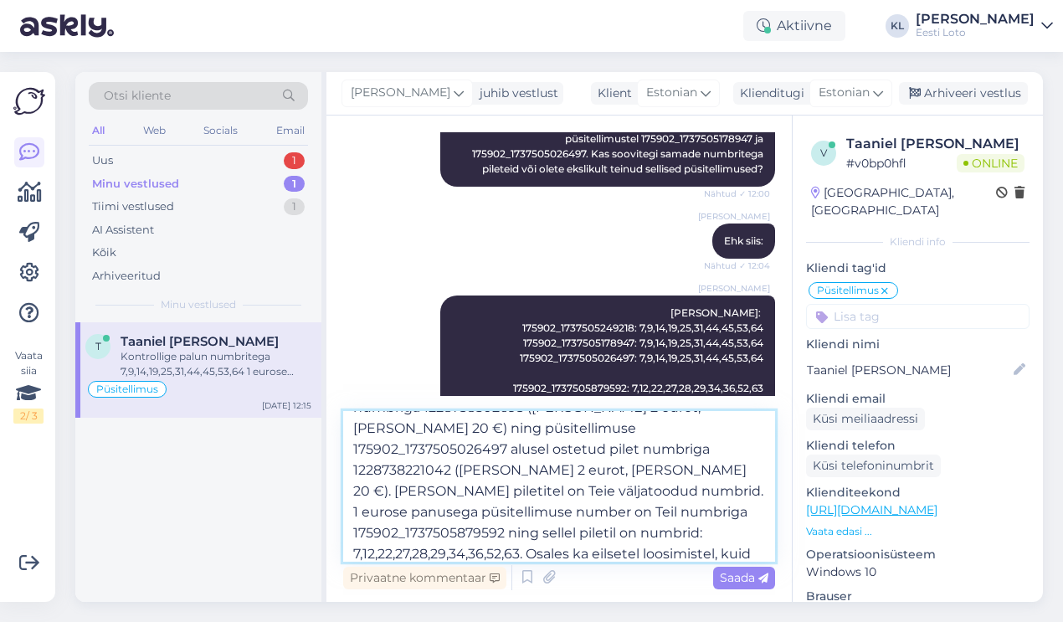
scroll to position [65, 0]
click at [458, 488] on textarea "Meie andmetel osaleses eilsetel Keno loosimistel püsitellimuse 175902_173750517…" at bounding box center [559, 486] width 432 height 151
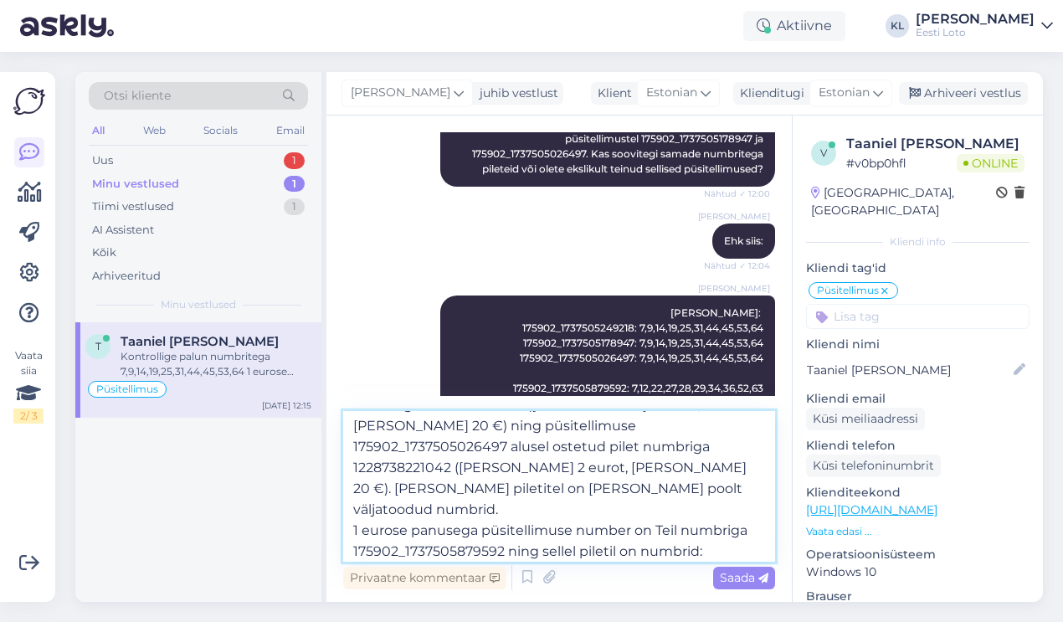
scroll to position [92, 0]
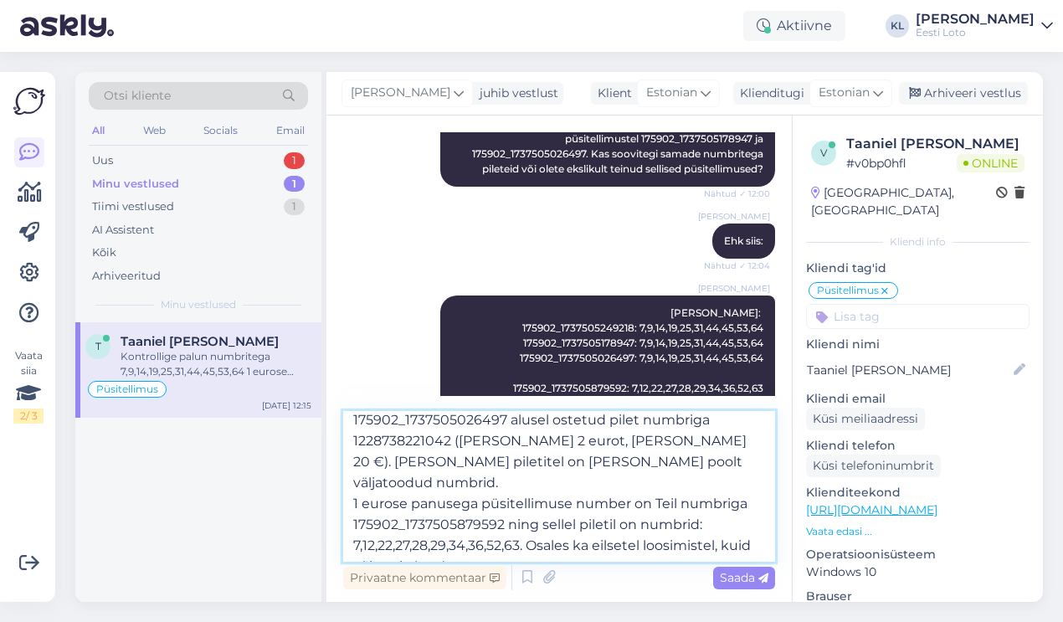
click at [357, 483] on textarea "Meie andmetel osaleses eilsetel Keno loosimistel püsitellimuse 175902_173750517…" at bounding box center [559, 486] width 432 height 151
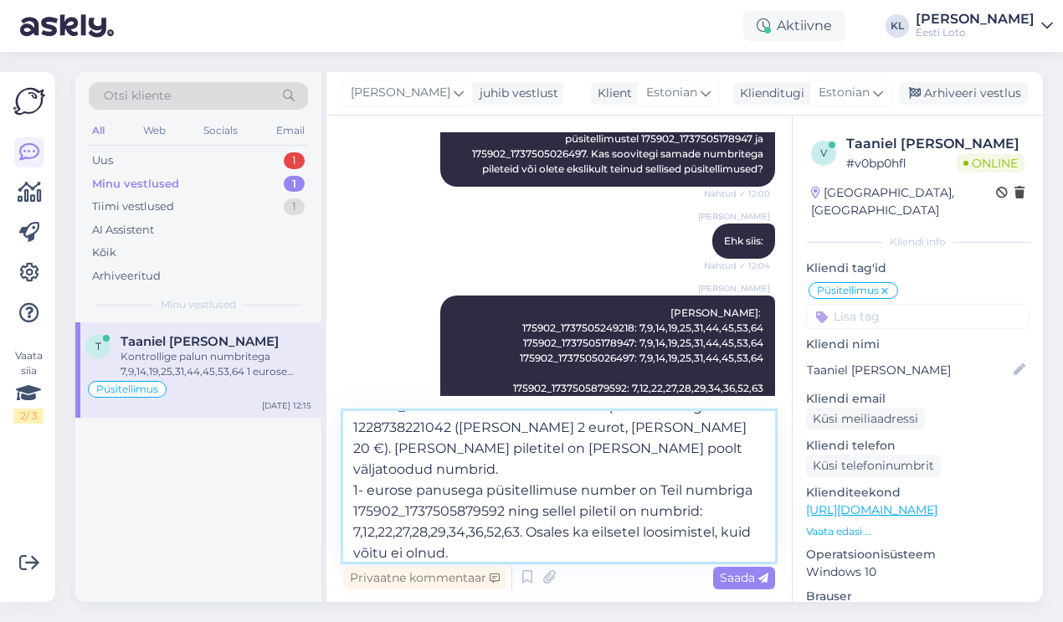
scroll to position [108, 0]
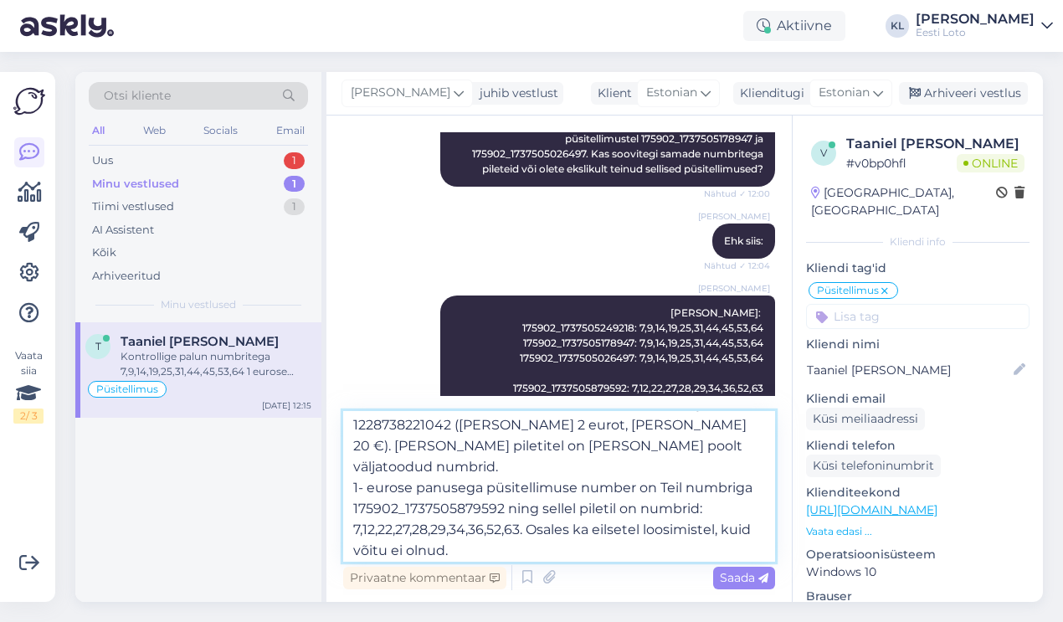
click at [603, 543] on textarea "Meie andmetel osaleses eilsetel Keno loosimistel püsitellimuse 175902_173750517…" at bounding box center [559, 486] width 432 height 151
type textarea "Meie andmetel osaleses eilsetel Keno loosimistel püsitellimuse 175902_173750517…"
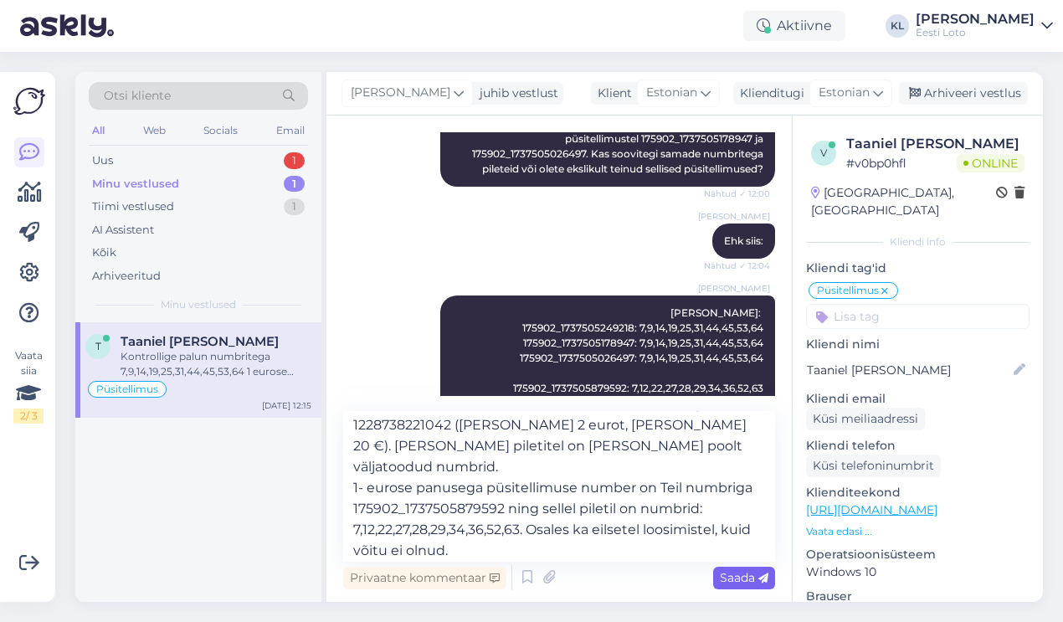
click at [726, 580] on span "Saada" at bounding box center [744, 577] width 49 height 15
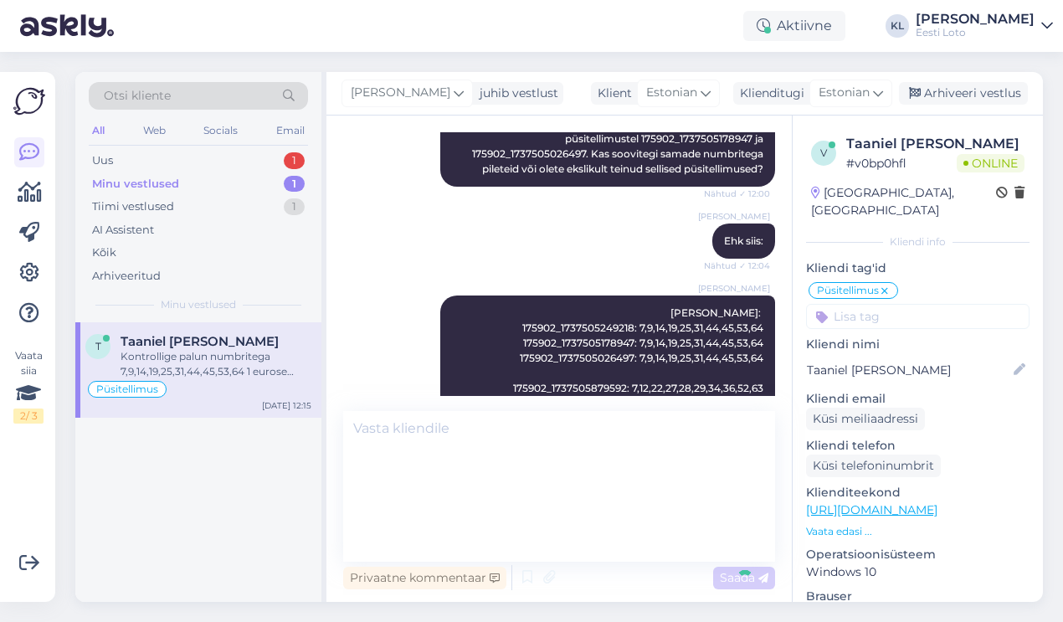
scroll to position [0, 0]
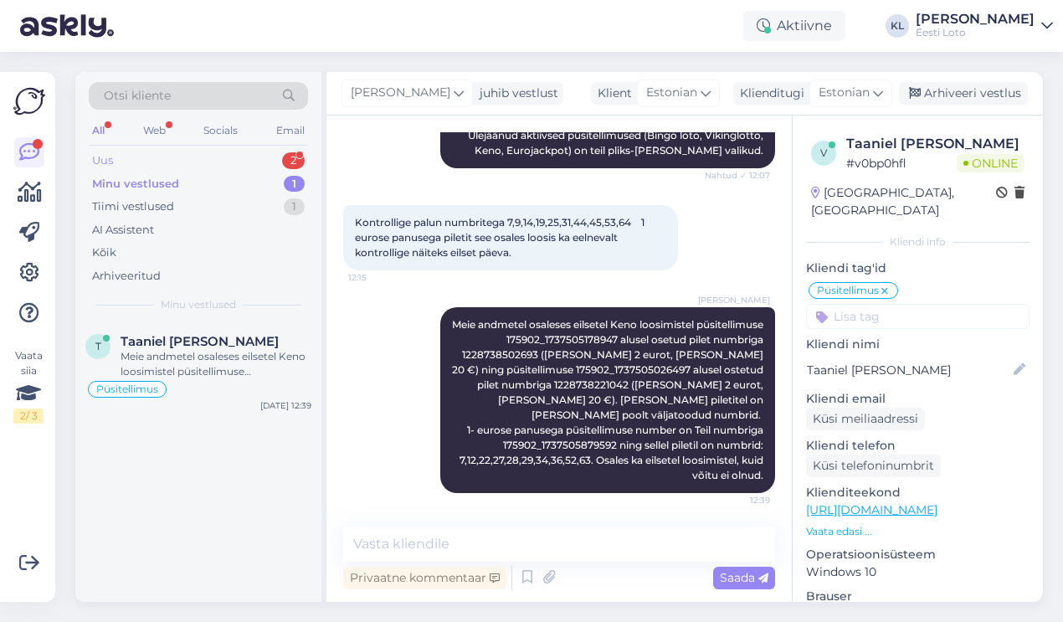
click at [260, 157] on div "Uus 2" at bounding box center [198, 160] width 219 height 23
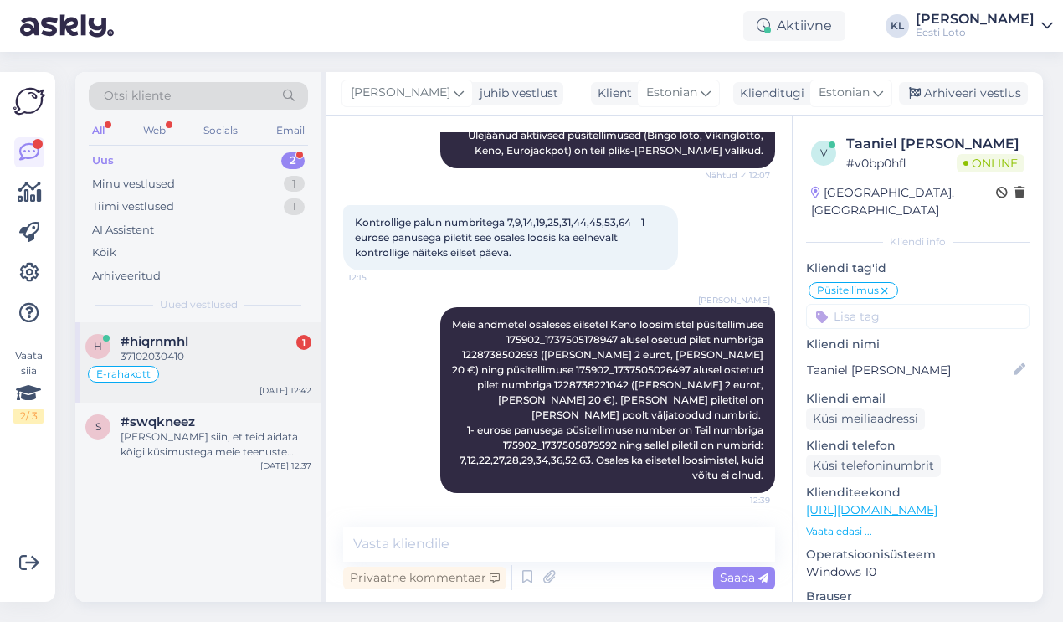
click at [241, 349] on div "37102030410" at bounding box center [216, 356] width 191 height 15
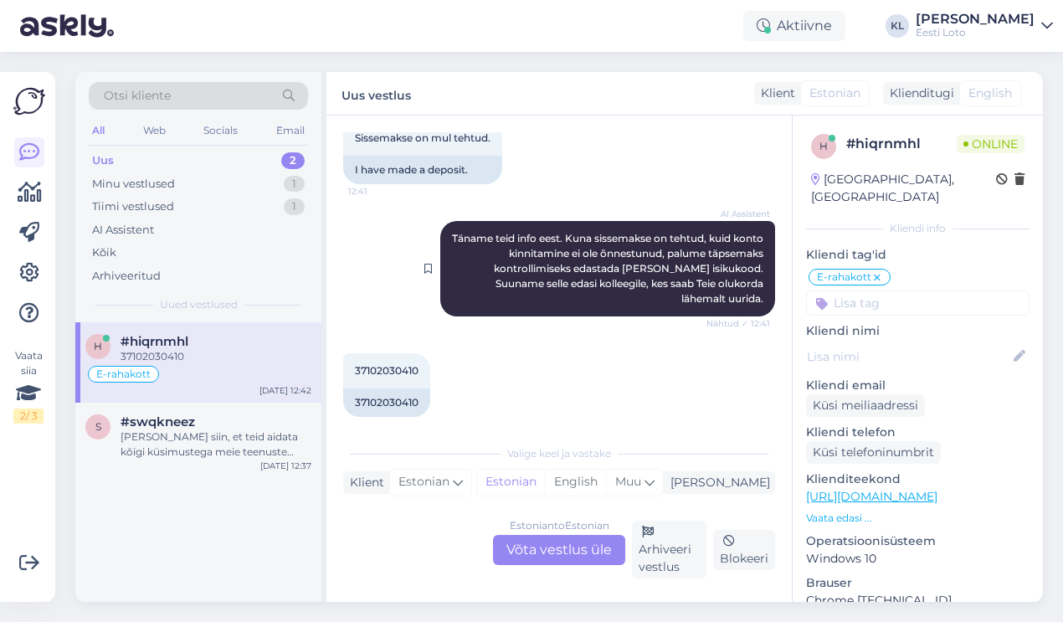
scroll to position [1482, 0]
click at [562, 551] on div "Estonian to Estonian Võta vestlus üle" at bounding box center [559, 550] width 132 height 30
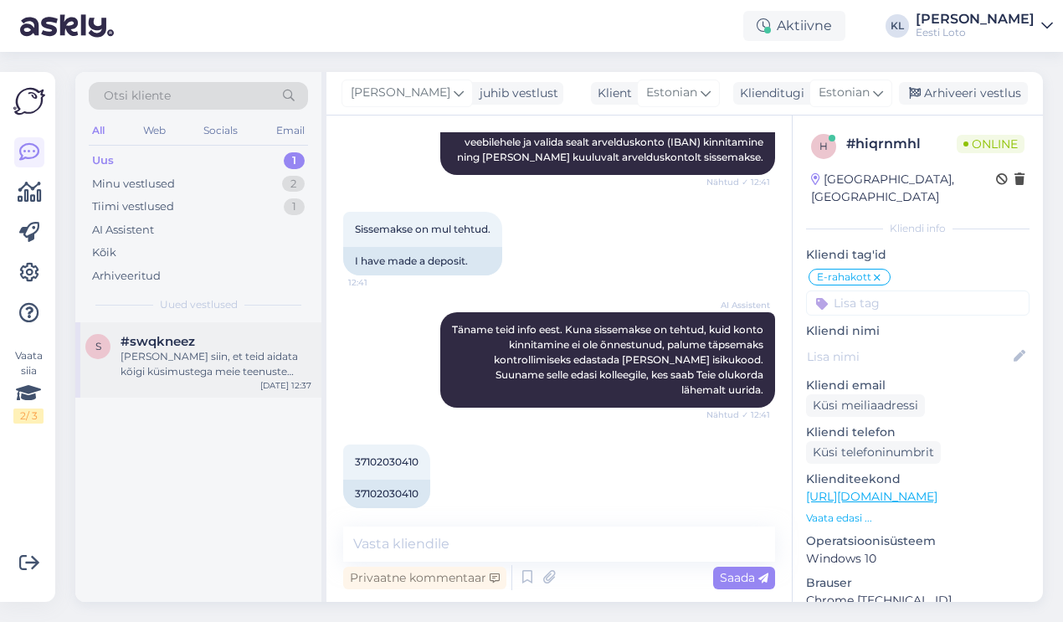
click at [240, 342] on div "#swqkneez" at bounding box center [216, 341] width 191 height 15
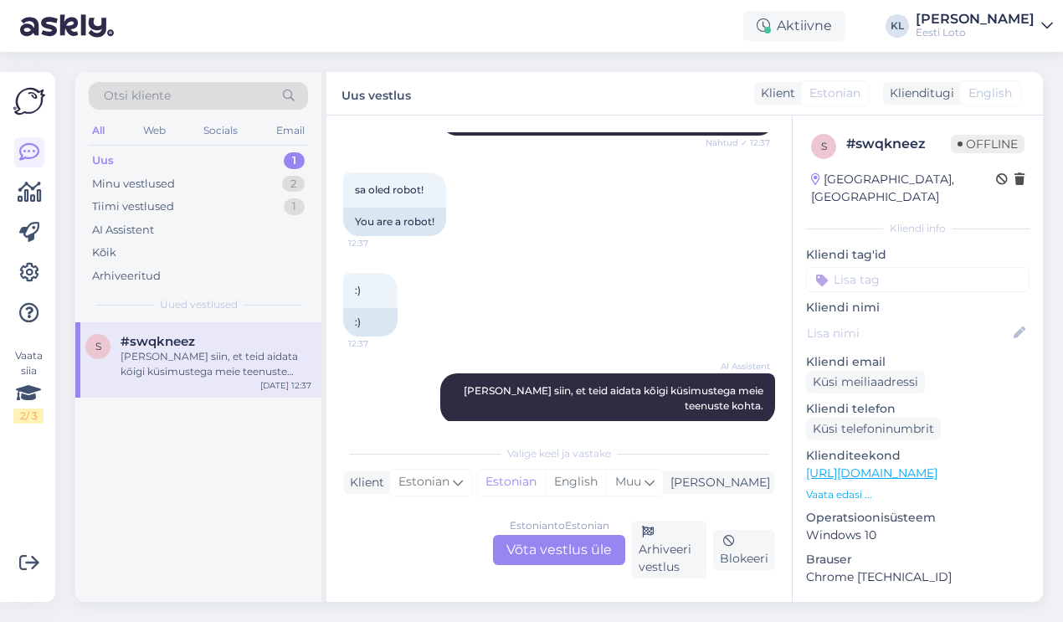
scroll to position [638, 0]
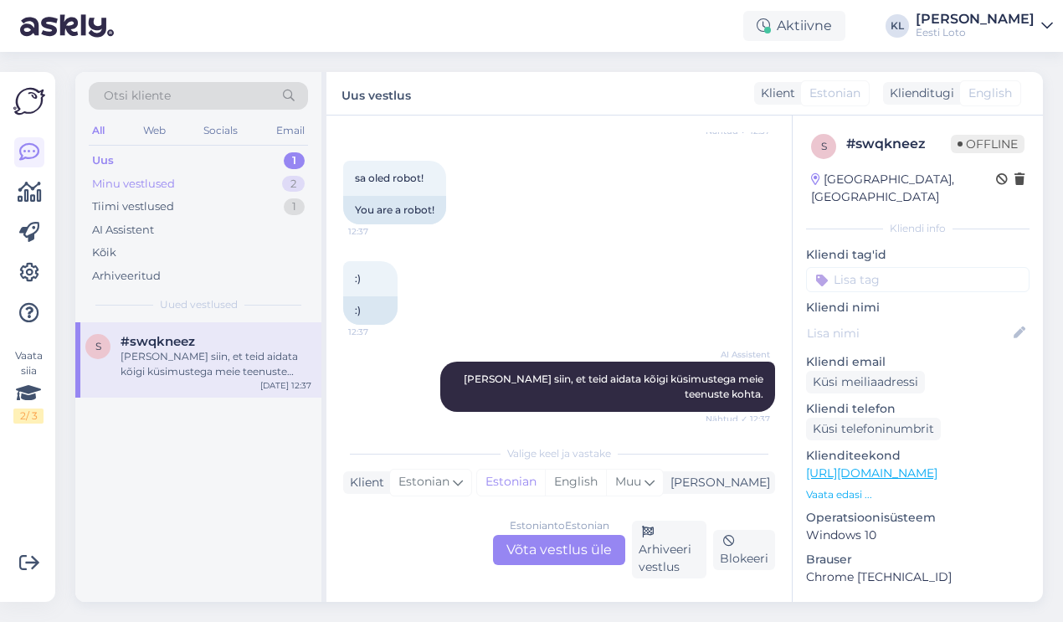
click at [262, 187] on div "Minu vestlused 2" at bounding box center [198, 183] width 219 height 23
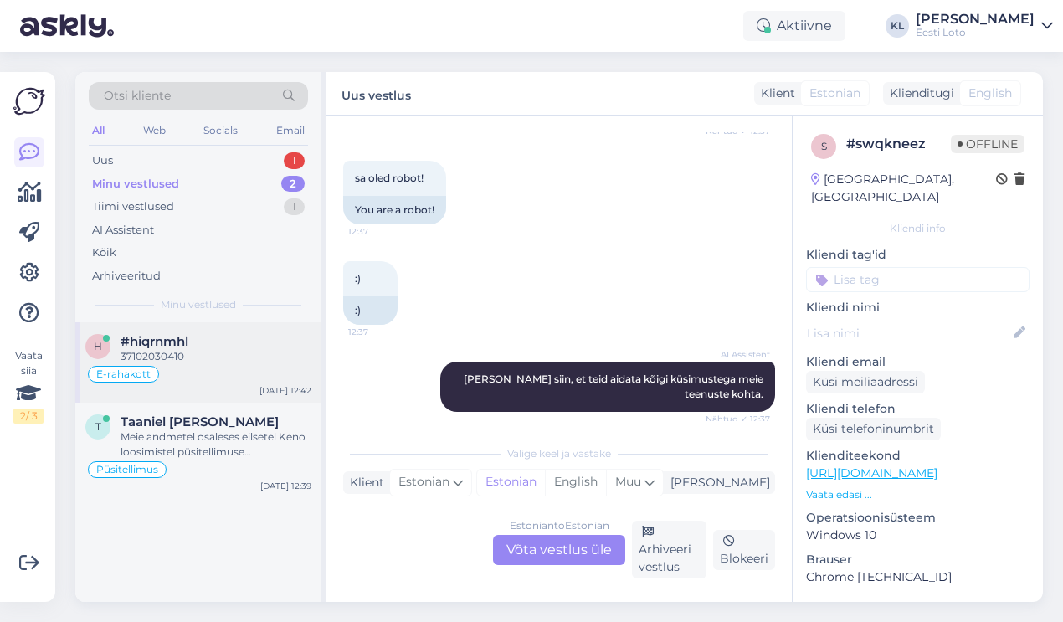
click at [240, 343] on div "#hiqrnmhl" at bounding box center [216, 341] width 191 height 15
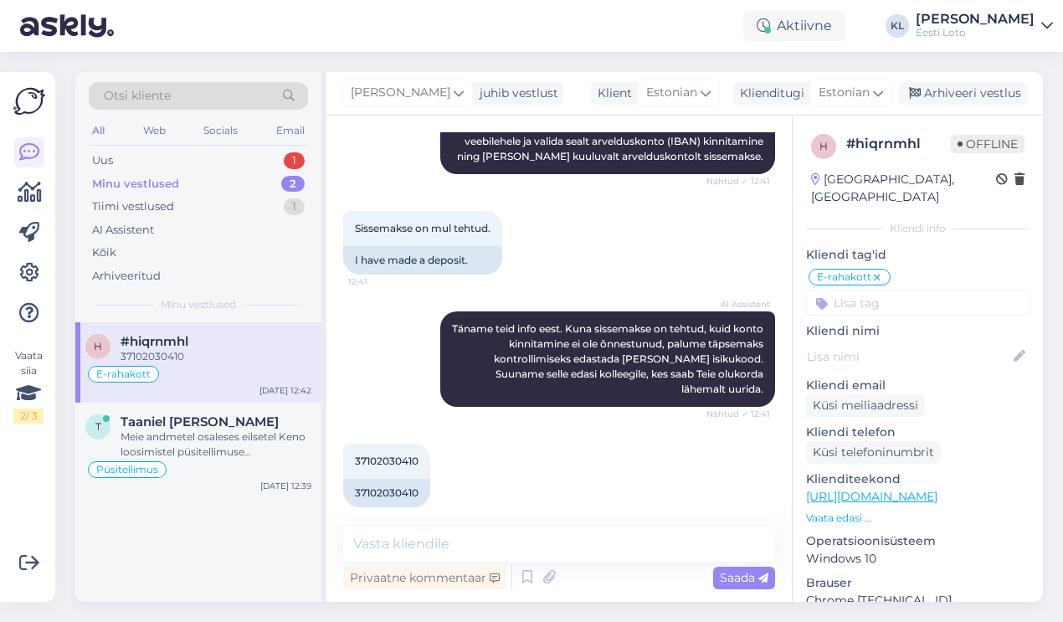
scroll to position [1392, 0]
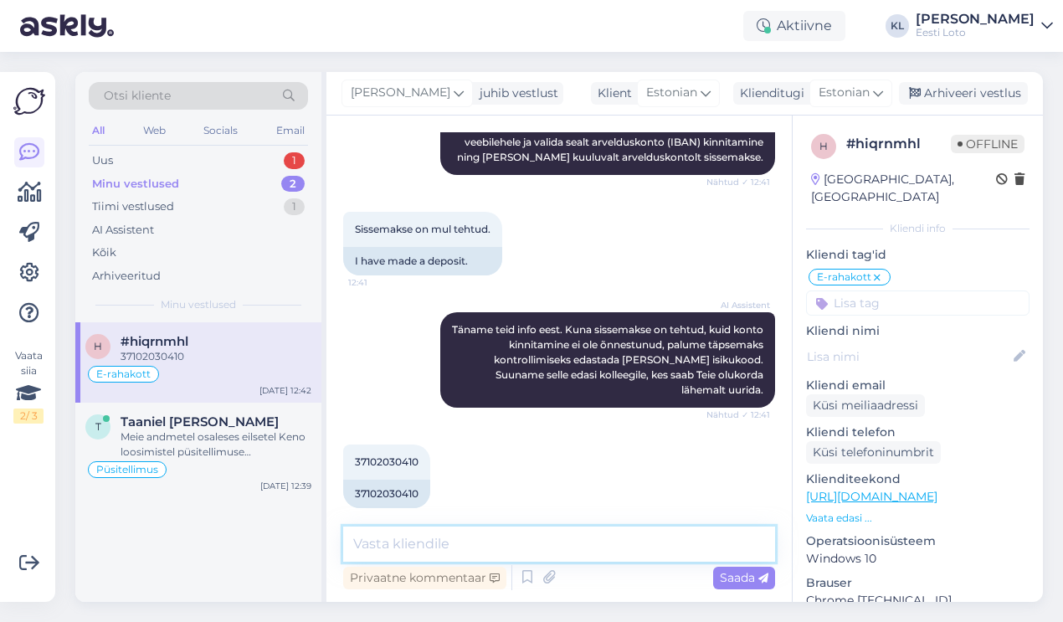
click at [420, 530] on textarea at bounding box center [559, 543] width 432 height 35
type textarea "Üks hetk, kohe kontrollime üle"
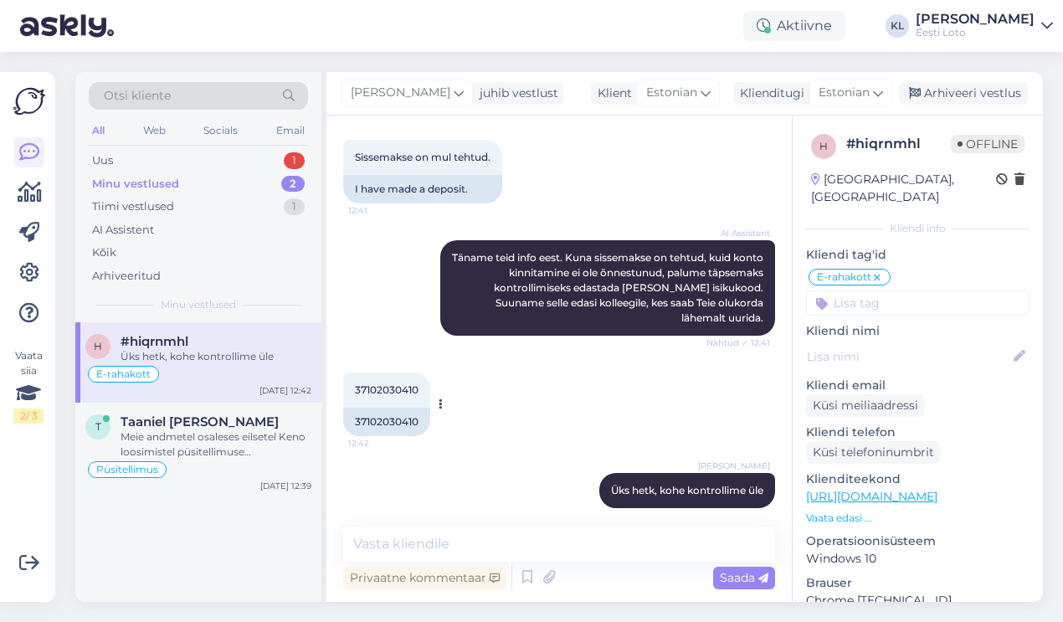
click at [385, 383] on span "37102030410" at bounding box center [387, 389] width 64 height 13
copy div "37102030410 12:42"
click at [518, 417] on div "37102030410 12:42 37102030410" at bounding box center [559, 404] width 432 height 100
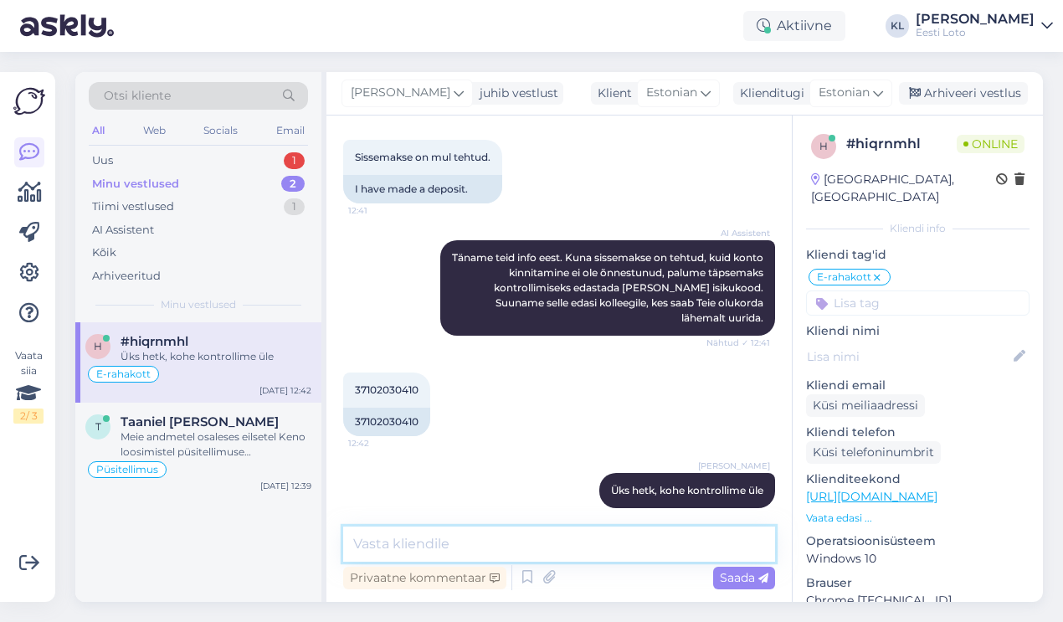
click at [467, 539] on textarea at bounding box center [559, 543] width 432 height 35
type textarea "V"
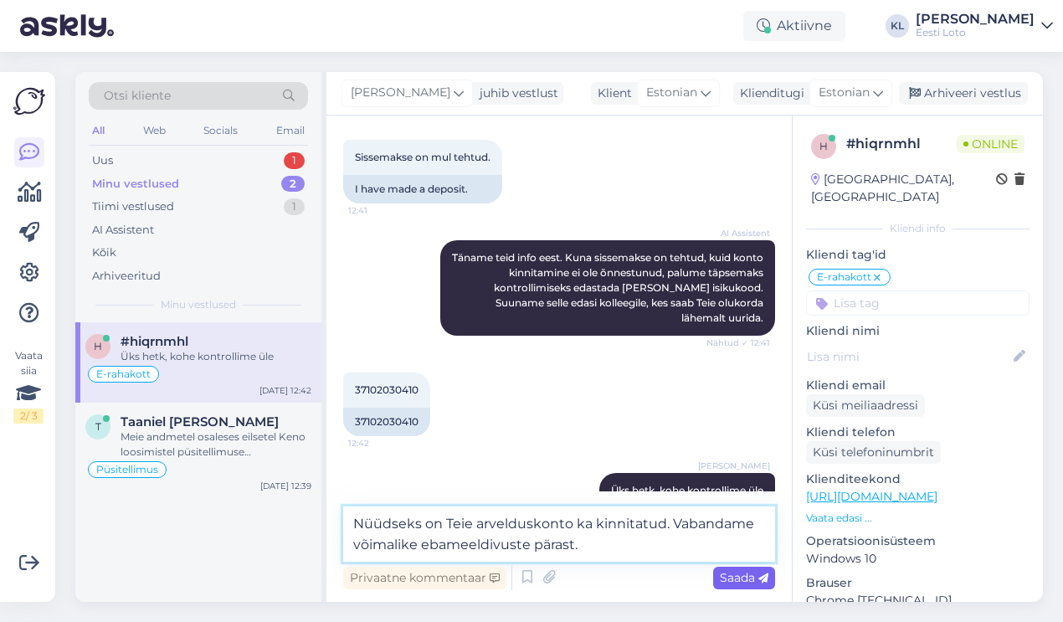
type textarea "Nüüdseks on Teie arvelduskonto ka kinnitatud. Vabandame võimalike ebameeldivust…"
click at [730, 573] on span "Saada" at bounding box center [744, 577] width 49 height 15
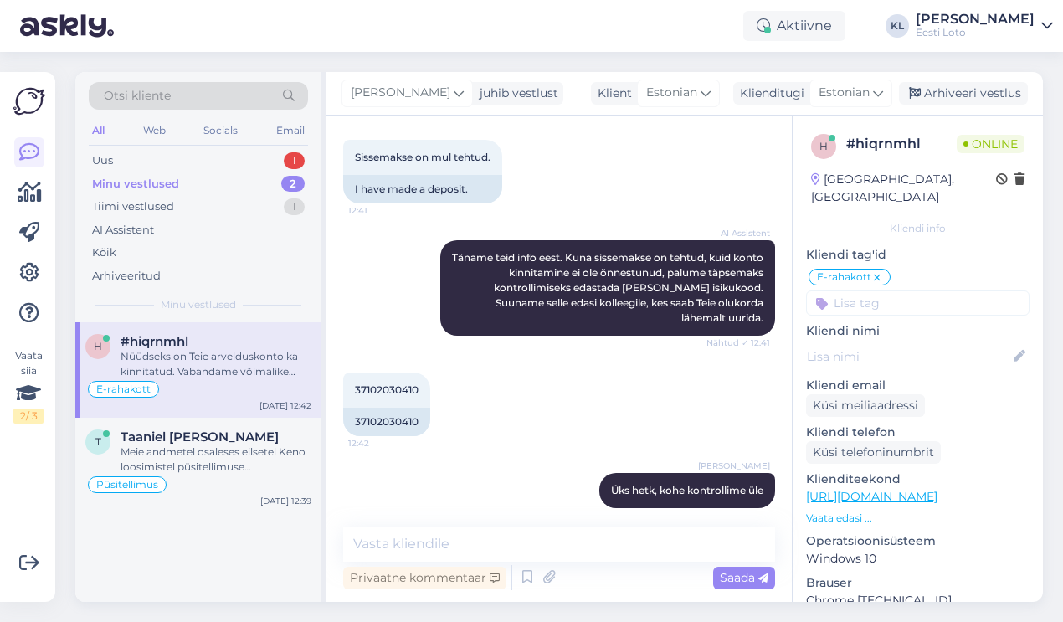
scroll to position [1551, 0]
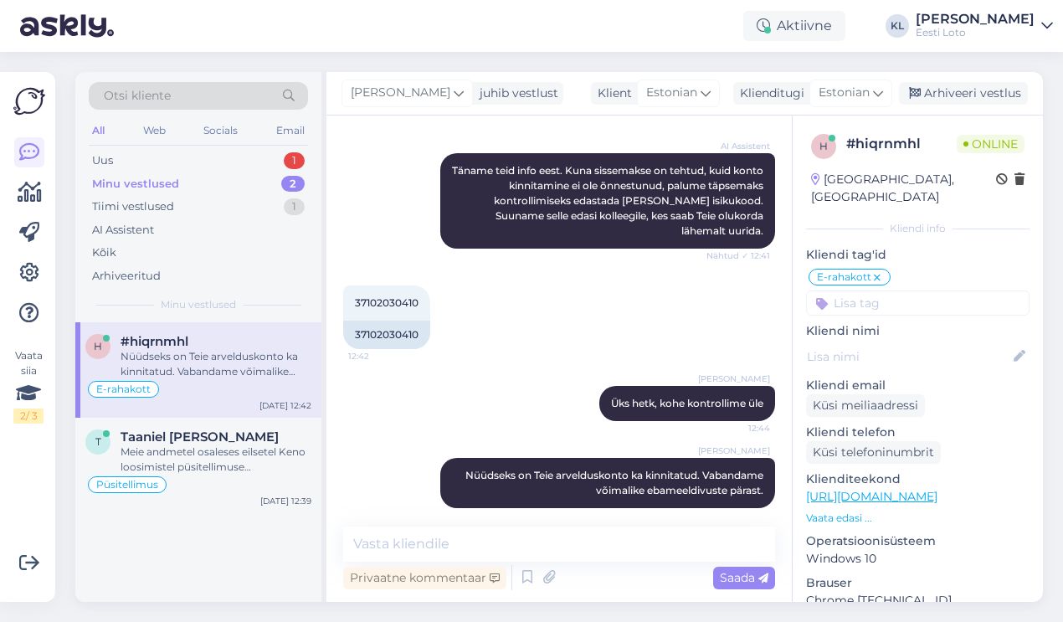
click at [876, 291] on input at bounding box center [917, 302] width 223 height 25
type input "iban"
click at [921, 341] on div "iban kinnitamine" at bounding box center [917, 349] width 101 height 17
click at [987, 94] on div "Arhiveeri vestlus" at bounding box center [963, 93] width 129 height 23
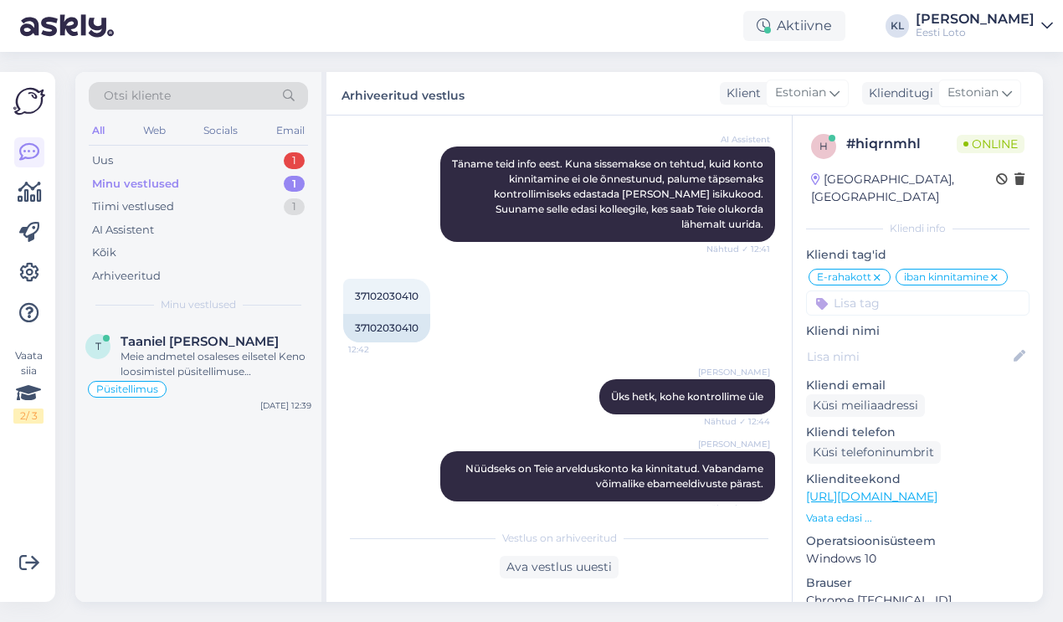
scroll to position [1557, 0]
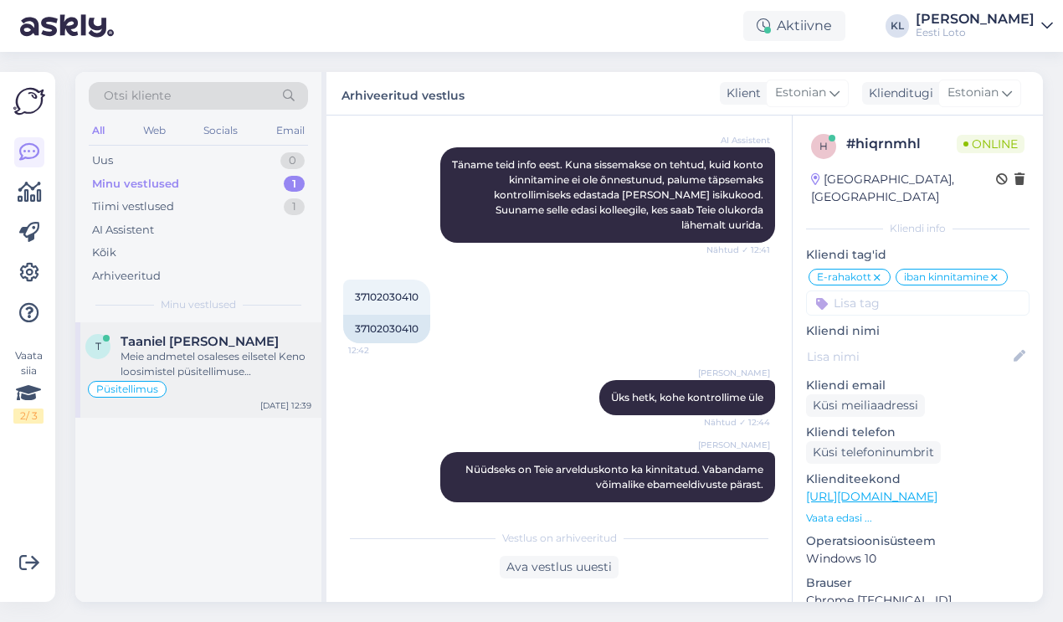
click at [210, 354] on div "Meie andmetel osaleses eilsetel Keno loosimistel püsitellimuse 175902_173750517…" at bounding box center [216, 364] width 191 height 30
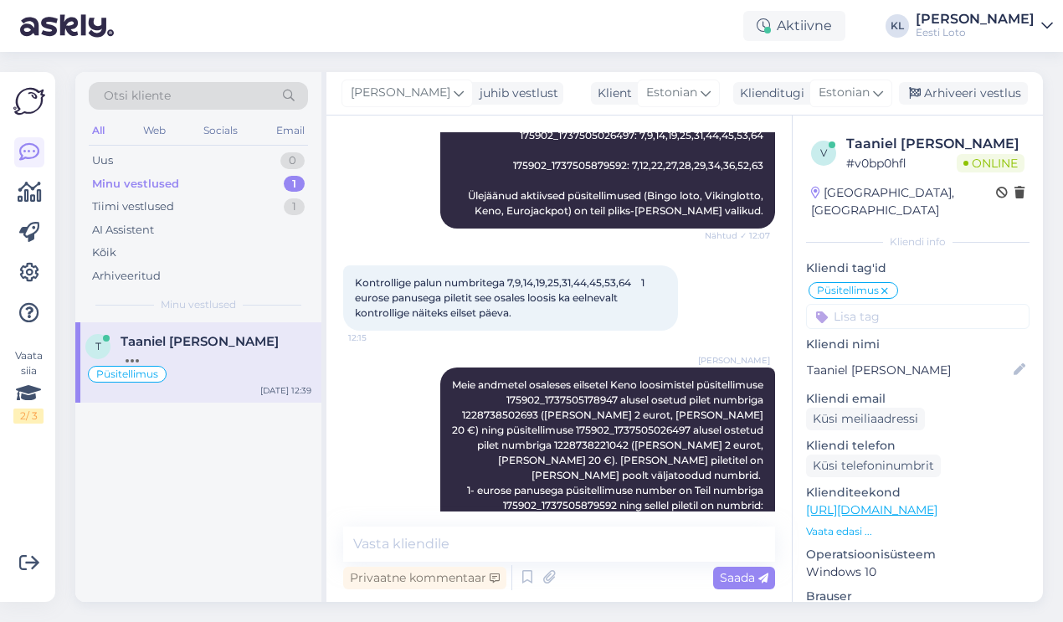
click at [243, 176] on div "Minu vestlused 1" at bounding box center [198, 183] width 219 height 23
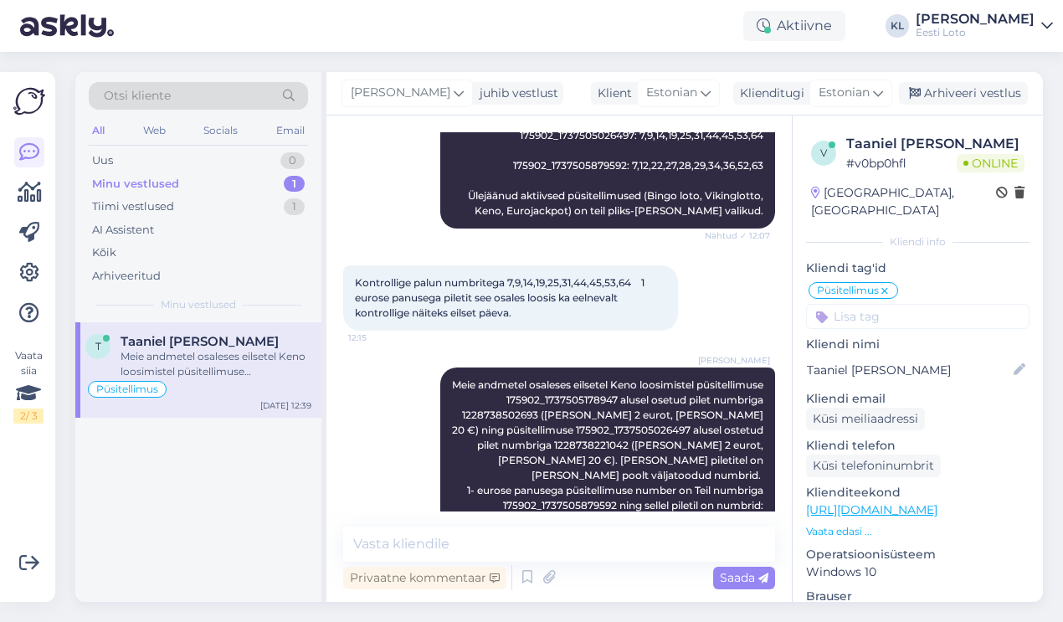
click at [206, 357] on div "Meie andmetel osaleses eilsetel Keno loosimistel püsitellimuse 175902_173750517…" at bounding box center [216, 364] width 191 height 30
click at [101, 128] on div "All" at bounding box center [98, 131] width 19 height 22
click at [226, 180] on div "Minu vestlused 1" at bounding box center [198, 183] width 219 height 23
click at [264, 154] on div "Uus 1" at bounding box center [198, 160] width 219 height 23
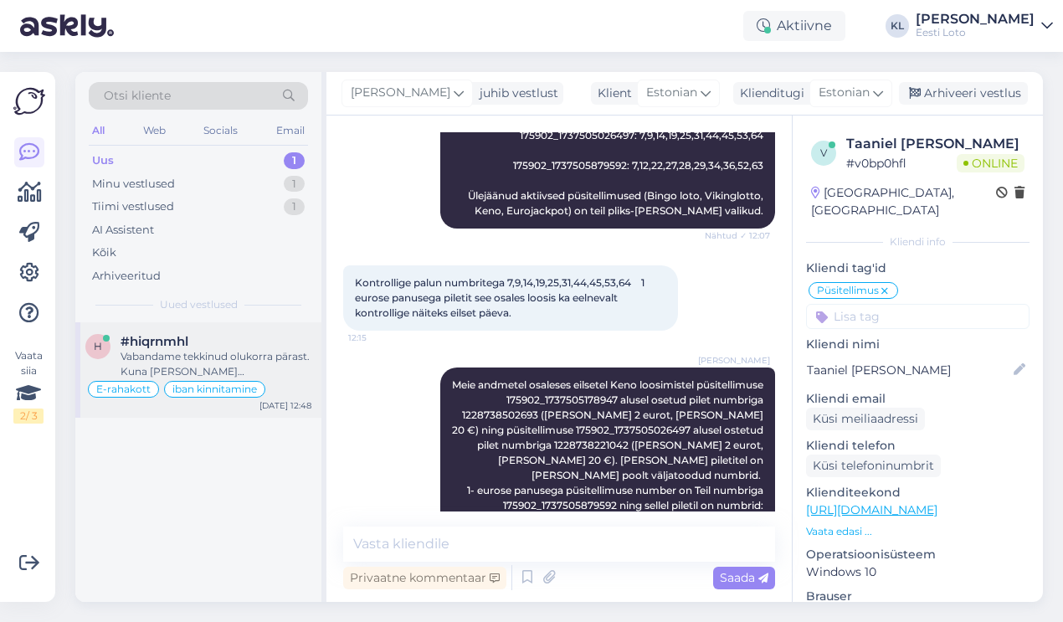
click at [219, 360] on div "Vabandame tekkinud olukorra pärast. Kuna [PERSON_NAME] arvelduskonto kinnitamin…" at bounding box center [216, 364] width 191 height 30
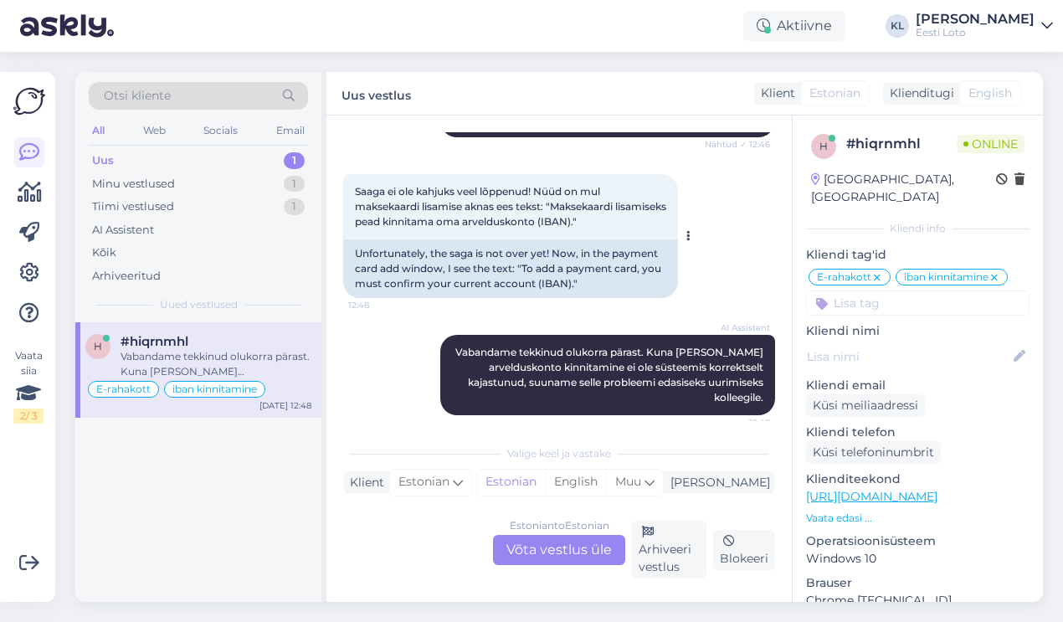
scroll to position [1919, 0]
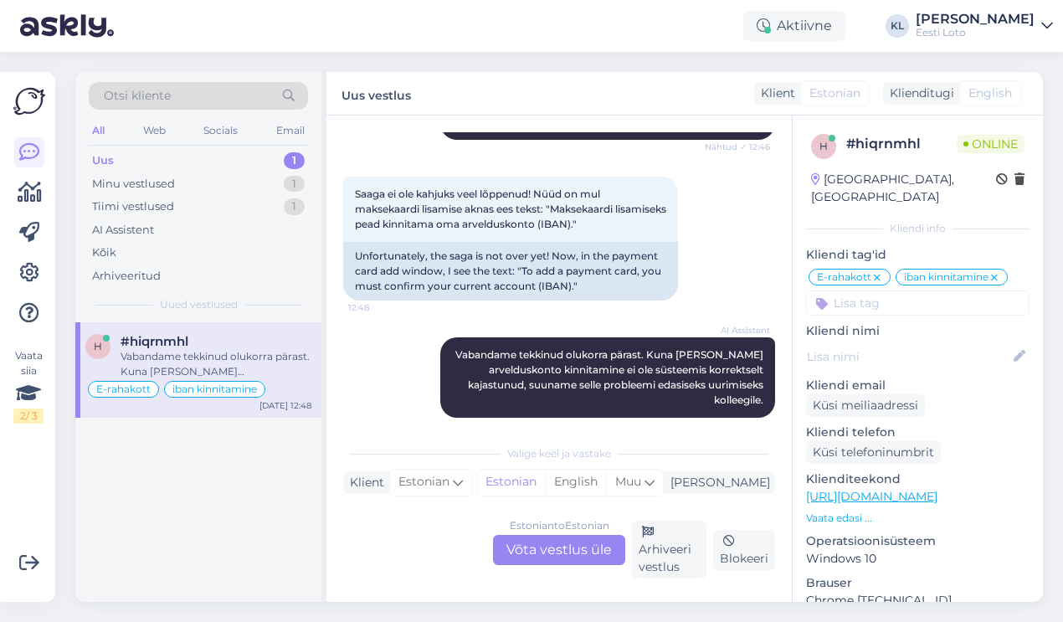
click at [567, 557] on div "Estonian to Estonian Võta vestlus üle" at bounding box center [559, 550] width 132 height 30
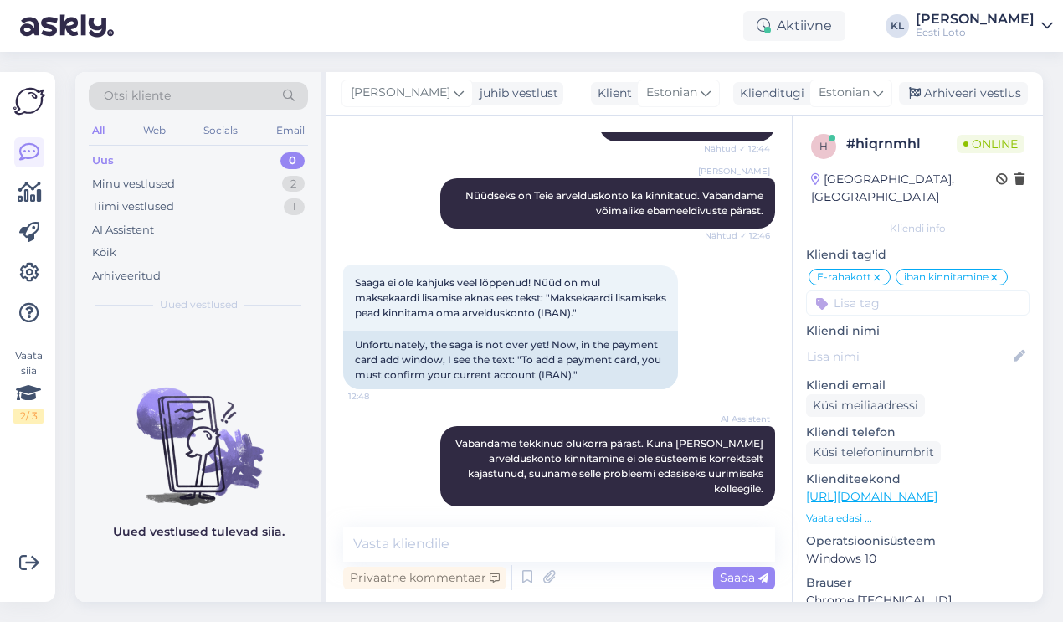
scroll to position [1829, 0]
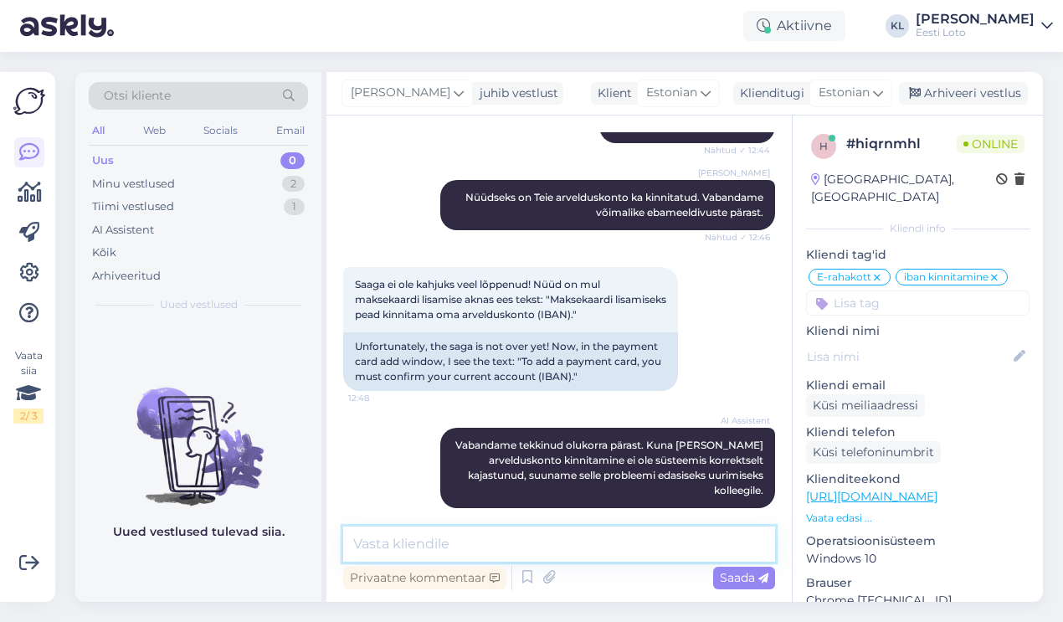
click at [474, 536] on textarea at bounding box center [559, 543] width 432 height 35
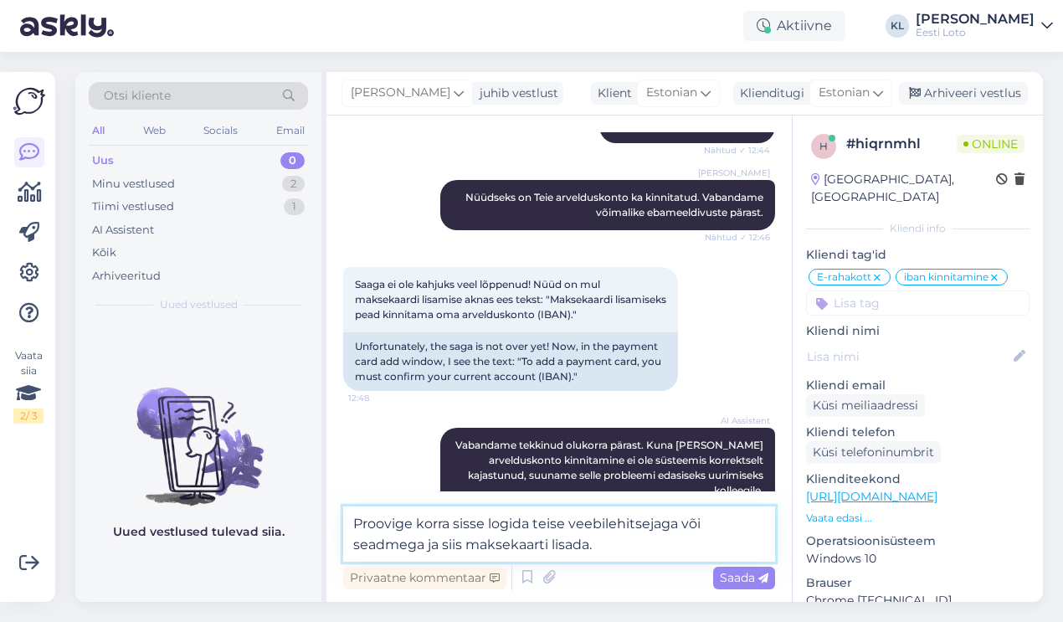
type textarea "Proovige korra sisse logida teise veebilehitsejaga või seadmega ja siis makseka…"
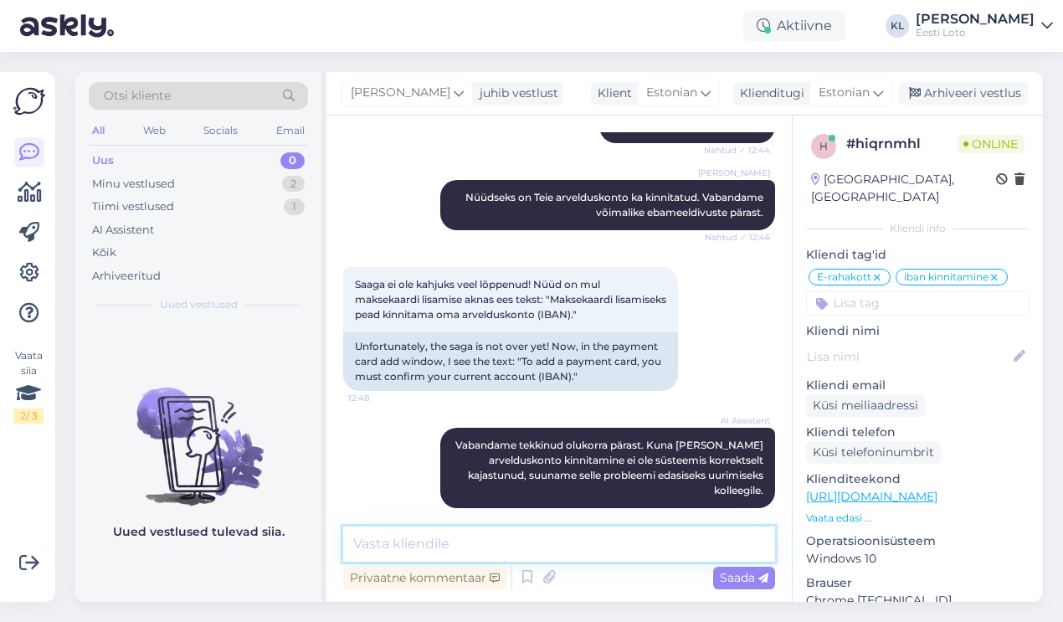
scroll to position [1916, 0]
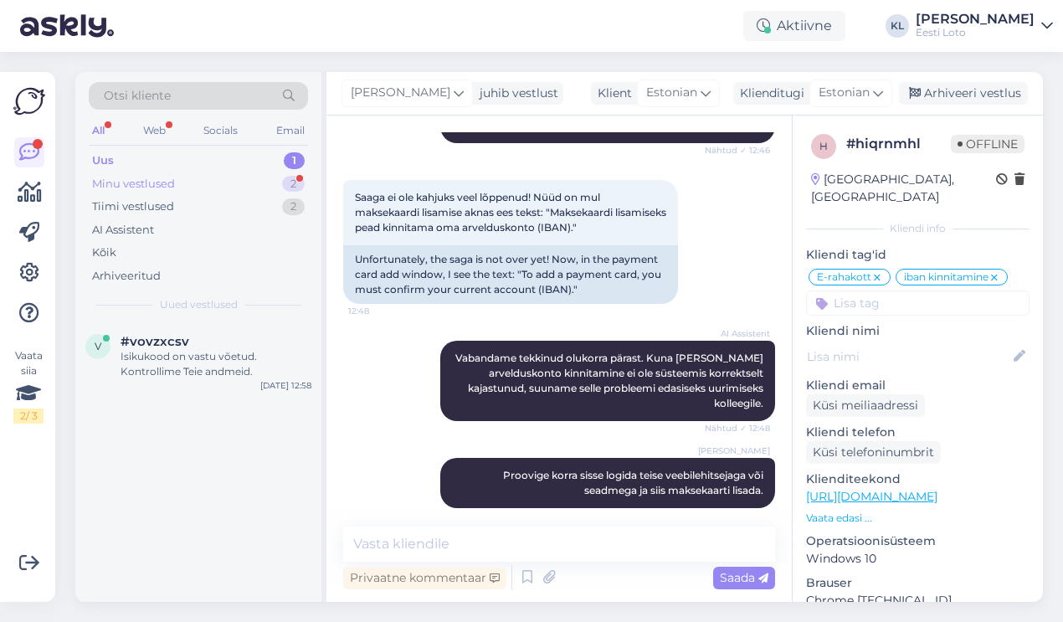
click at [206, 182] on div "Minu vestlused 2" at bounding box center [198, 183] width 219 height 23
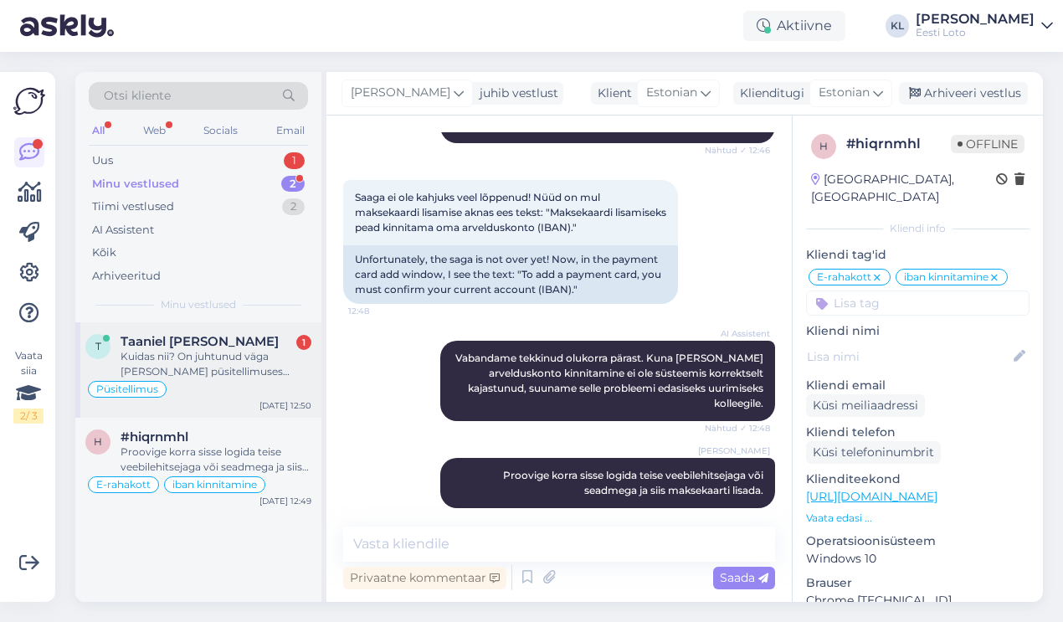
click at [266, 359] on div "Kuidas nii? On juhtunud väga [PERSON_NAME] püsitellimuses olevat piletit ei ole…" at bounding box center [216, 364] width 191 height 30
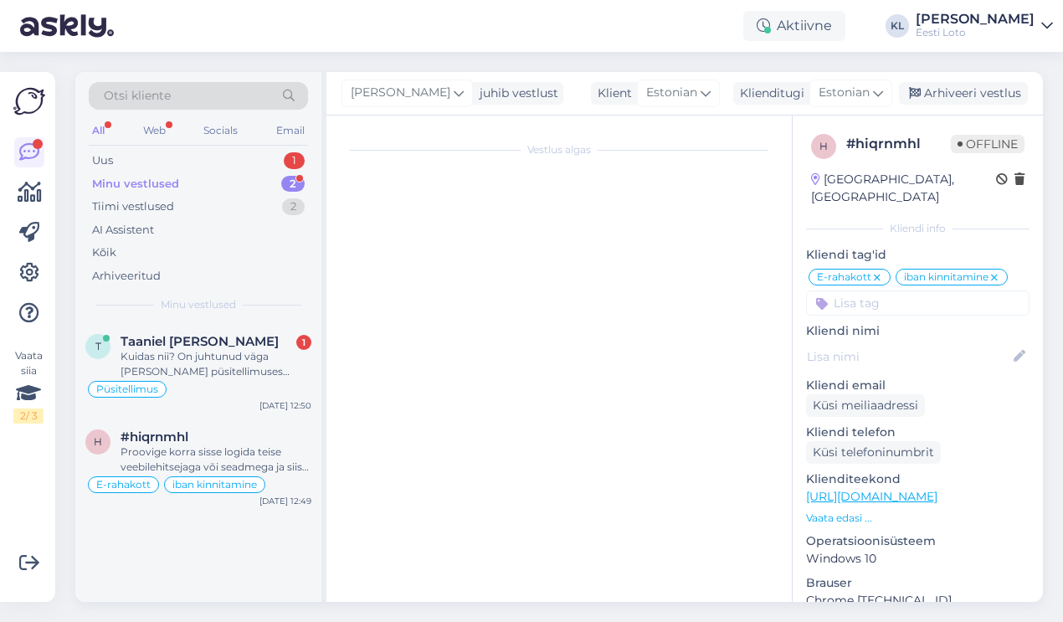
scroll to position [2269, 0]
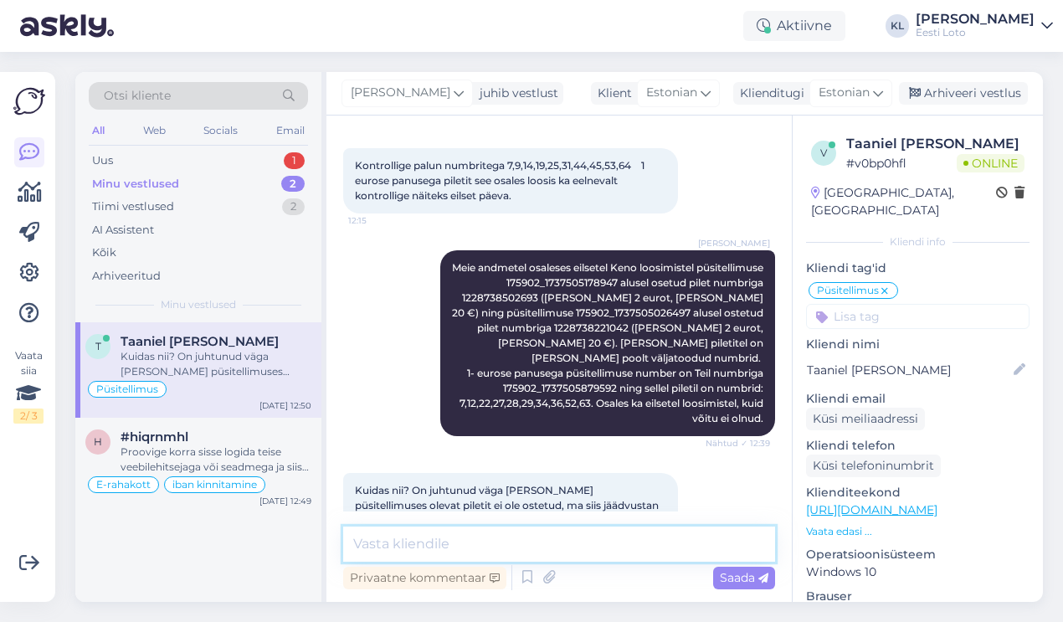
click at [465, 551] on textarea at bounding box center [559, 543] width 432 height 35
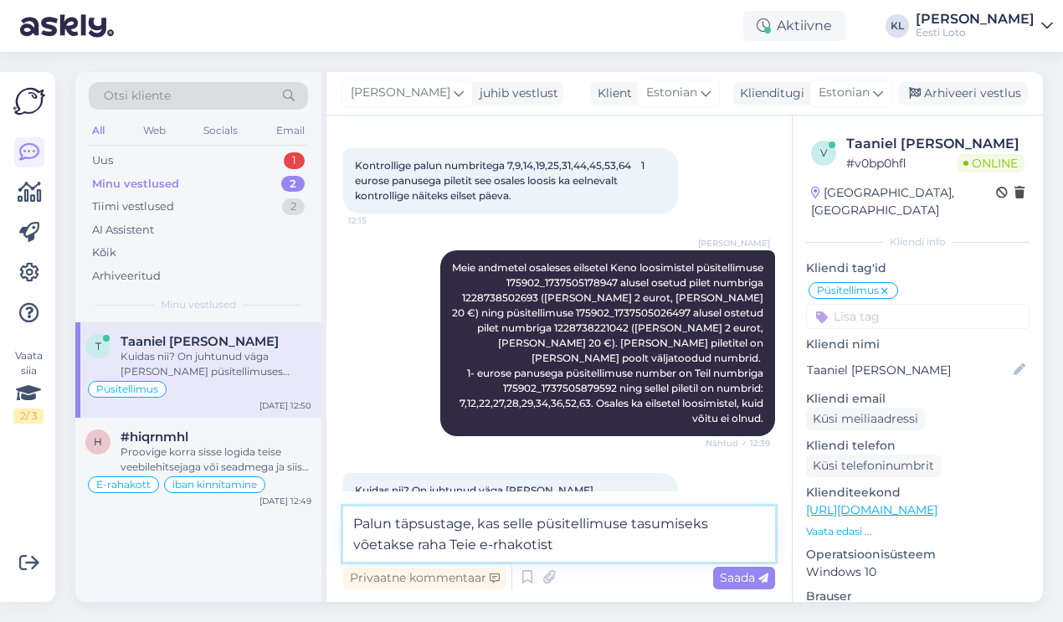
click at [500, 549] on textarea "Palun täpsustage, kas selle püsitellimuse tasumiseks võetakse raha Teie e-rhako…" at bounding box center [559, 533] width 432 height 55
click at [654, 540] on textarea "Palun täpsustage, kas selle püsitellimuse tasumiseks võetakse raha Teie e-rahak…" at bounding box center [559, 533] width 432 height 55
type textarea "Palun täpsustage, kas selle püsitellimuse tasumiseks võetakse raha Teie e-rahak…"
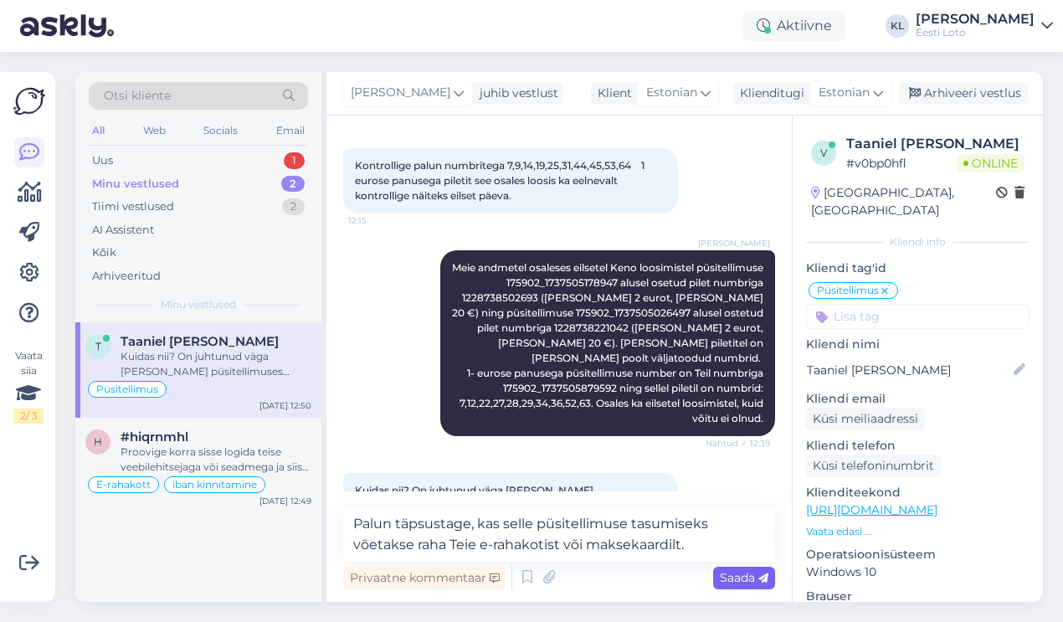
click at [749, 570] on span "Saada" at bounding box center [744, 577] width 49 height 15
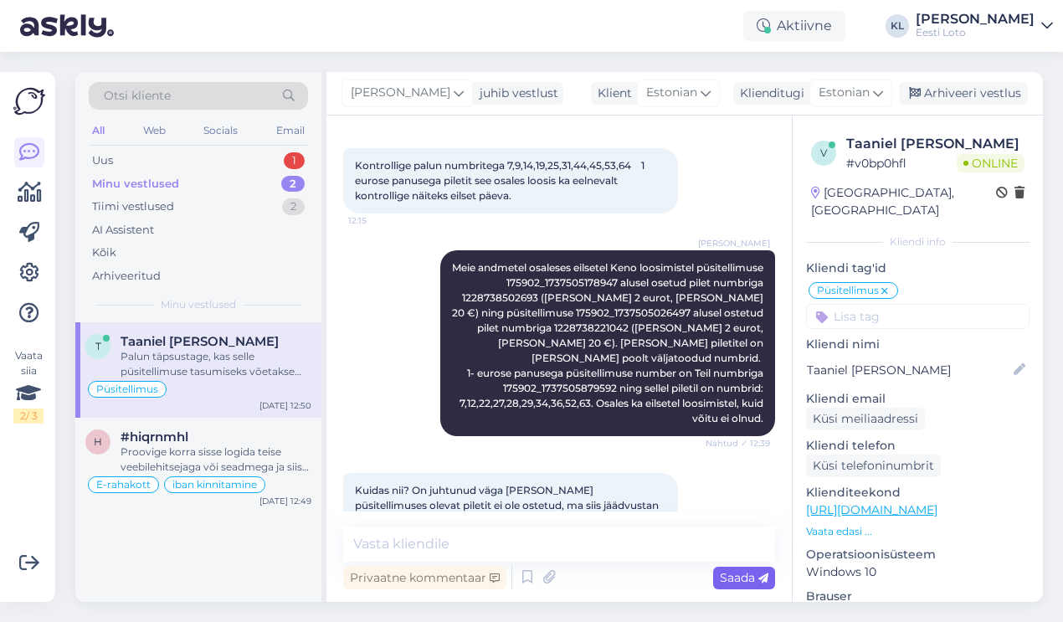
scroll to position [2376, 0]
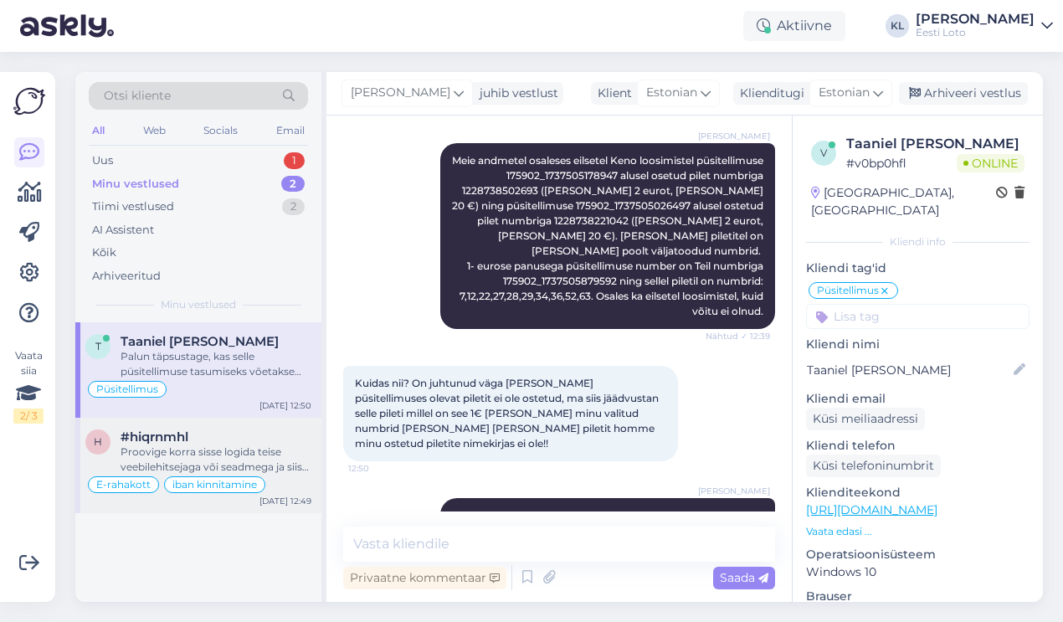
click at [214, 451] on div "Proovige korra sisse logida teise veebilehitsejaga või seadmega ja siis makseka…" at bounding box center [216, 459] width 191 height 30
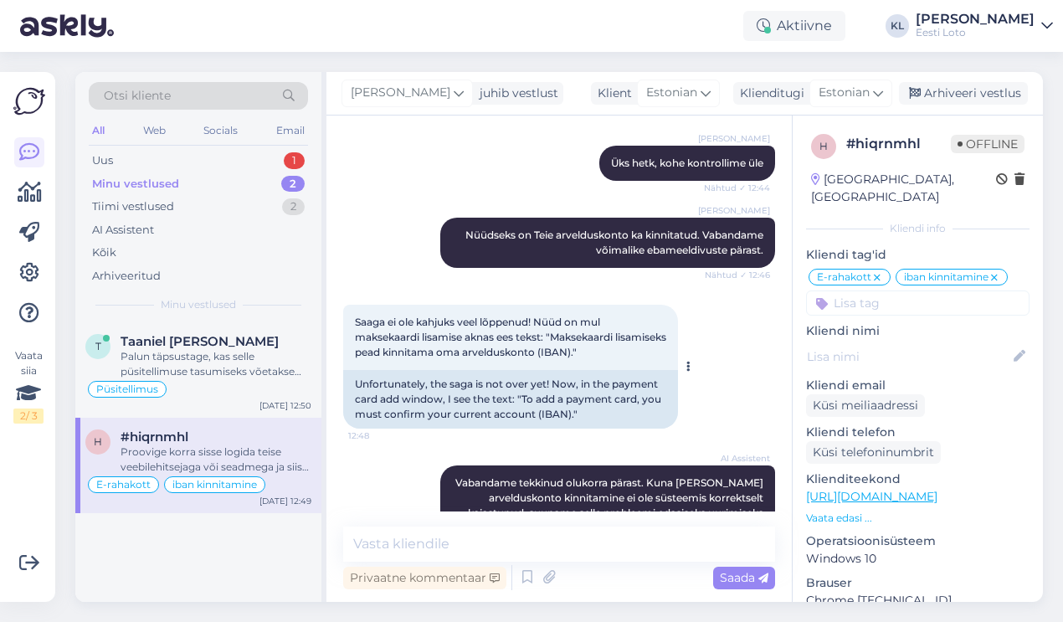
scroll to position [1527, 0]
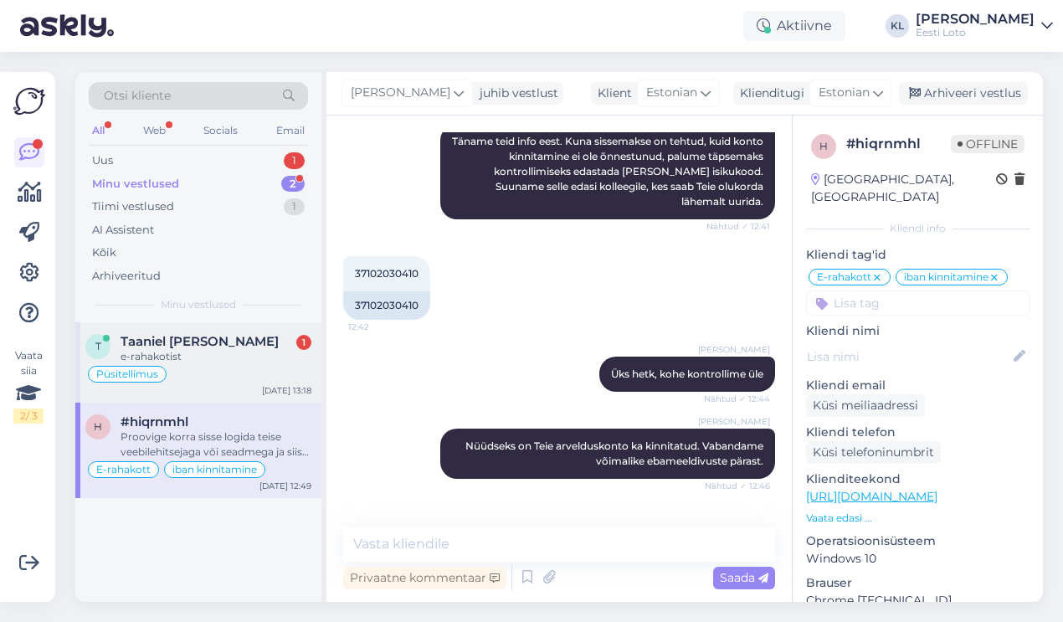
click at [203, 358] on div "e-rahakotist" at bounding box center [216, 356] width 191 height 15
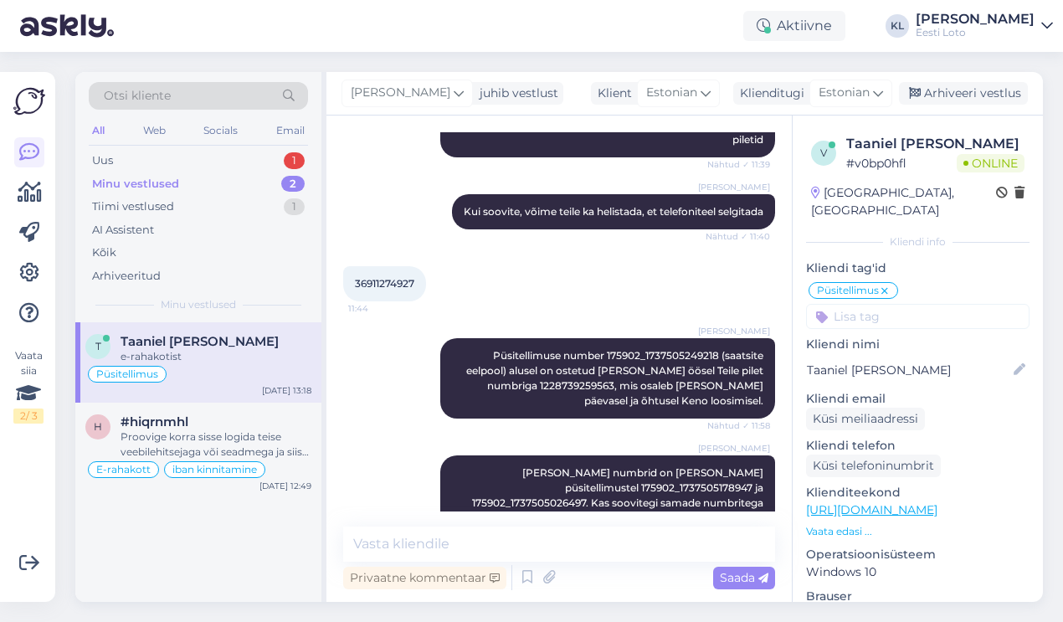
scroll to position [2428, 0]
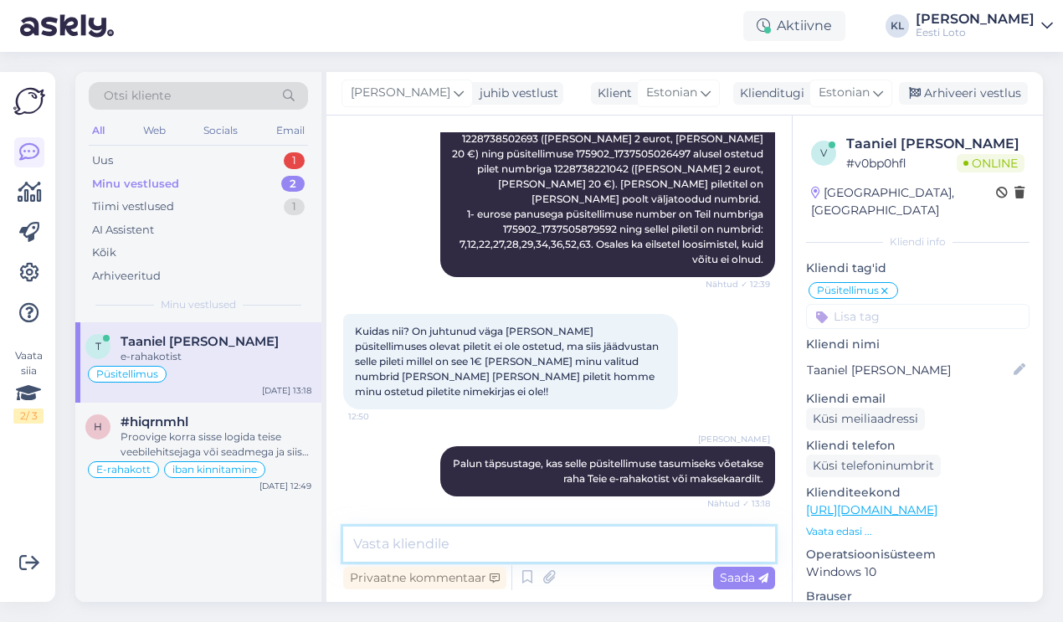
click at [511, 556] on textarea at bounding box center [559, 543] width 432 height 35
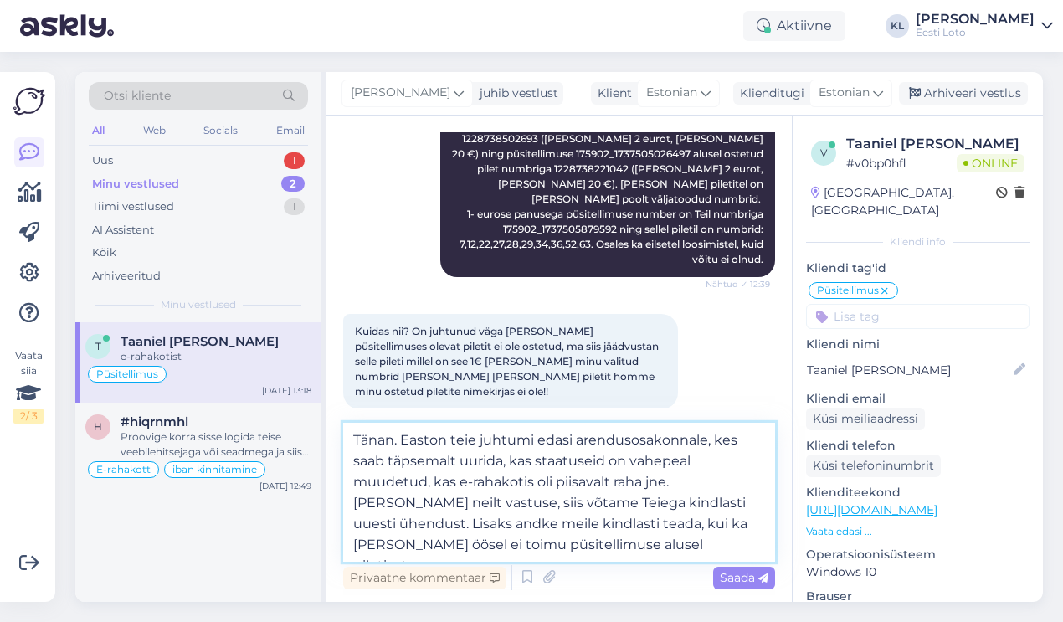
type textarea "Tänan. Easton teie juhtumi edasi arendusosakonnale, kes saab täpsemalt uurida, …"
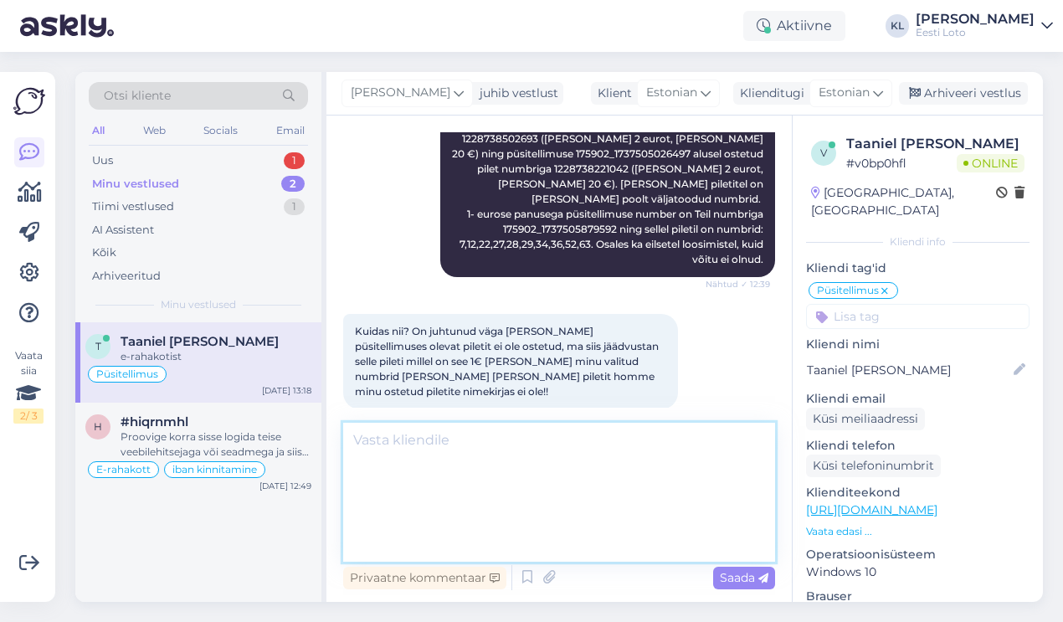
scroll to position [2575, 0]
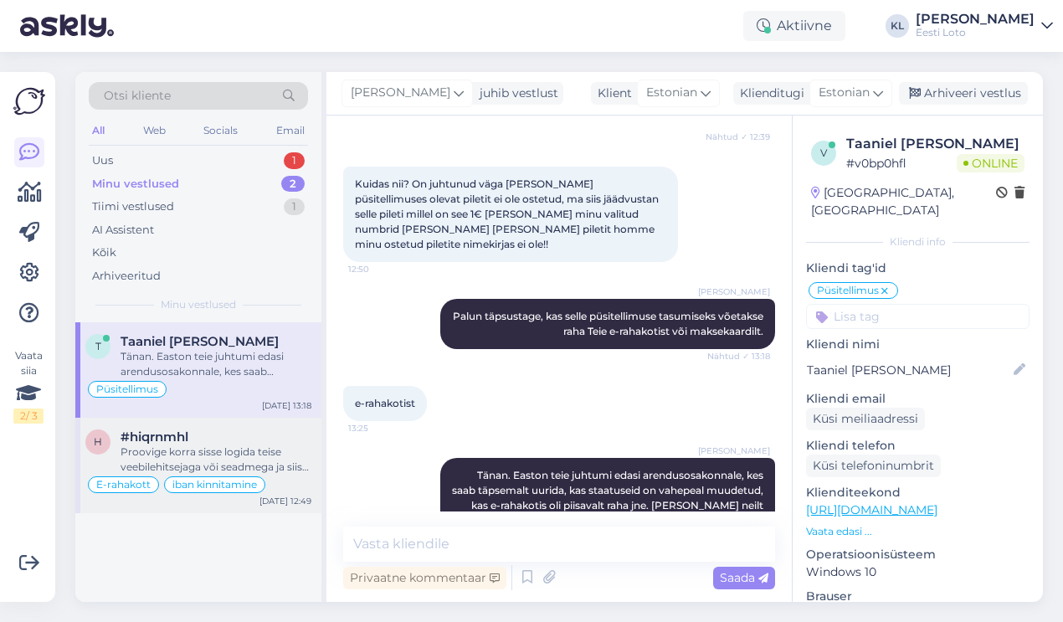
click at [203, 466] on div "Proovige korra sisse logida teise veebilehitsejaga või seadmega ja siis makseka…" at bounding box center [216, 459] width 191 height 30
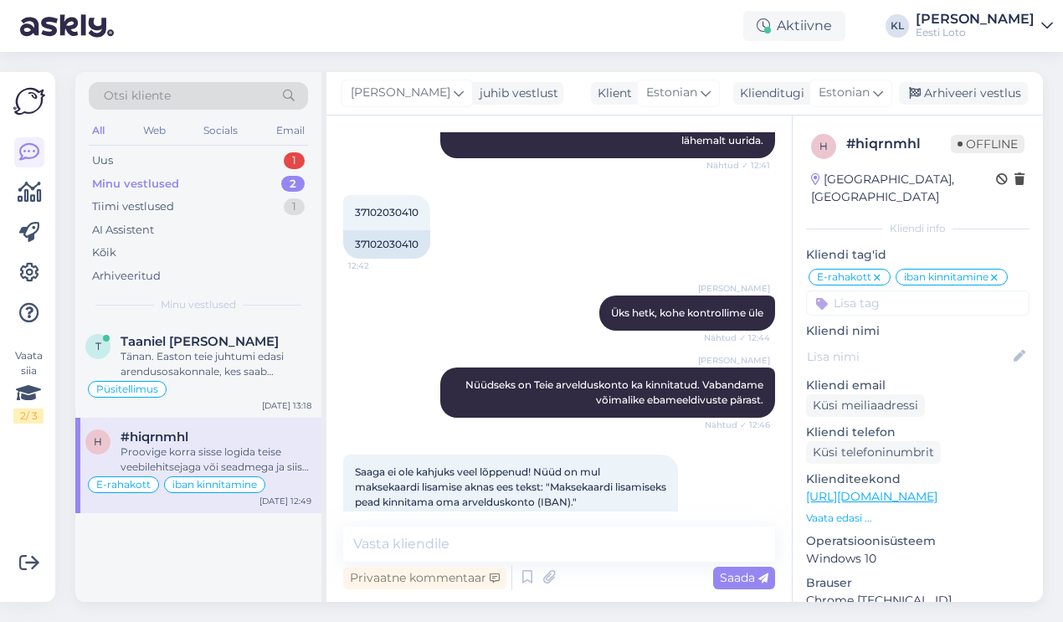
scroll to position [1483, 0]
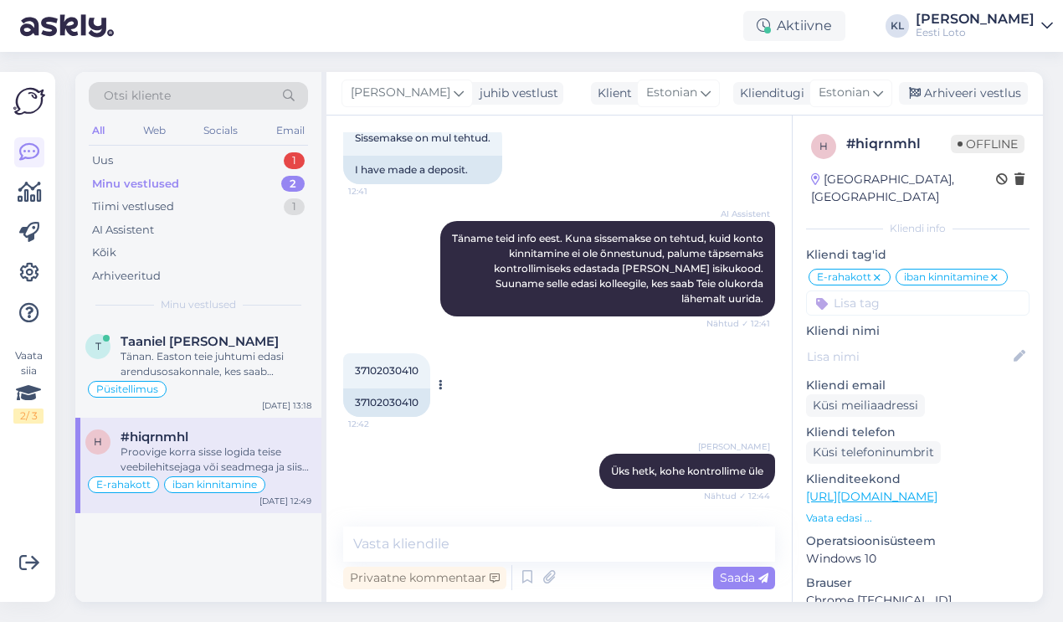
click at [393, 364] on span "37102030410" at bounding box center [387, 370] width 64 height 13
copy div "37102030410 12:42"
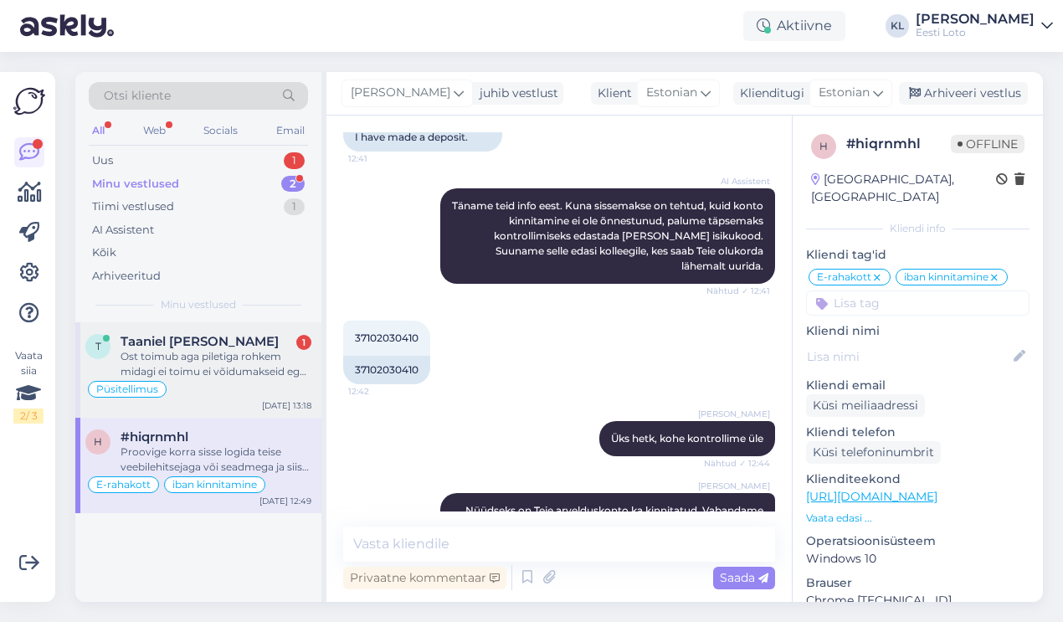
click at [224, 367] on div "Ost toimub aga piletiga rohkem midagi ei toimu ei võidumakseid ega midagi." at bounding box center [216, 364] width 191 height 30
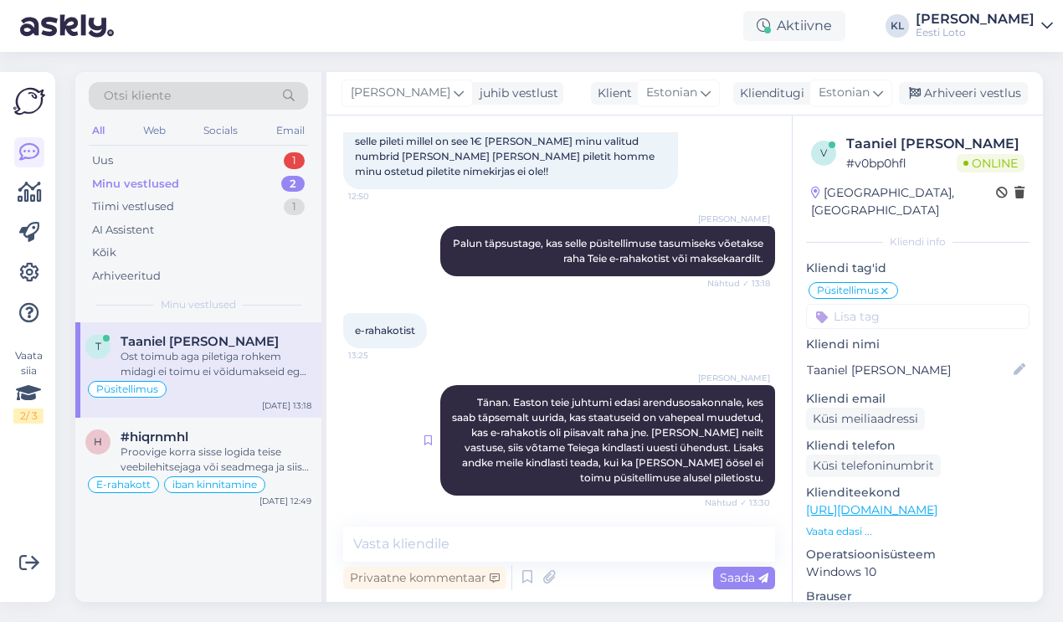
click at [429, 435] on icon at bounding box center [428, 440] width 8 height 10
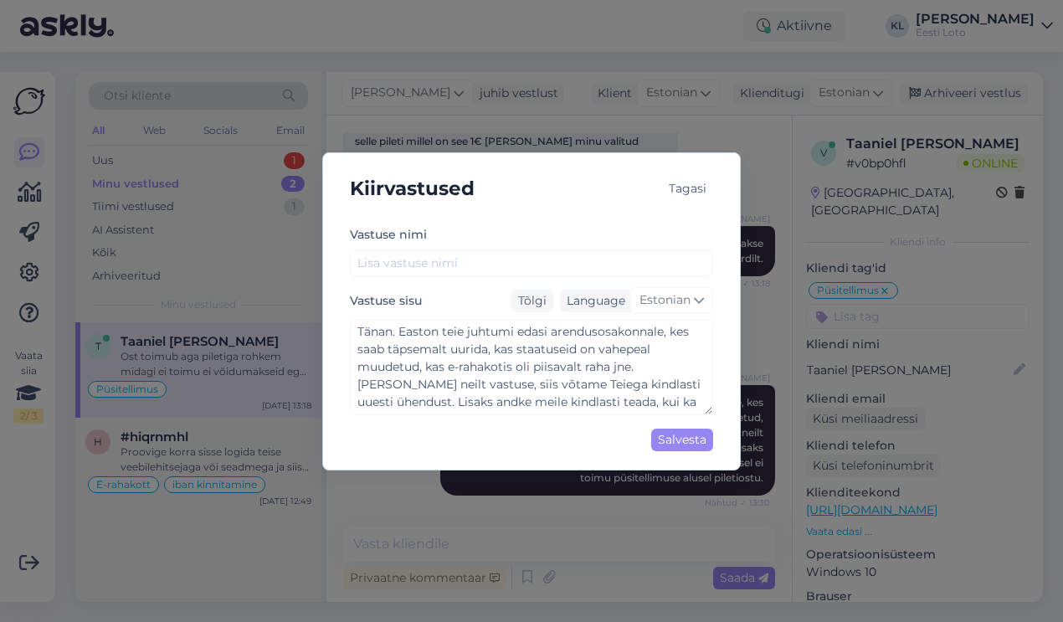
click at [673, 191] on div "Tagasi" at bounding box center [687, 188] width 51 height 23
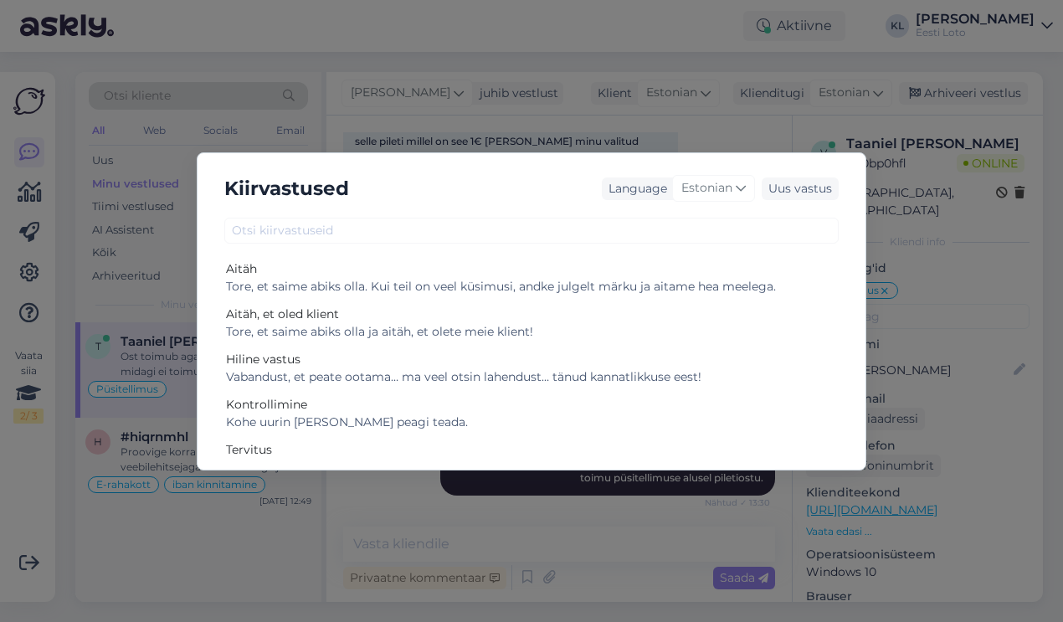
click at [766, 101] on div "Kiirvastused Language Estonian Uus vastus Aitäh Tore, et saime abiks olla. Kui …" at bounding box center [531, 311] width 1063 height 622
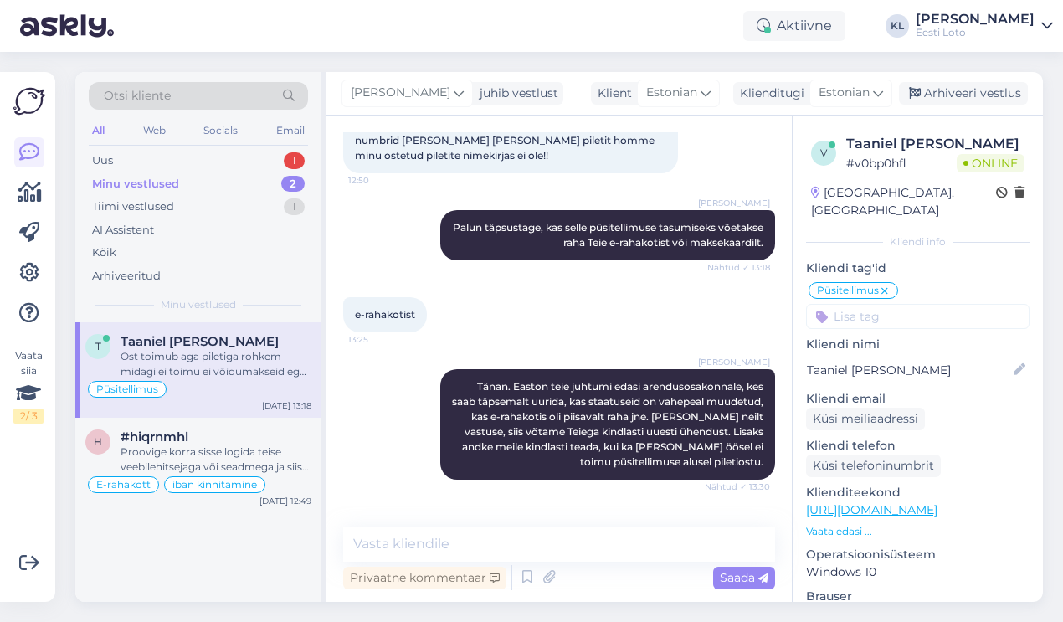
scroll to position [2662, 0]
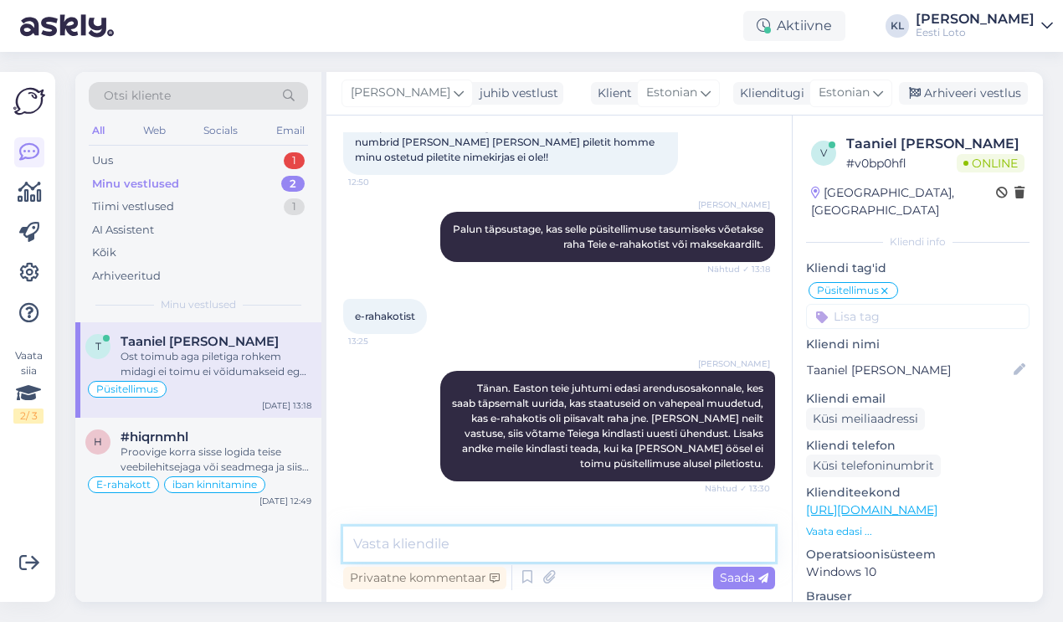
click at [495, 543] on textarea at bounding box center [559, 543] width 432 height 35
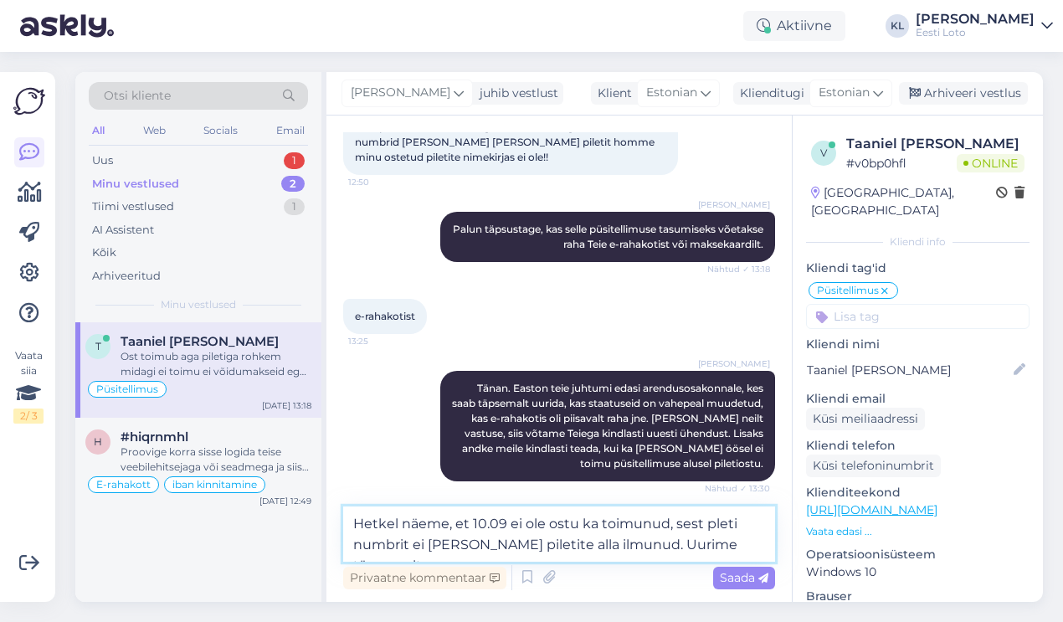
click at [711, 523] on textarea "Hetkel näeme, et 10.09 ei ole ostu ka toimunud, sest pleti numbrit ei [PERSON_N…" at bounding box center [559, 533] width 432 height 55
type textarea "Hetkel näeme, et 10.09 ei ole ostu ka toimunud, sest pileti numbrit ei [PERSON_…"
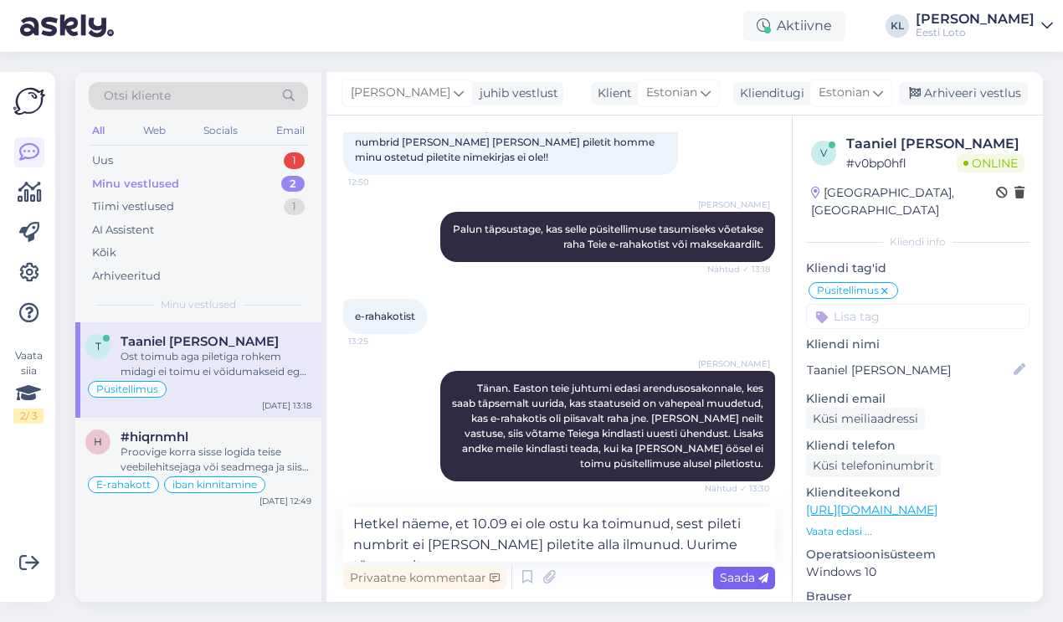
click at [742, 575] on span "Saada" at bounding box center [744, 577] width 49 height 15
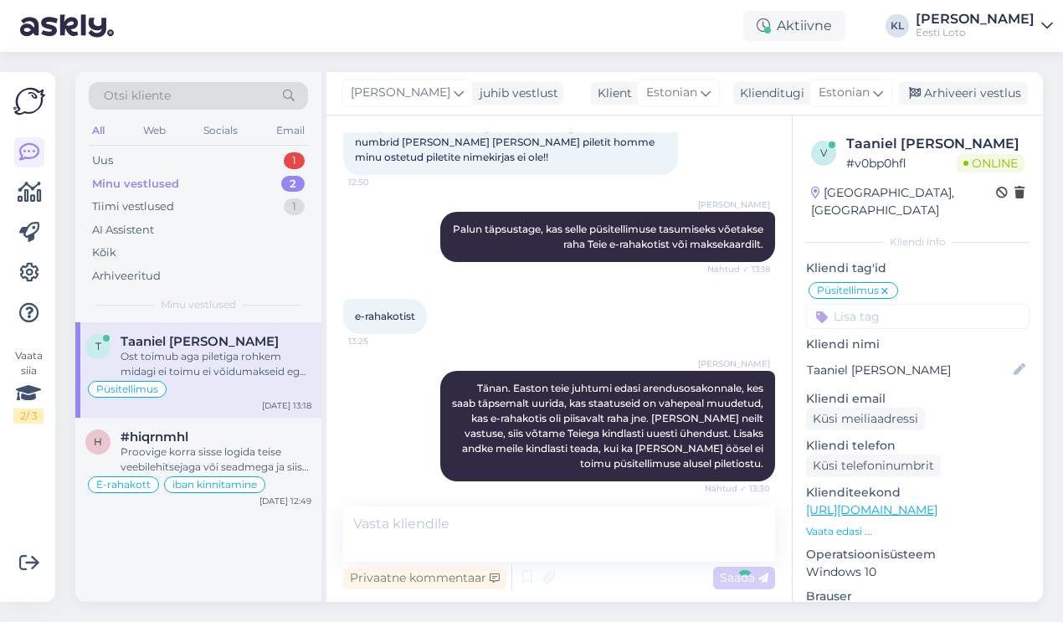
scroll to position [2749, 0]
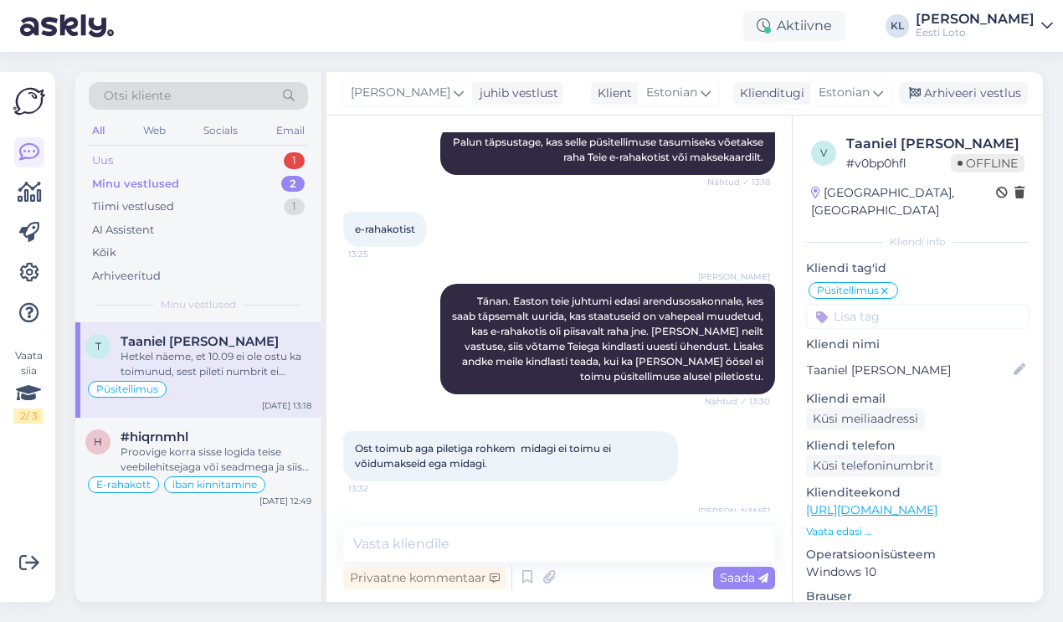
click at [209, 154] on div "Uus 1" at bounding box center [198, 160] width 219 height 23
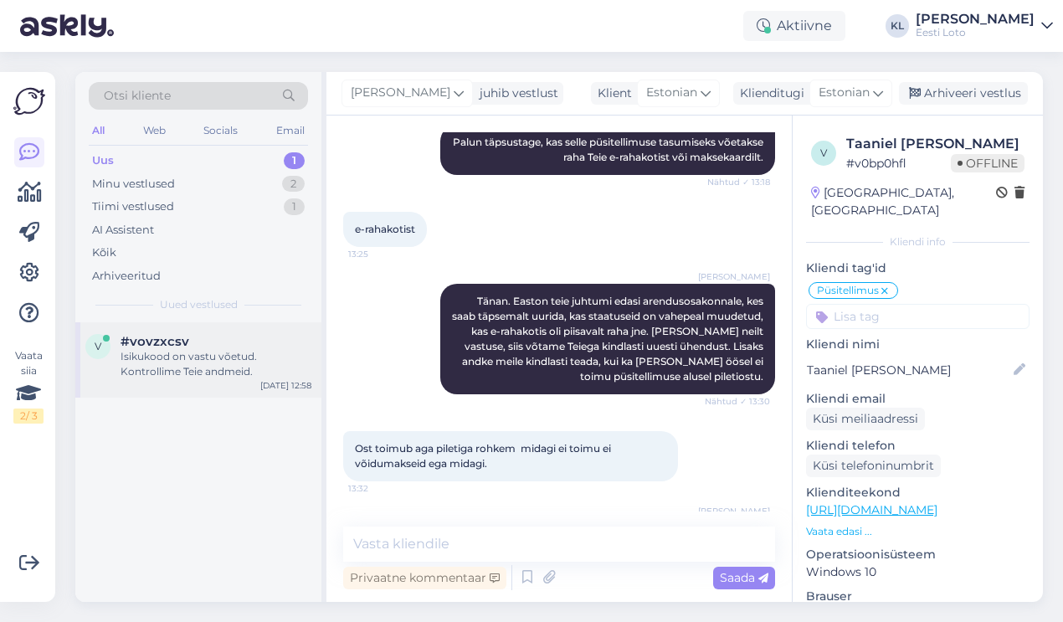
click at [176, 356] on div "Isikukood on vastu võetud. Kontrollime Teie andmeid." at bounding box center [216, 364] width 191 height 30
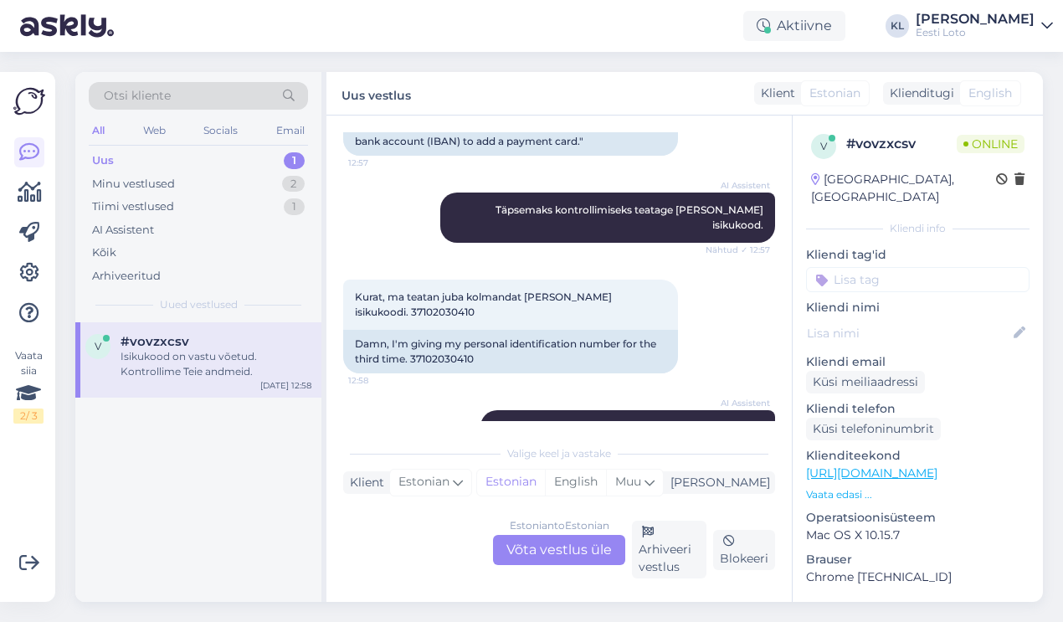
scroll to position [1449, 0]
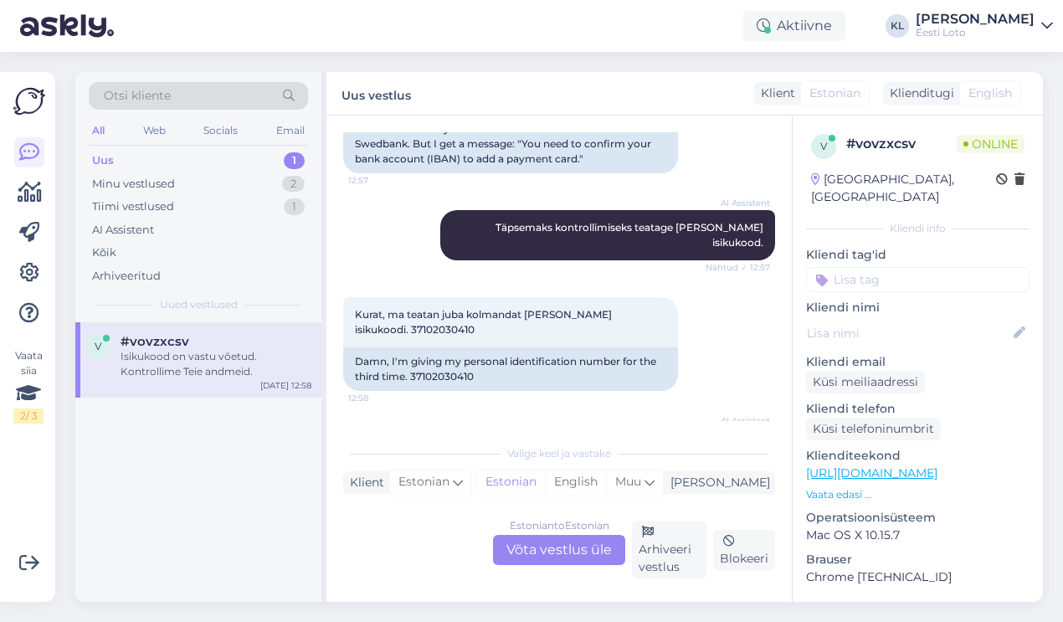
click at [542, 547] on div "Estonian to Estonian Võta vestlus üle" at bounding box center [559, 550] width 132 height 30
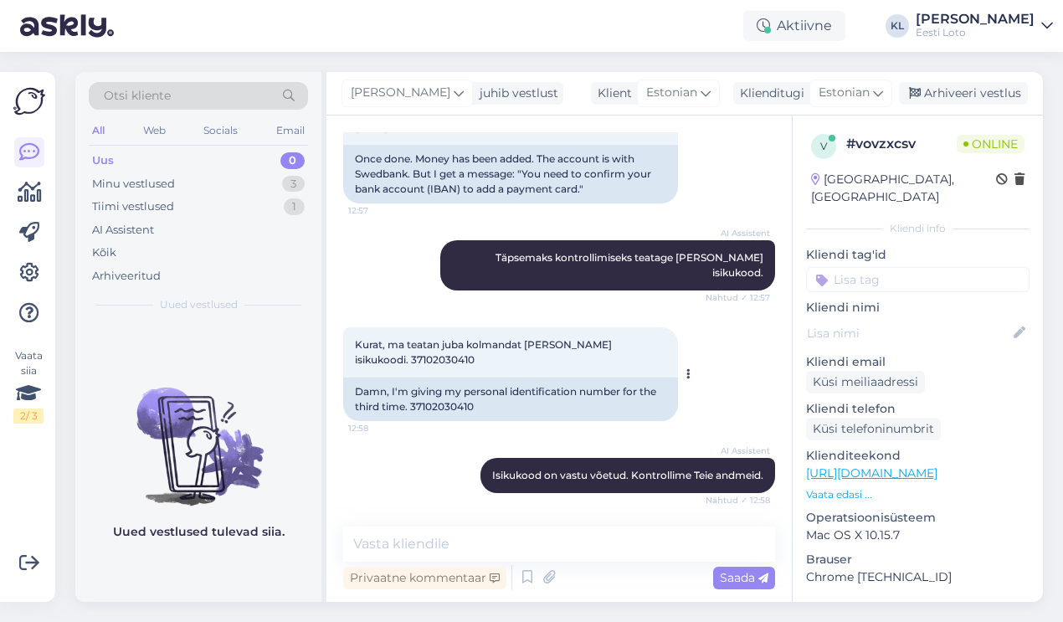
click at [404, 268] on div "Vestlus algas [DATE] [PERSON_NAME] nüüd püüdnud uuesti sisse logida Edge-ga ja …" at bounding box center [566, 321] width 447 height 379
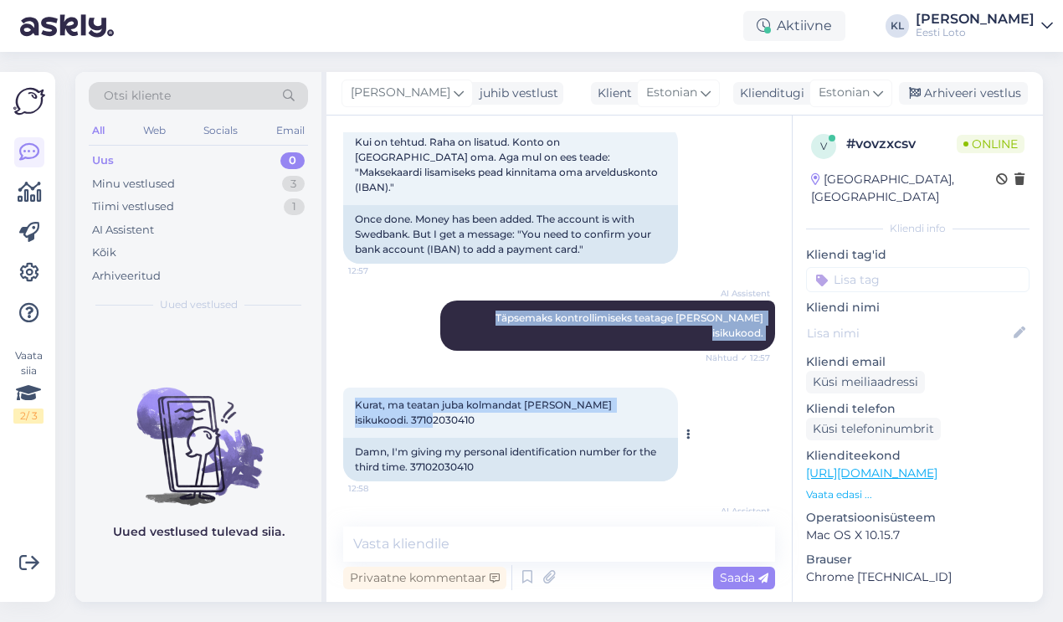
click at [404, 282] on div "AI Assistent Täpsemaks kontrollimiseks teatage [PERSON_NAME] isikukood. Nähtud …" at bounding box center [559, 325] width 432 height 87
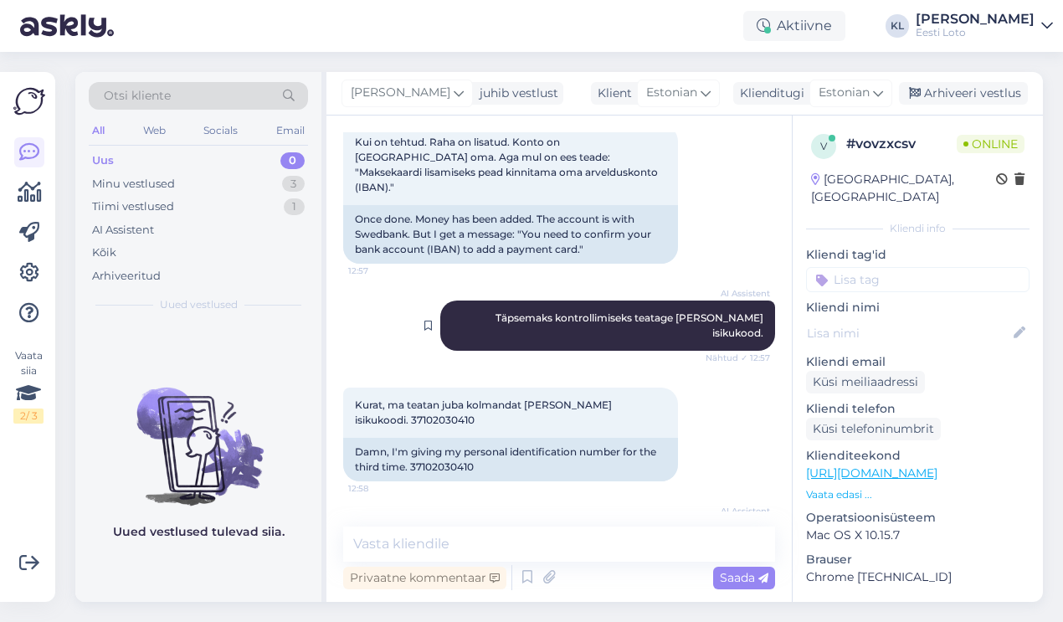
click at [474, 300] on div "AI Assistent Täpsemaks kontrollimiseks teatage [PERSON_NAME] isikukood. Nähtud …" at bounding box center [607, 325] width 335 height 50
click at [403, 398] on span "Kurat, ma teatan juba kolmandat [PERSON_NAME] isikukoodi. 37102030410" at bounding box center [484, 412] width 259 height 28
copy div "37102030410 12:58"
click at [408, 369] on div "Kurat, ma teatan juba kolmandat [PERSON_NAME] isikukoodi. 37102030410 12:58 Dam…" at bounding box center [559, 434] width 432 height 131
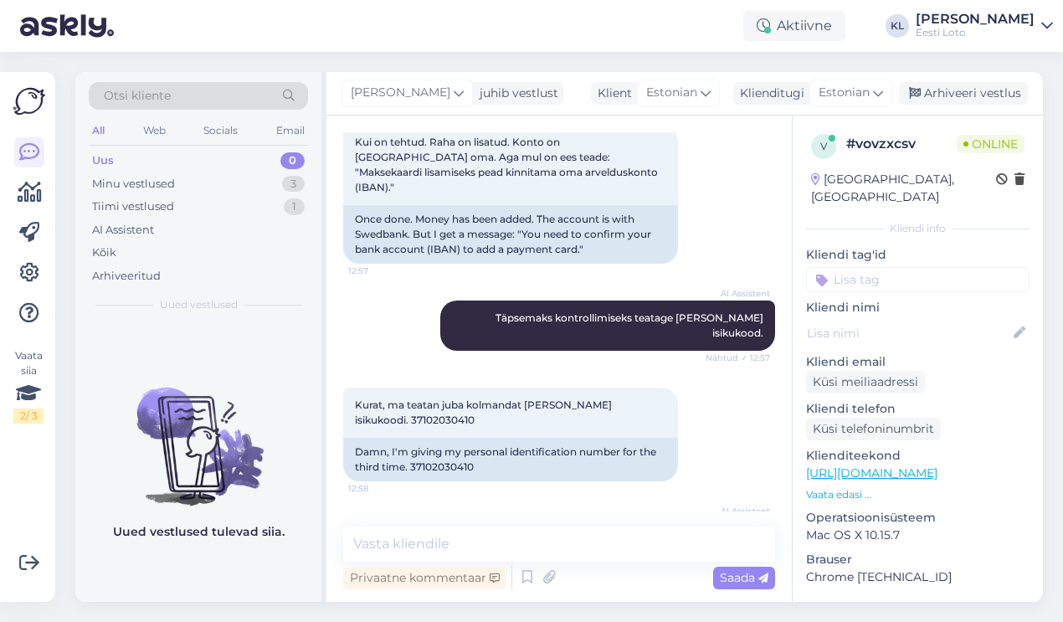
click at [398, 306] on div "AI Assistent Täpsemaks kontrollimiseks teatage [PERSON_NAME] isikukood. Nähtud …" at bounding box center [559, 325] width 432 height 87
click at [465, 547] on textarea at bounding box center [559, 543] width 432 height 35
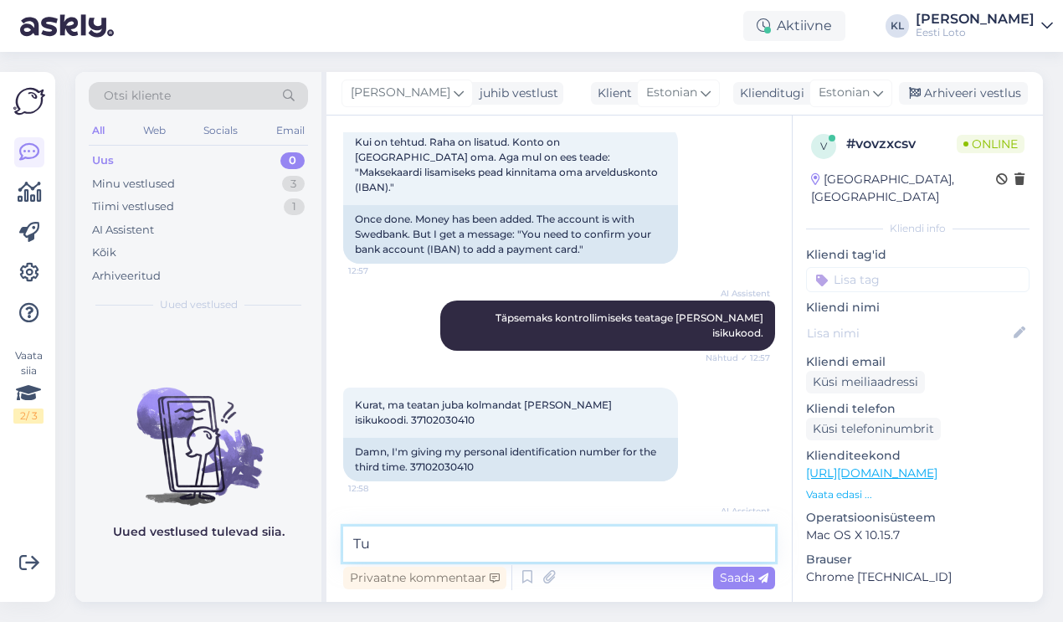
type textarea "T"
type textarea "V"
type textarea "P"
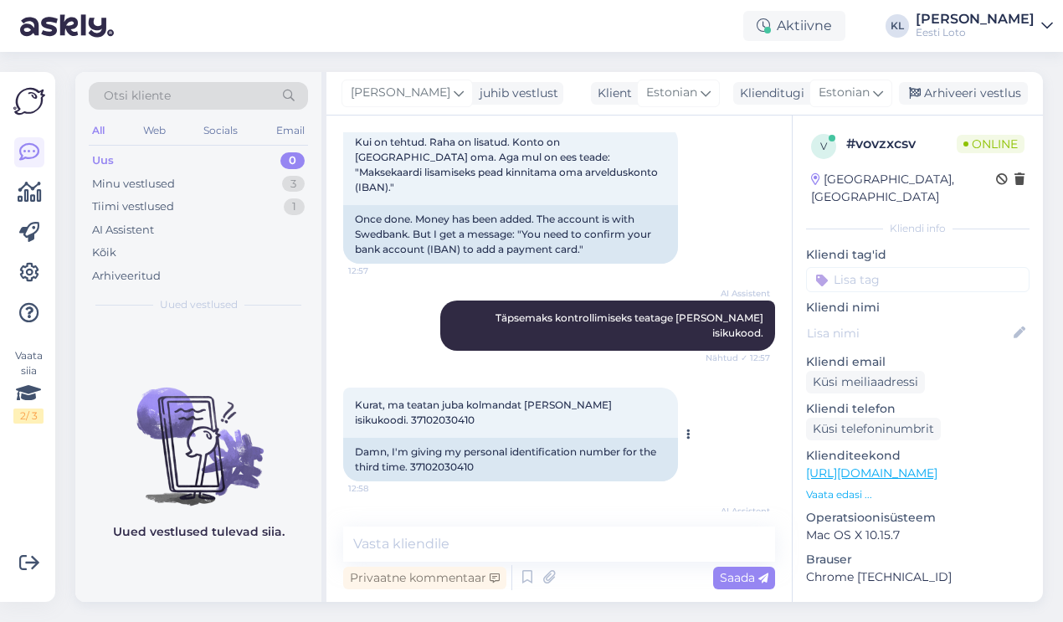
click at [377, 398] on span "Kurat, ma teatan juba kolmandat [PERSON_NAME] isikukoodi. 37102030410" at bounding box center [484, 412] width 259 height 28
copy div "37102030410 12:58"
click at [464, 540] on textarea at bounding box center [559, 543] width 432 height 35
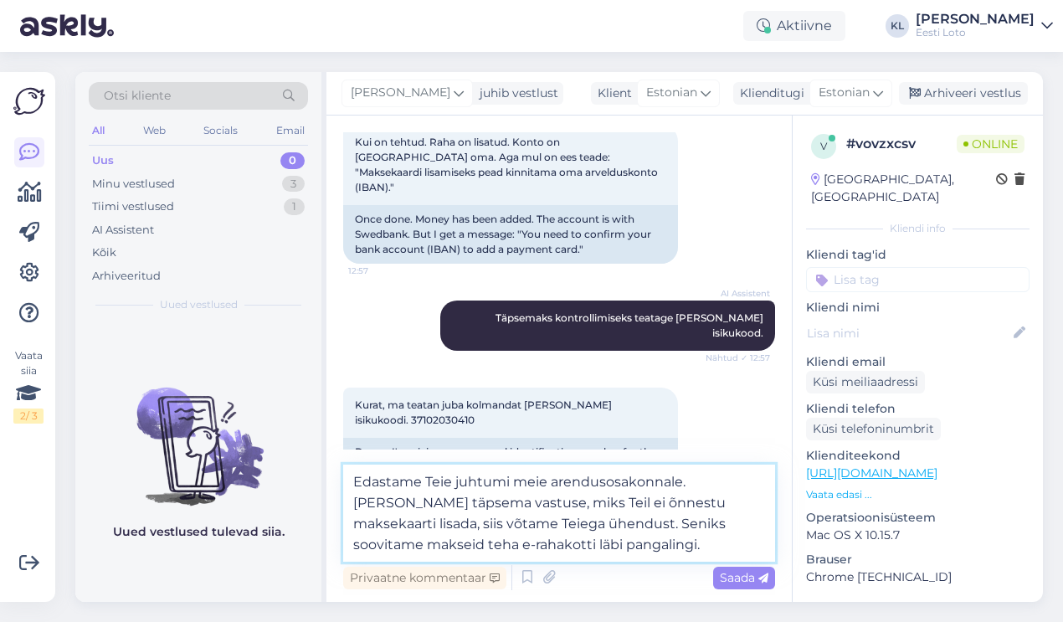
click at [362, 521] on textarea "Edastame Teie juhtumi meie arendusosakonnale. [PERSON_NAME] täpsema vastuse, mi…" at bounding box center [559, 513] width 432 height 97
click at [457, 523] on textarea "Edastame Teie juhtumi meie arendusosakonnale. [PERSON_NAME] täpsema vastuse, mi…" at bounding box center [559, 513] width 432 height 97
click at [598, 542] on textarea "Edastame Teie juhtumi meie arendusosakonnale. [PERSON_NAME] täpsema vastuse, mi…" at bounding box center [559, 513] width 432 height 97
type textarea "Edastame Teie juhtumi meie arendusosakonnale. [PERSON_NAME] täpsema vastuse, mi…"
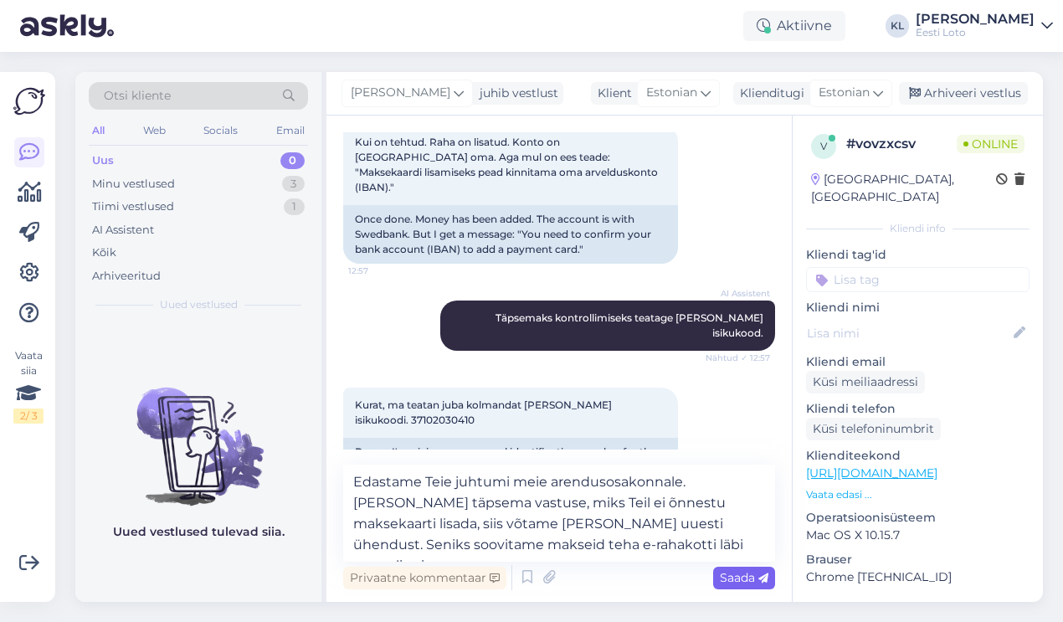
click at [733, 577] on span "Saada" at bounding box center [744, 577] width 49 height 15
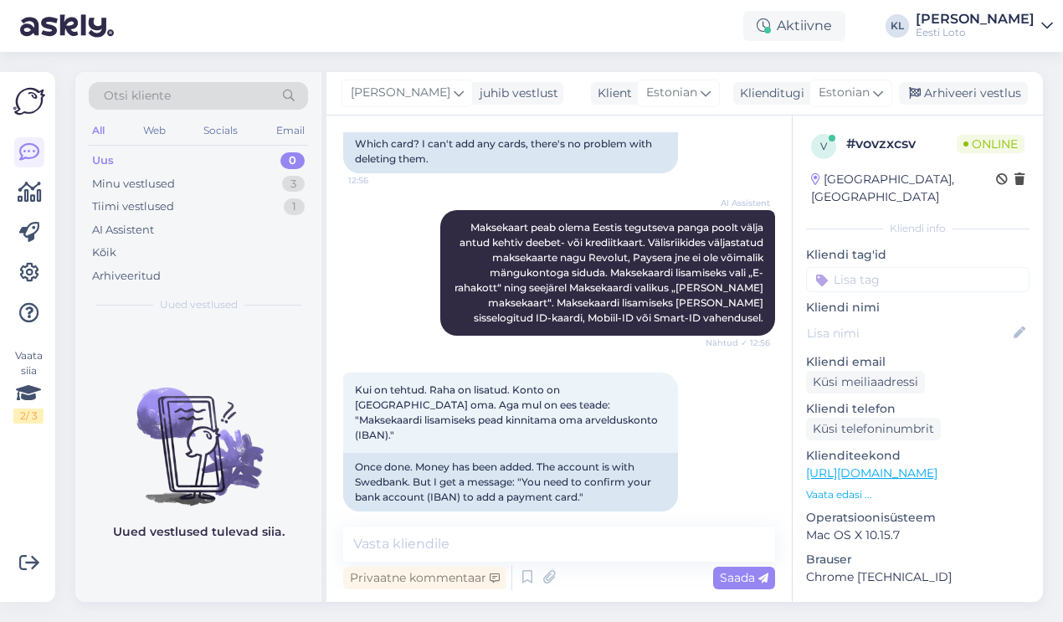
scroll to position [1102, 0]
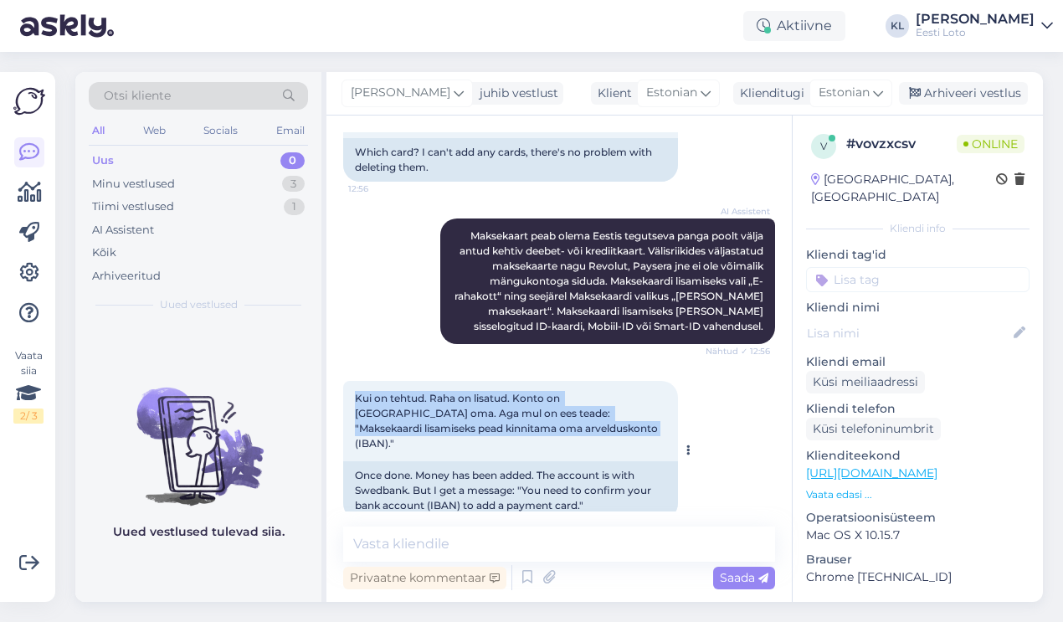
drag, startPoint x: 559, startPoint y: 399, endPoint x: 347, endPoint y: 370, distance: 213.8
click at [347, 381] on div "Kui on tehtud. Raha on lisatud. Konto on [GEOGRAPHIC_DATA] oma. Aga mul on ees …" at bounding box center [510, 421] width 335 height 80
copy span "Kui on tehtud. Raha on lisatud. Konto on [GEOGRAPHIC_DATA] oma. Aga mul on ees …"
